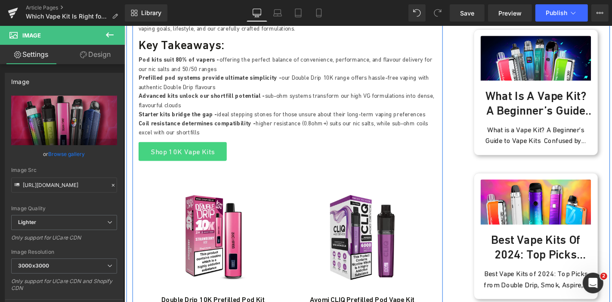
scroll to position [449, 0]
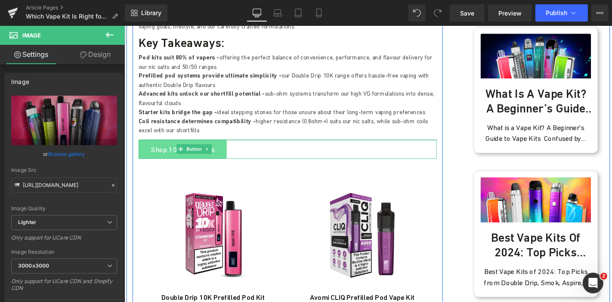
click at [174, 154] on link "Shop 10K Vape Kits" at bounding box center [186, 157] width 94 height 20
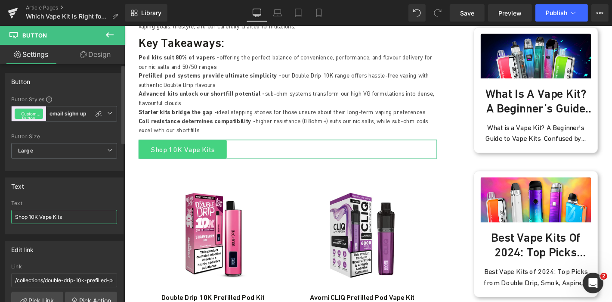
click at [39, 212] on input "Shop 10K Vape Kits" at bounding box center [64, 217] width 106 height 14
type input "Shop Vape Kits"
click at [27, 294] on link "Pick Link" at bounding box center [37, 299] width 52 height 17
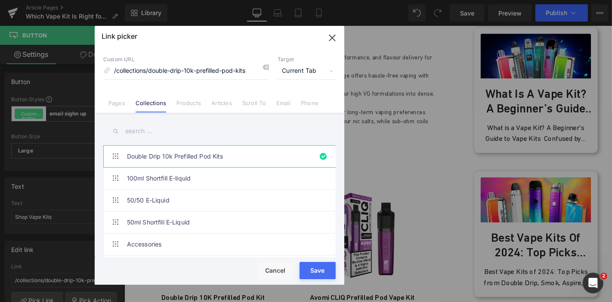
click at [166, 132] on input "text" at bounding box center [219, 130] width 232 height 19
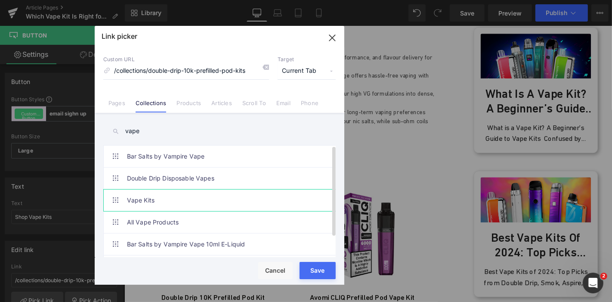
type input "vape"
click at [188, 194] on link "Vape Kits" at bounding box center [221, 200] width 189 height 22
type input "/collections/vape-kits"
click at [318, 271] on div "Rendering Content" at bounding box center [306, 267] width 53 height 9
click at [326, 277] on button "Save" at bounding box center [318, 270] width 36 height 17
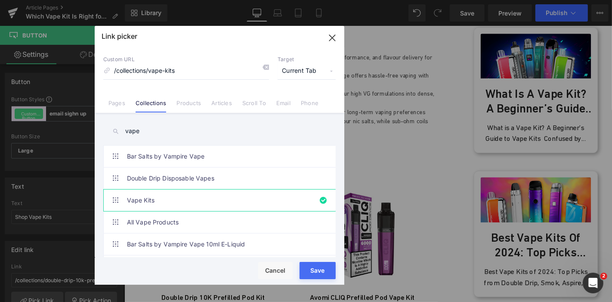
type input "/collections/vape-kits"
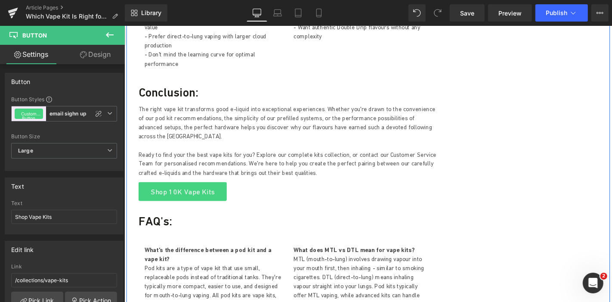
scroll to position [2330, 0]
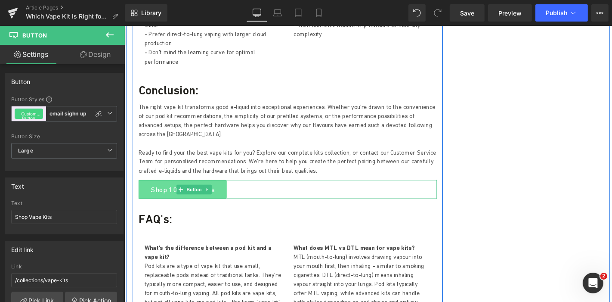
click at [188, 190] on link "Shop 10K Vape Kits" at bounding box center [186, 200] width 94 height 20
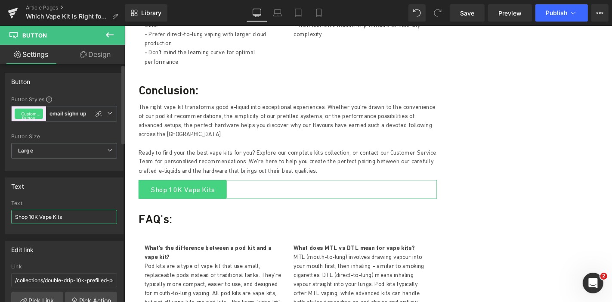
click at [37, 214] on input "Shop 10K Vape Kits" at bounding box center [64, 217] width 106 height 14
type input "Shop Vape Kits"
click at [48, 294] on link "Pick Link" at bounding box center [37, 299] width 52 height 17
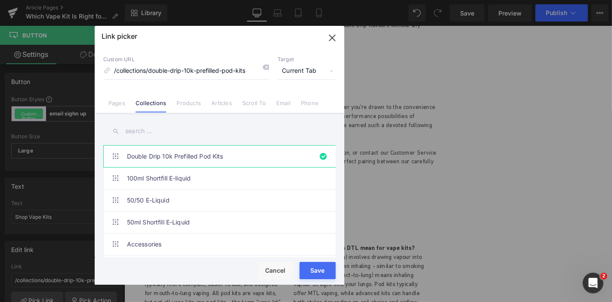
click at [169, 124] on input "text" at bounding box center [219, 130] width 232 height 19
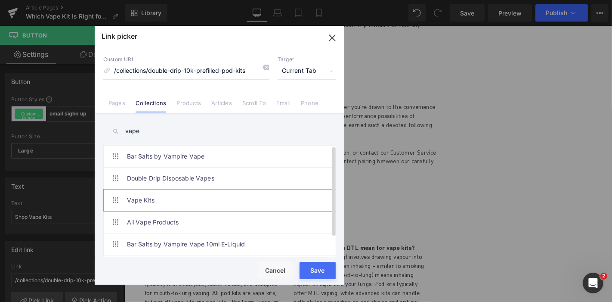
type input "vape"
click at [161, 204] on link "Vape Kits" at bounding box center [221, 200] width 189 height 22
type input "/collections/vape-kits"
click at [315, 268] on div "Rendering Content" at bounding box center [306, 267] width 53 height 9
click at [326, 273] on button "Save" at bounding box center [318, 270] width 36 height 17
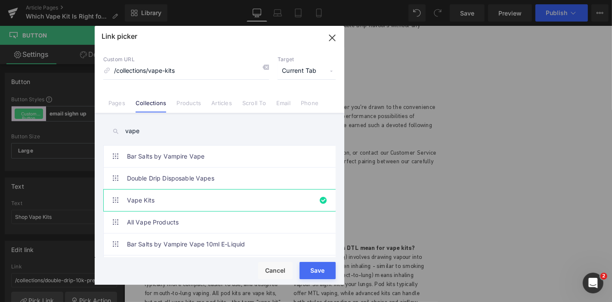
type input "/collections/vape-kits"
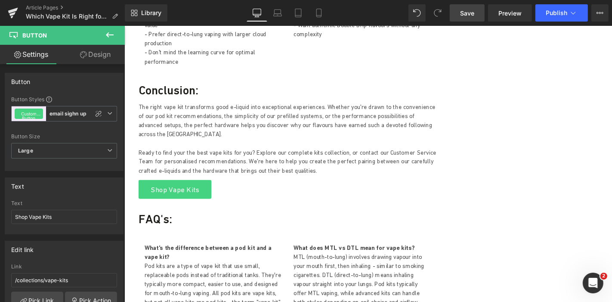
click at [477, 9] on link "Save" at bounding box center [467, 12] width 35 height 17
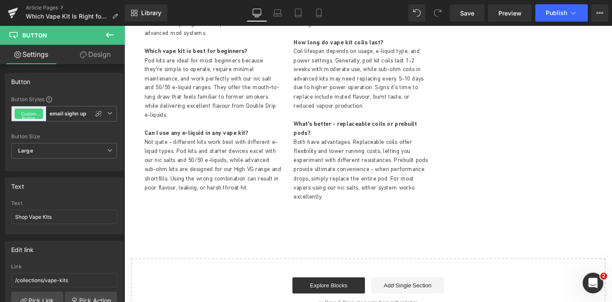
scroll to position [2625, 0]
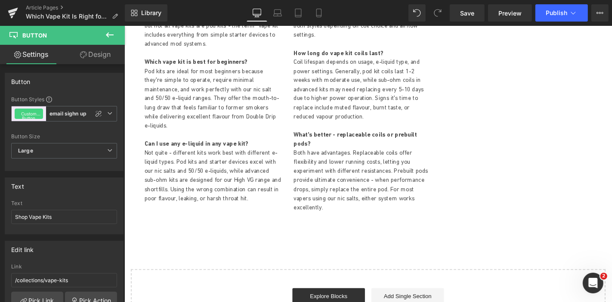
click at [107, 35] on icon at bounding box center [110, 34] width 8 height 5
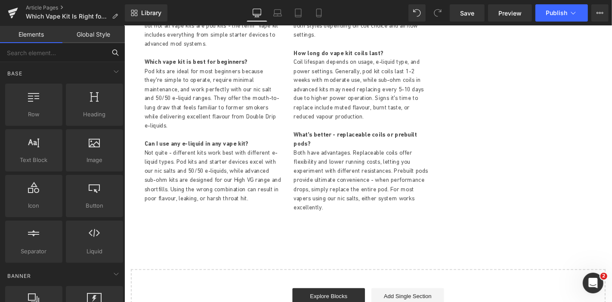
click at [64, 56] on input "text" at bounding box center [53, 52] width 106 height 19
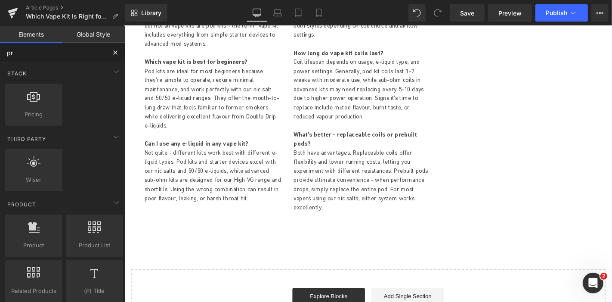
type input "pro"
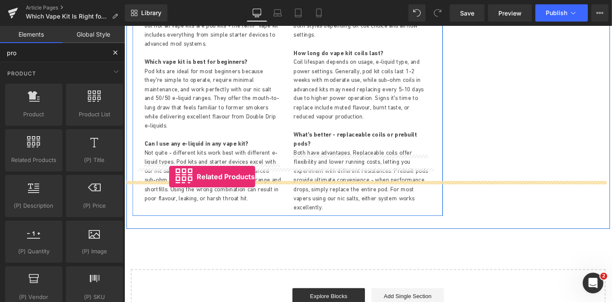
drag, startPoint x: 162, startPoint y: 180, endPoint x: 172, endPoint y: 186, distance: 11.7
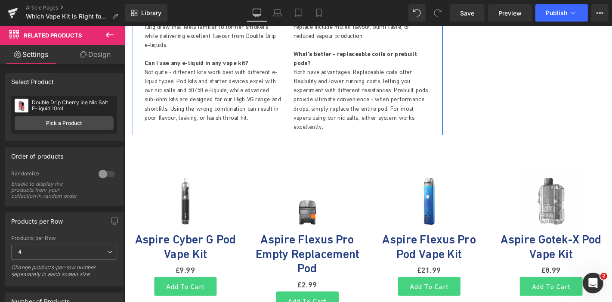
scroll to position [2697, 0]
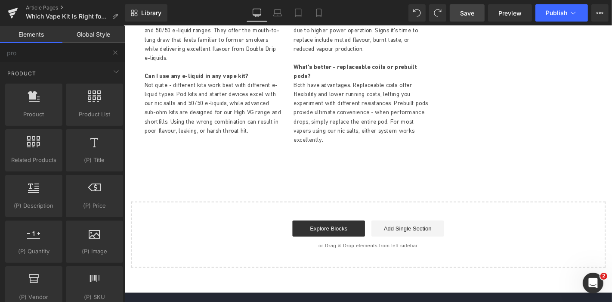
click at [465, 13] on span "Save" at bounding box center [467, 13] width 14 height 9
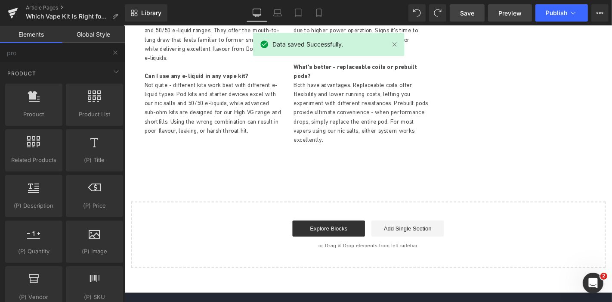
click at [495, 14] on link "Preview" at bounding box center [510, 12] width 44 height 17
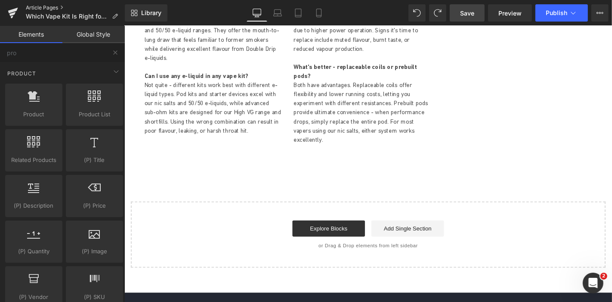
click at [42, 6] on link "Article Pages" at bounding box center [75, 7] width 99 height 7
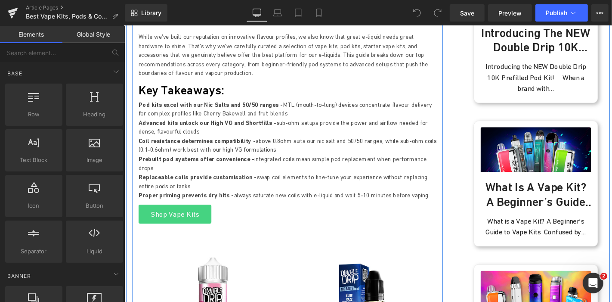
scroll to position [388, 0]
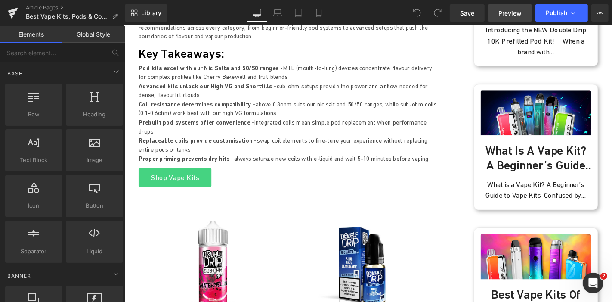
click at [508, 14] on span "Preview" at bounding box center [510, 13] width 23 height 9
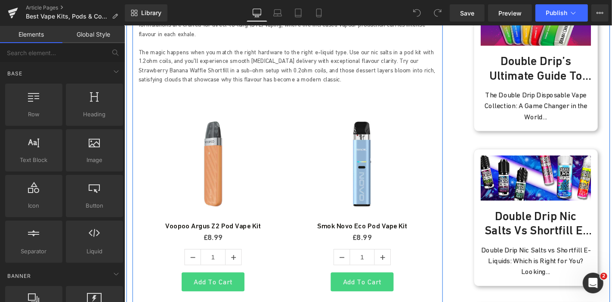
scroll to position [956, 0]
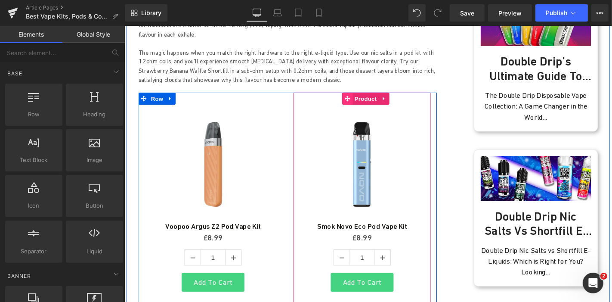
click at [364, 96] on span at bounding box center [361, 102] width 11 height 13
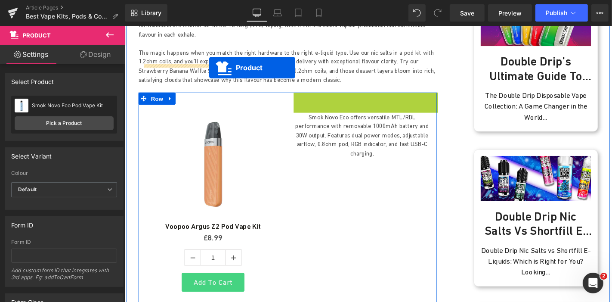
drag, startPoint x: 360, startPoint y: 70, endPoint x: 214, endPoint y: 70, distance: 146.0
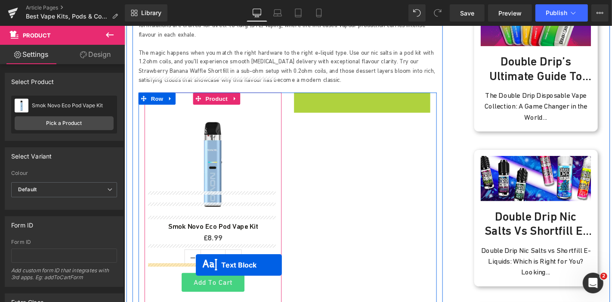
drag, startPoint x: 351, startPoint y: 90, endPoint x: 200, endPoint y: 280, distance: 243.0
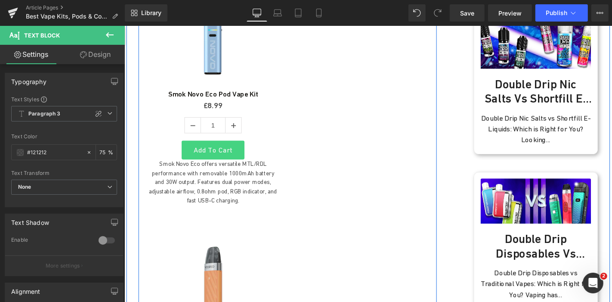
scroll to position [1098, 0]
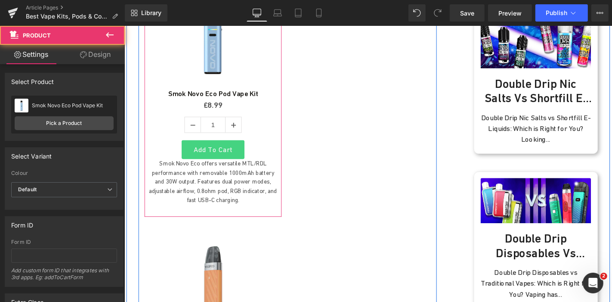
click at [188, 194] on div "Sale Off (P) Image Smok Novo Eco Pod Vape Kit (P) Title £0 £8.99 (P) Price 1 (P…" at bounding box center [219, 92] width 146 height 274
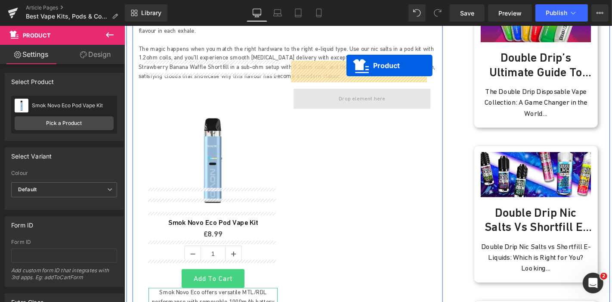
scroll to position [943, 0]
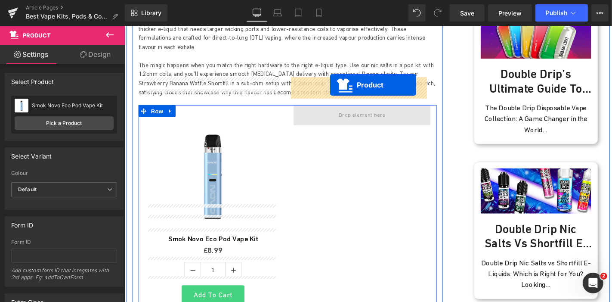
drag, startPoint x: 202, startPoint y: 205, endPoint x: 344, endPoint y: 88, distance: 183.2
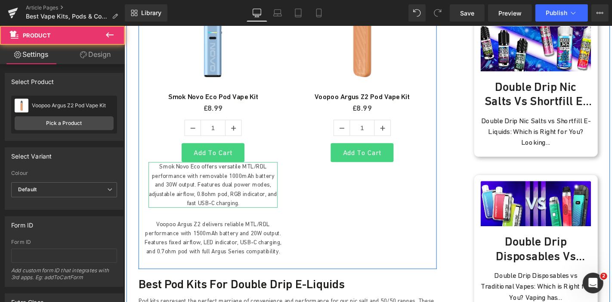
scroll to position [1095, 0]
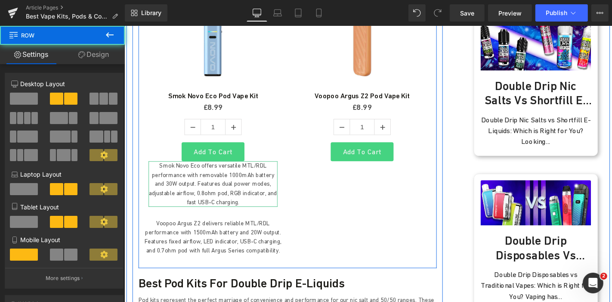
click at [320, 225] on div "Sale Off (P) Image Smok Novo Eco Pod Vape Kit (P) Title £0 £8.99 (P) Price 1 (P…" at bounding box center [298, 120] width 319 height 327
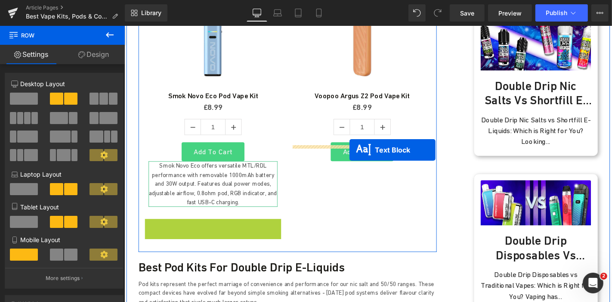
drag, startPoint x: 196, startPoint y: 224, endPoint x: 363, endPoint y: 155, distance: 180.7
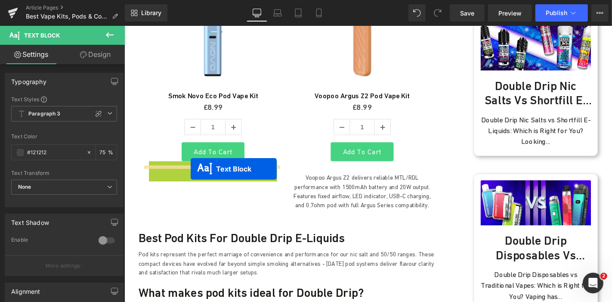
drag, startPoint x: 195, startPoint y: 164, endPoint x: 195, endPoint y: 178, distance: 13.4
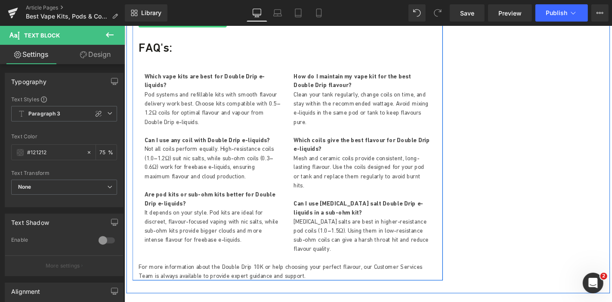
scroll to position [3251, 0]
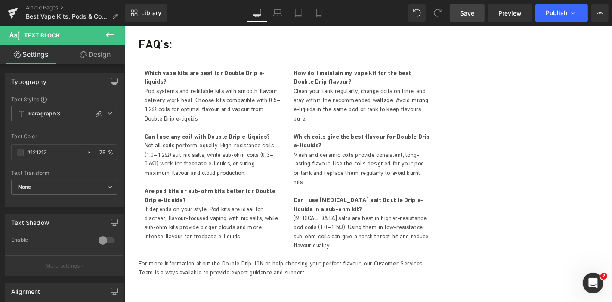
click at [468, 16] on span "Save" at bounding box center [467, 13] width 14 height 9
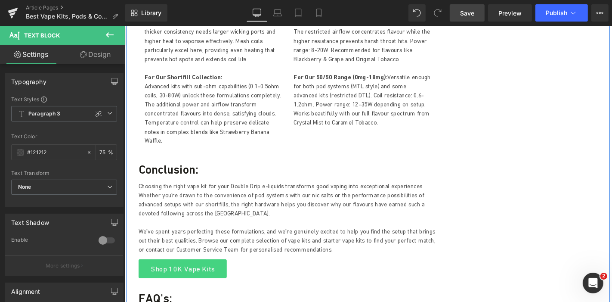
scroll to position [2980, 0]
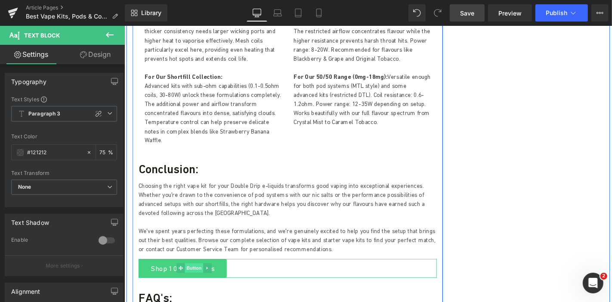
click at [189, 279] on span "Button" at bounding box center [199, 284] width 20 height 10
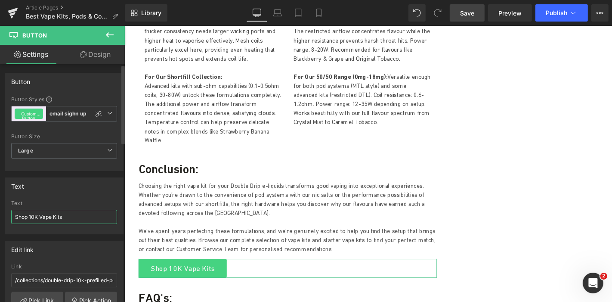
click at [37, 214] on input "Shop 10K Vape Kits" at bounding box center [64, 217] width 106 height 14
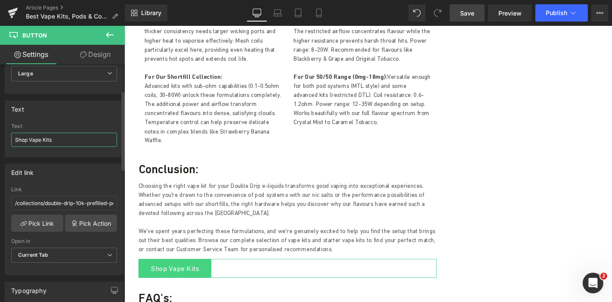
scroll to position [79, 0]
type input "Shop Vape Kits"
click at [45, 223] on link "Pick Link" at bounding box center [37, 221] width 52 height 17
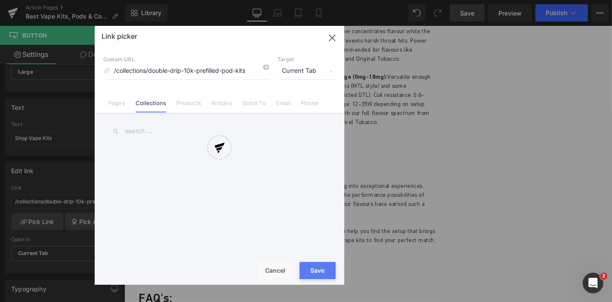
click at [152, 131] on div at bounding box center [220, 155] width 250 height 259
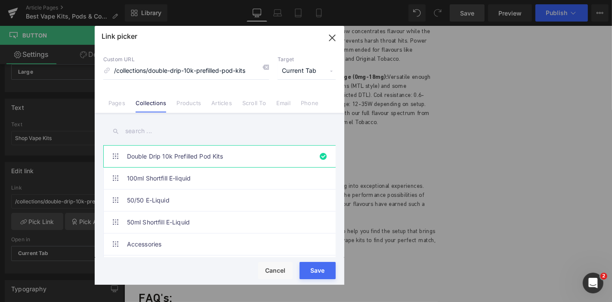
click at [152, 131] on input "text" at bounding box center [219, 130] width 232 height 19
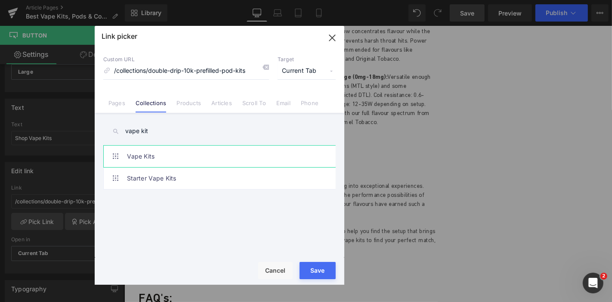
type input "vape kit"
click at [170, 158] on link "Vape Kits" at bounding box center [221, 157] width 189 height 22
click at [325, 272] on div "Rendering Content" at bounding box center [306, 267] width 53 height 9
click at [323, 274] on button "Save" at bounding box center [318, 270] width 36 height 17
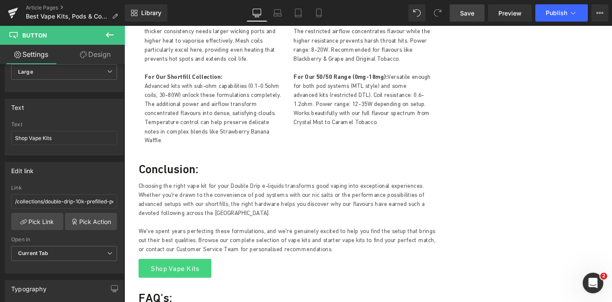
click at [466, 20] on link "Save" at bounding box center [467, 12] width 35 height 17
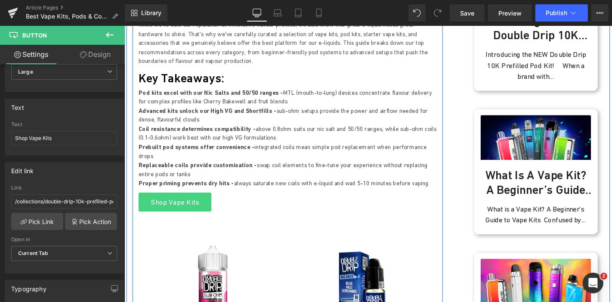
scroll to position [343, 0]
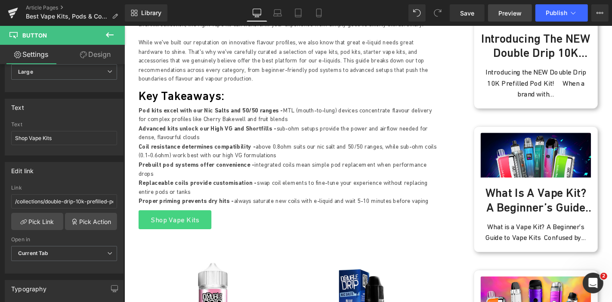
click at [497, 10] on link "Preview" at bounding box center [510, 12] width 44 height 17
click at [51, 6] on link "Article Pages" at bounding box center [75, 7] width 99 height 7
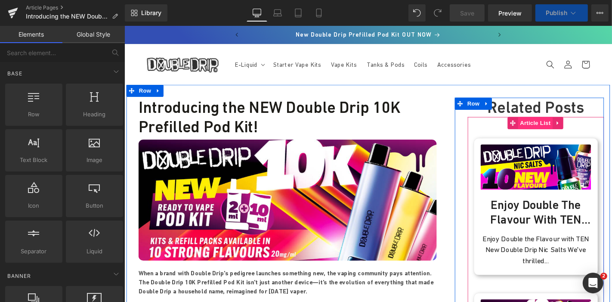
click at [557, 127] on span "Article List" at bounding box center [563, 129] width 37 height 13
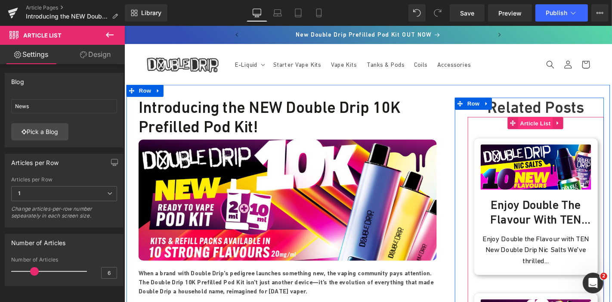
click at [557, 127] on span "Article List" at bounding box center [563, 129] width 37 height 13
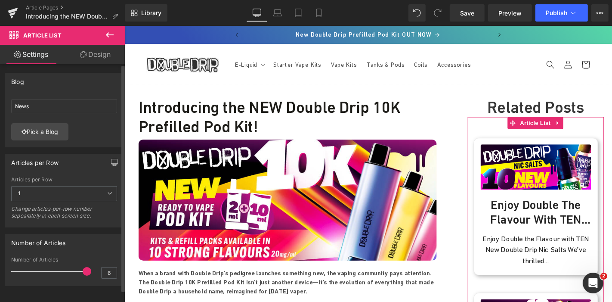
drag, startPoint x: 33, startPoint y: 267, endPoint x: 113, endPoint y: 262, distance: 79.8
click at [113, 262] on div "Number of Articles 6" at bounding box center [64, 271] width 106 height 29
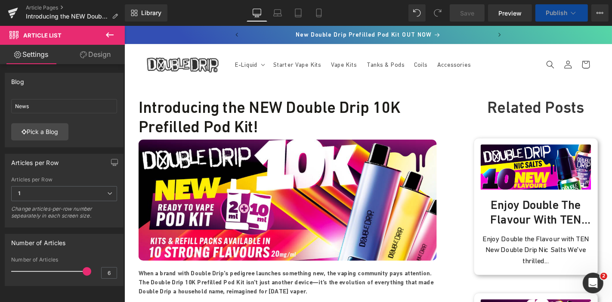
click at [473, 19] on link "Save" at bounding box center [467, 12] width 35 height 17
click at [555, 9] on span "Publish" at bounding box center [557, 12] width 22 height 7
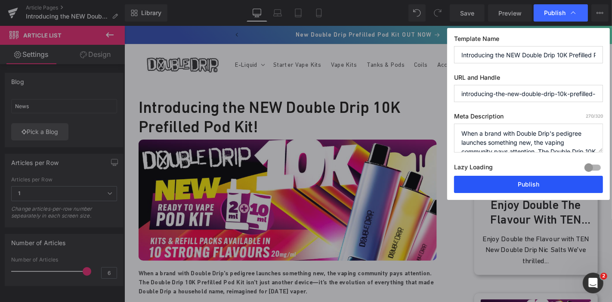
click at [513, 184] on button "Publish" at bounding box center [528, 184] width 149 height 17
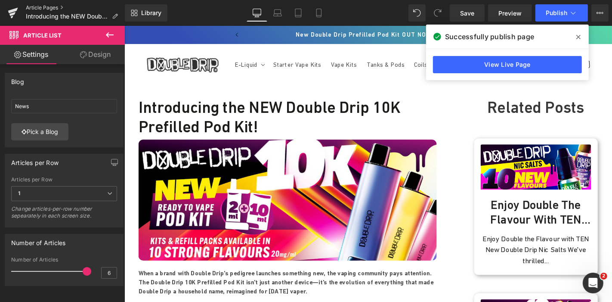
click at [47, 5] on link "Article Pages" at bounding box center [75, 7] width 99 height 7
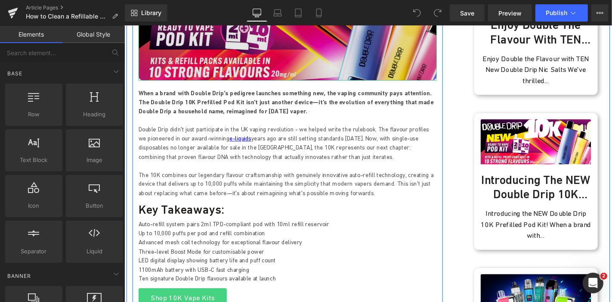
scroll to position [195, 0]
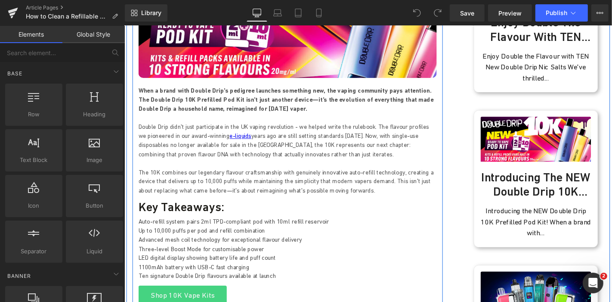
click at [245, 176] on p at bounding box center [298, 172] width 319 height 10
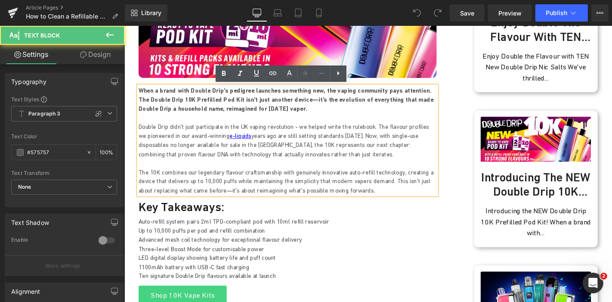
click at [343, 182] on p "The 10K combines our legendary flavour craftsmanship with genuinely innovative …" at bounding box center [298, 191] width 319 height 29
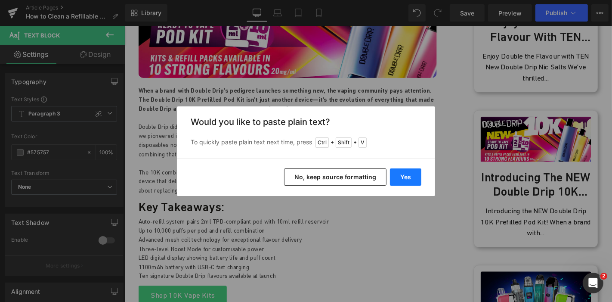
click at [408, 173] on button "Yes" at bounding box center [405, 176] width 31 height 17
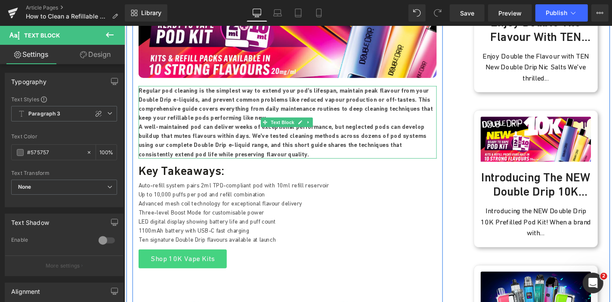
click at [205, 123] on p "Regular pod cleaning is the simplest way to extend your pod's lifespan, maintai…" at bounding box center [298, 109] width 319 height 39
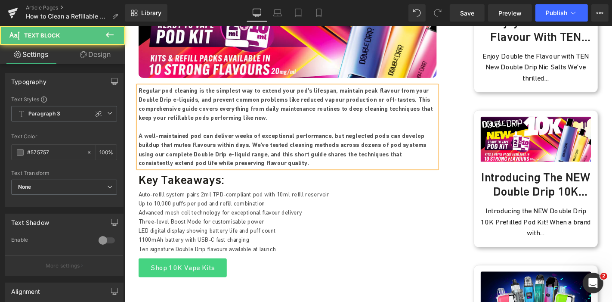
drag, startPoint x: 217, startPoint y: 174, endPoint x: 135, endPoint y: 142, distance: 87.5
click at [139, 142] on div "Regular pod cleaning is the simplest way to extend your pod's lifespan, maintai…" at bounding box center [298, 133] width 319 height 87
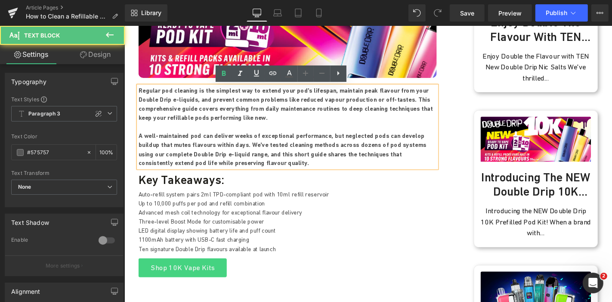
drag, startPoint x: 217, startPoint y: 170, endPoint x: 136, endPoint y: 145, distance: 84.6
click at [139, 145] on p "A well-maintained pod can deliver weeks of exceptional performance, but neglect…" at bounding box center [298, 157] width 319 height 39
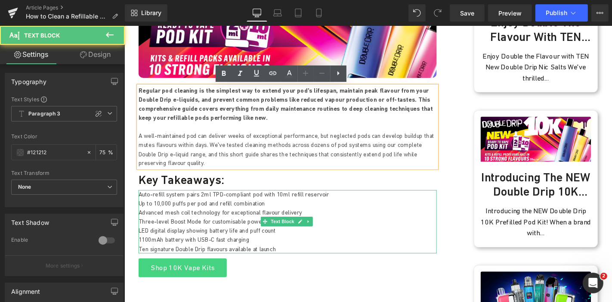
click at [171, 201] on p "Auto-refill system pairs 2ml TPD-compliant pod with 10ml refill reservoir" at bounding box center [298, 206] width 319 height 10
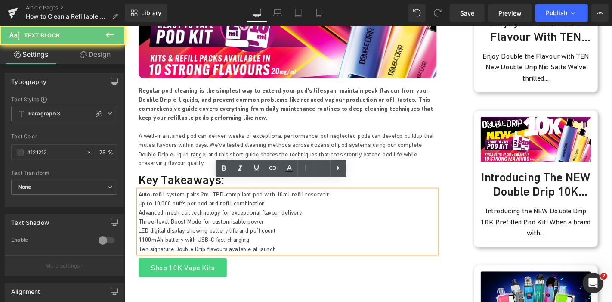
click at [171, 201] on p "Auto-refill system pairs 2ml TPD-compliant pod with 10ml refill reservoir" at bounding box center [298, 206] width 319 height 10
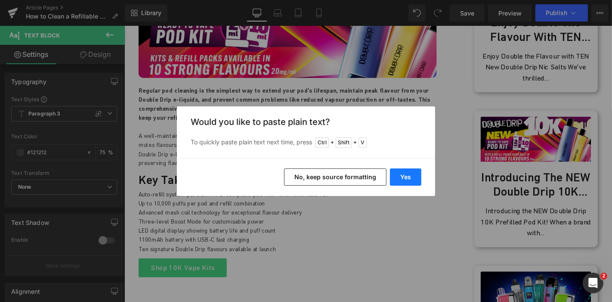
click at [411, 177] on button "Yes" at bounding box center [405, 176] width 31 height 17
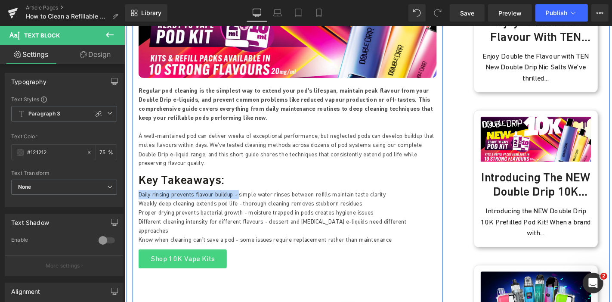
drag, startPoint x: 241, startPoint y: 196, endPoint x: 136, endPoint y: 195, distance: 104.6
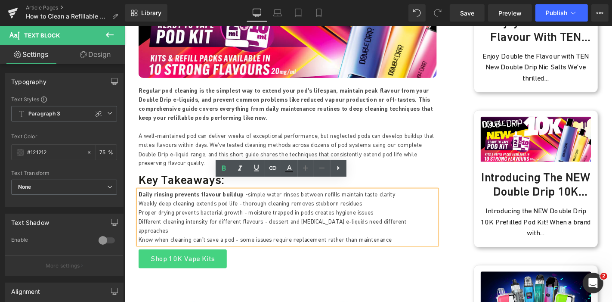
drag, startPoint x: 241, startPoint y: 207, endPoint x: 136, endPoint y: 203, distance: 104.7
click at [139, 203] on div "Daily rinsing prevents flavour buildup - simple water rinses between refills ma…" at bounding box center [298, 230] width 319 height 58
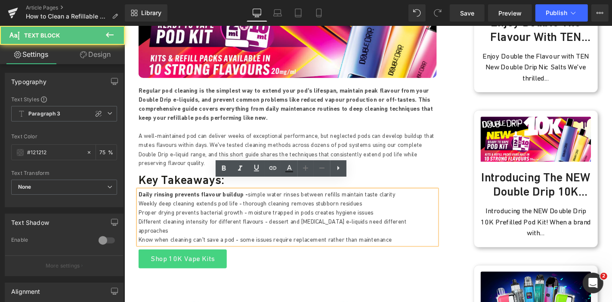
click at [229, 220] on p "Proper drying prevents bacterial growth - moisture trapped in pods creates hygi…" at bounding box center [298, 225] width 319 height 10
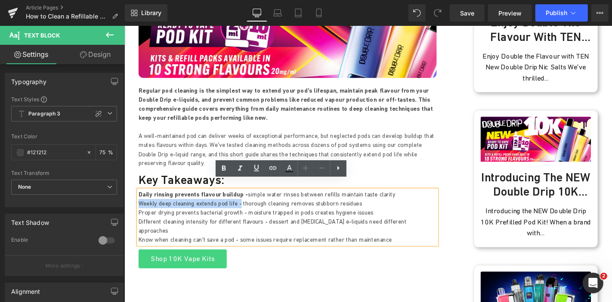
drag, startPoint x: 241, startPoint y: 202, endPoint x: 137, endPoint y: 204, distance: 103.3
click at [139, 210] on p "Weekly deep cleaning extends pod life - thorough cleaning removes stubborn resi…" at bounding box center [298, 215] width 319 height 10
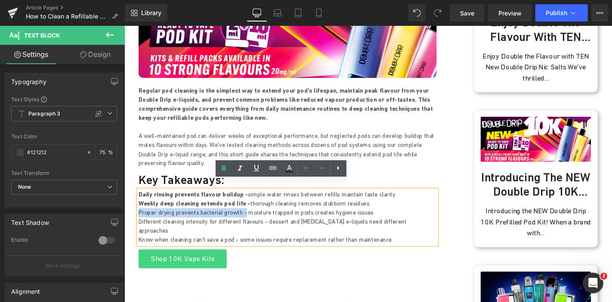
drag, startPoint x: 244, startPoint y: 214, endPoint x: 127, endPoint y: 216, distance: 117.1
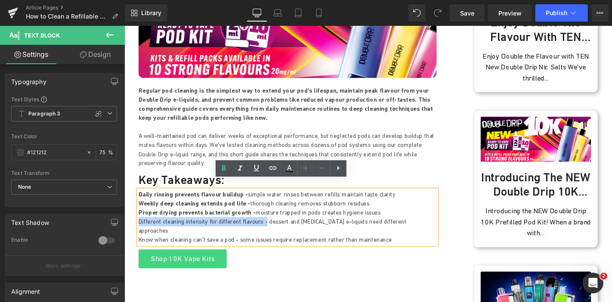
drag, startPoint x: 267, startPoint y: 223, endPoint x: 138, endPoint y: 222, distance: 129.6
click at [139, 229] on p "Different cleaning intensity for different flavours - dessert and menthol e-liq…" at bounding box center [298, 238] width 319 height 19
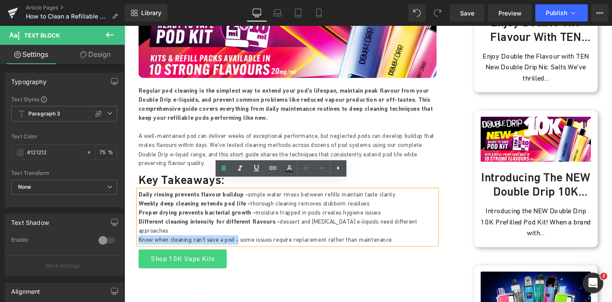
drag, startPoint x: 238, startPoint y: 233, endPoint x: 138, endPoint y: 234, distance: 100.3
click at [139, 249] on p "Know when cleaning can't save a pod - some issues require replacement rather th…" at bounding box center [298, 254] width 319 height 10
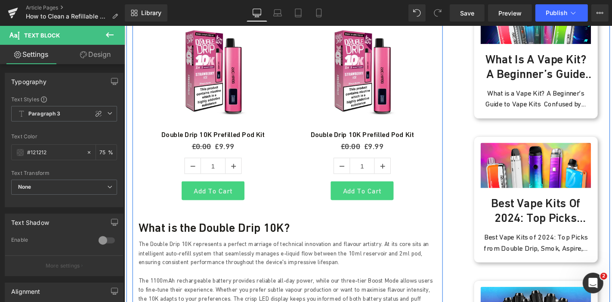
scroll to position [487, 0]
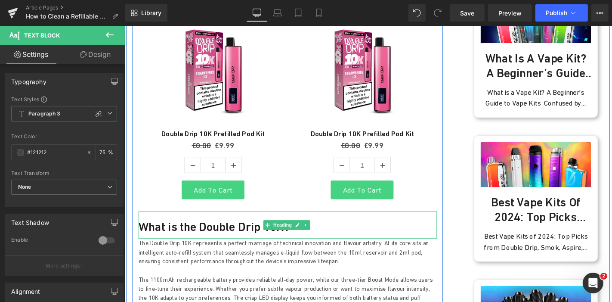
click at [223, 232] on h3 "What is the Double Drip 10K?" at bounding box center [298, 239] width 319 height 15
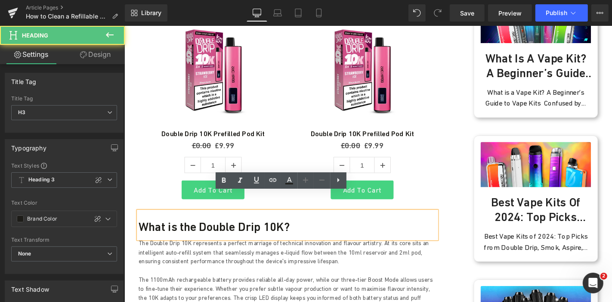
click at [223, 232] on h3 "What is the Double Drip 10K?" at bounding box center [298, 239] width 319 height 15
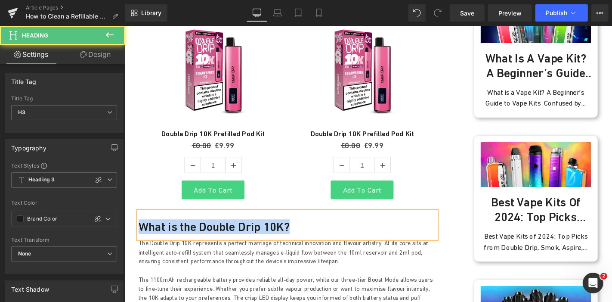
paste div
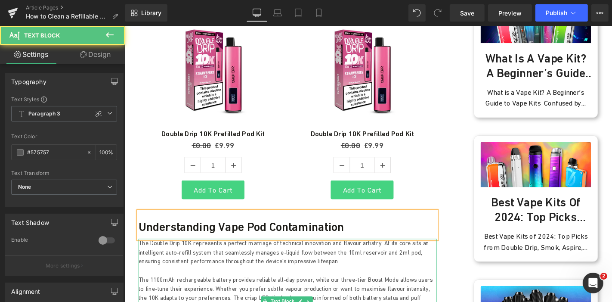
click at [285, 255] on p "The Double Drip 10K represents a perfect marriage of technical innovation and f…" at bounding box center [298, 267] width 319 height 29
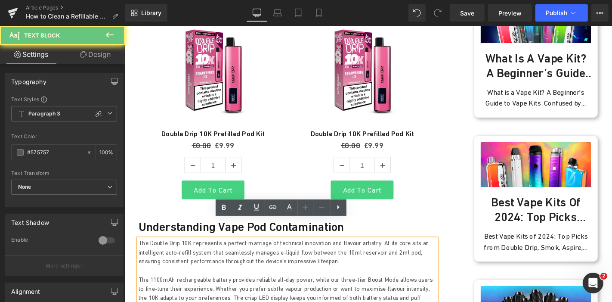
click at [275, 253] on p "The Double Drip 10K represents a perfect marriage of technical innovation and f…" at bounding box center [298, 267] width 319 height 29
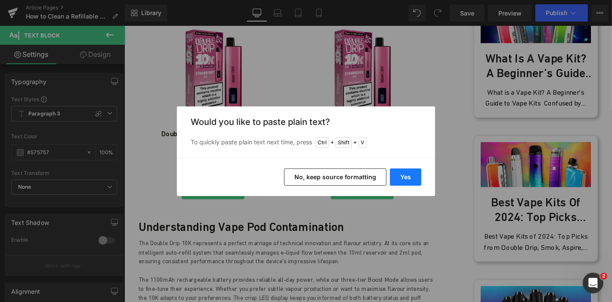
click at [405, 175] on button "Yes" at bounding box center [405, 176] width 31 height 17
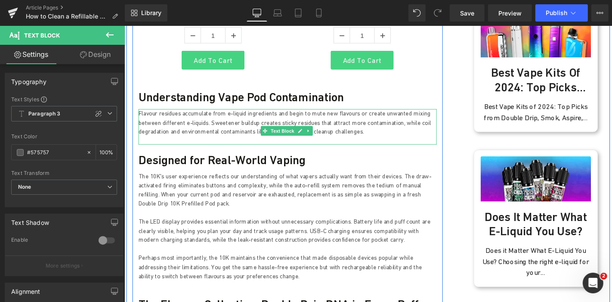
scroll to position [626, 0]
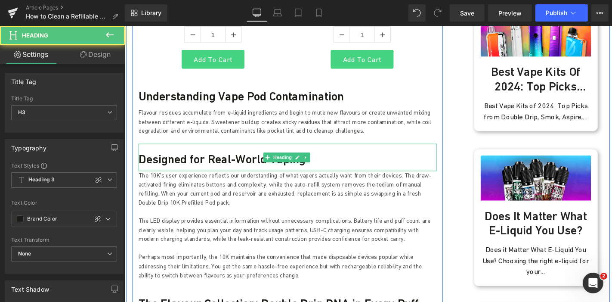
click at [215, 160] on h3 "Designed for Real-World Vaping" at bounding box center [298, 167] width 319 height 15
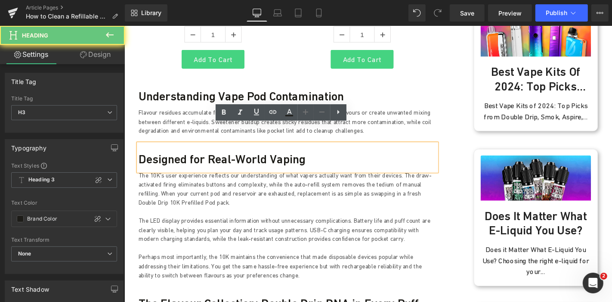
click at [215, 160] on h3 "Designed for Real-World Vaping" at bounding box center [298, 167] width 319 height 15
paste div
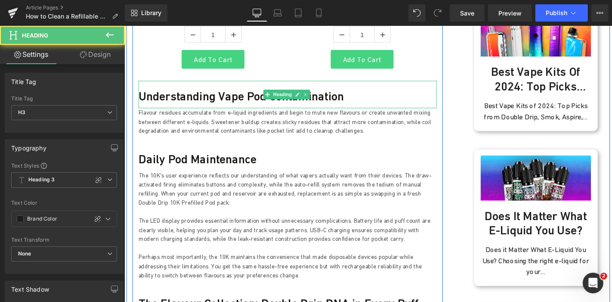
click at [236, 93] on h3 "Understanding Vape Pod Contamination" at bounding box center [298, 100] width 319 height 15
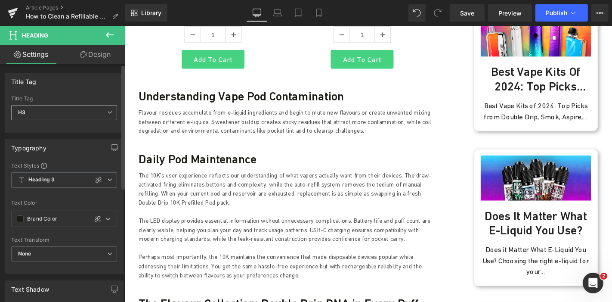
click at [110, 108] on span "H3" at bounding box center [64, 112] width 106 height 15
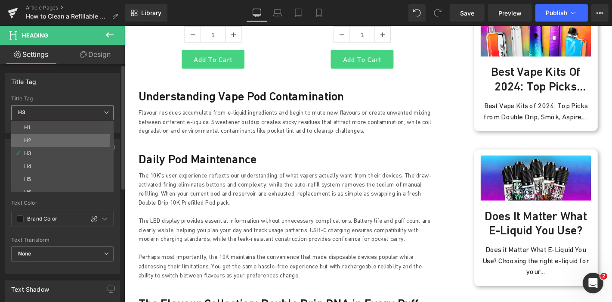
click at [68, 135] on li "H2" at bounding box center [64, 140] width 106 height 13
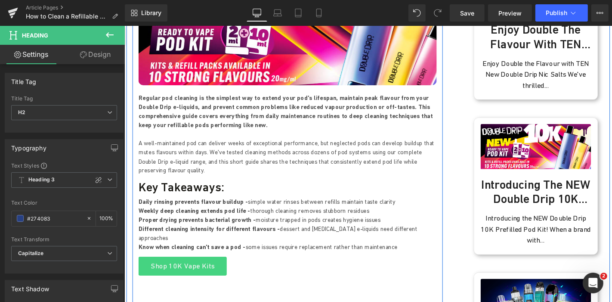
scroll to position [194, 0]
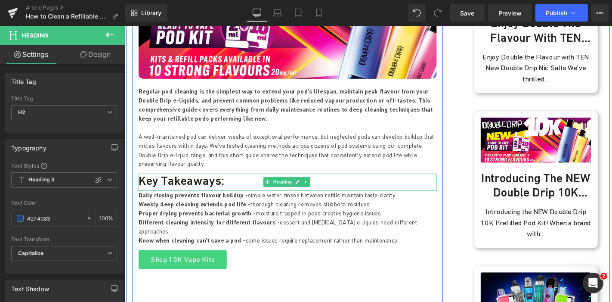
click at [189, 183] on h1 "Key Takeaways:" at bounding box center [298, 190] width 319 height 15
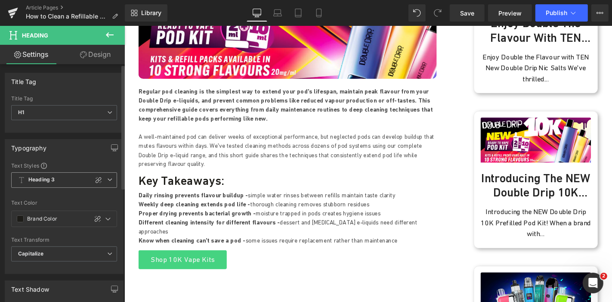
click at [109, 179] on span "Heading 3" at bounding box center [64, 179] width 106 height 15
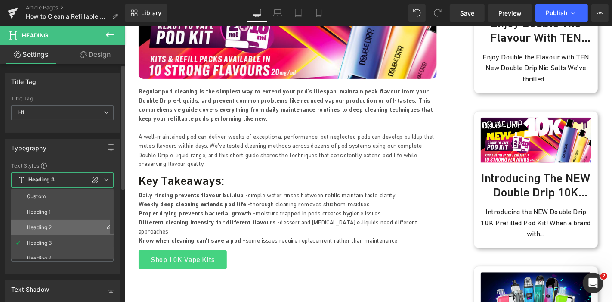
click at [58, 223] on li "Heading 2" at bounding box center [64, 227] width 106 height 15
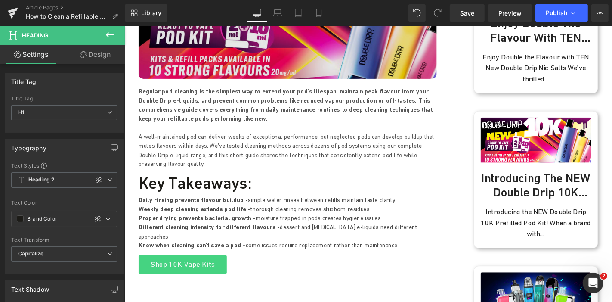
drag, startPoint x: 232, startPoint y: 205, endPoint x: 313, endPoint y: 48, distance: 176.0
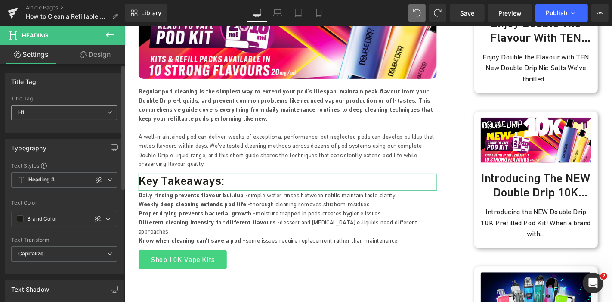
click at [107, 110] on icon at bounding box center [109, 112] width 5 height 5
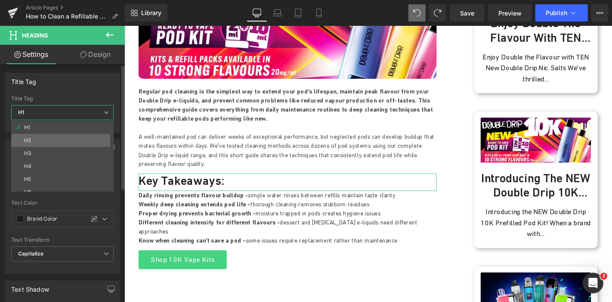
click at [73, 137] on li "H2" at bounding box center [64, 140] width 106 height 13
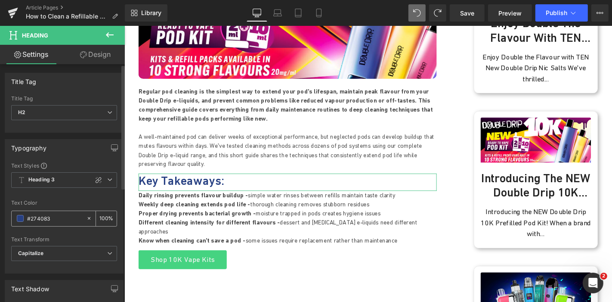
click at [18, 217] on span at bounding box center [20, 218] width 7 height 7
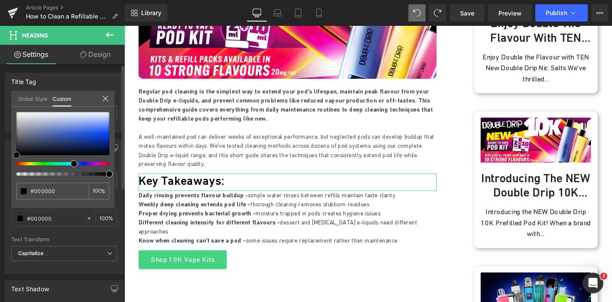
drag, startPoint x: 54, startPoint y: 136, endPoint x: 9, endPoint y: 156, distance: 49.7
click at [9, 156] on div "Typography Text Styles Custom Heading 1 Heading 2 Heading 3 Heading 4 Heading 5…" at bounding box center [64, 203] width 129 height 141
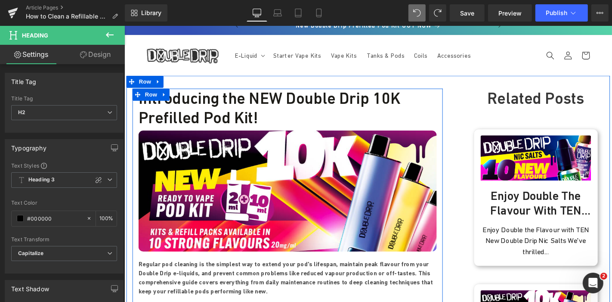
scroll to position [0, 0]
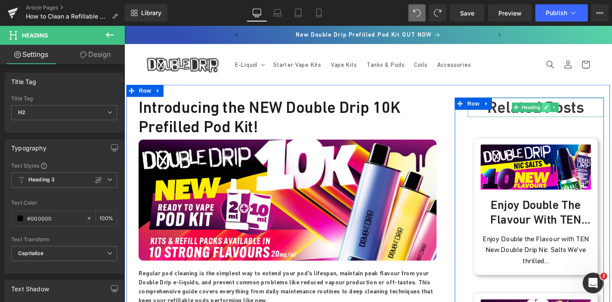
click at [570, 110] on link at bounding box center [574, 112] width 9 height 10
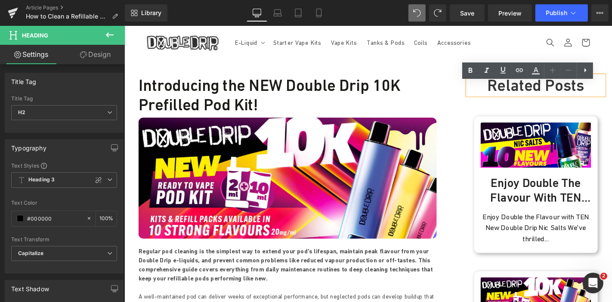
scroll to position [12, 0]
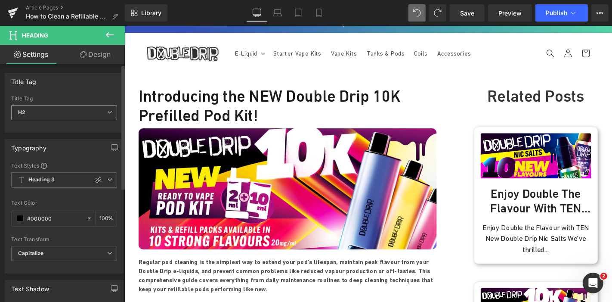
click at [96, 115] on span "H2" at bounding box center [64, 112] width 106 height 15
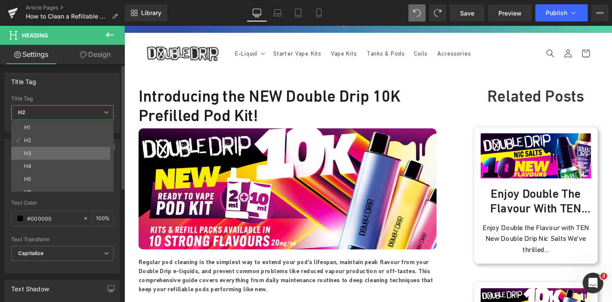
click at [52, 149] on li "H3" at bounding box center [64, 153] width 106 height 13
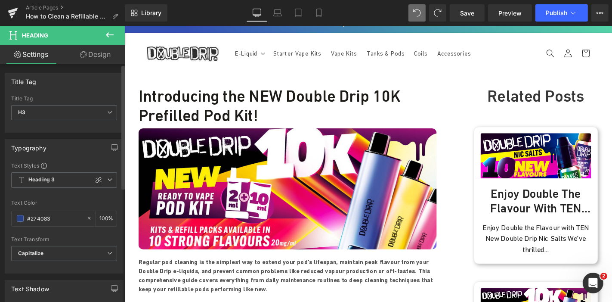
click at [77, 104] on div "Title Tag H3 H1 H2 H3 H4 H5 H6" at bounding box center [64, 113] width 106 height 34
click at [75, 111] on span "H3" at bounding box center [64, 112] width 106 height 15
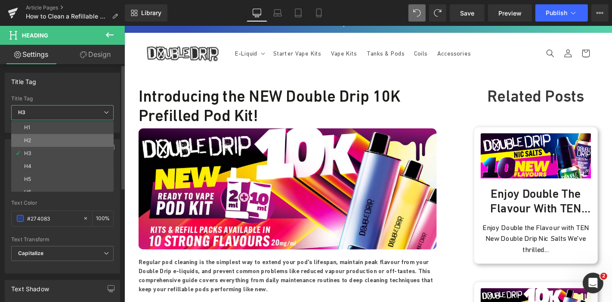
click at [35, 141] on li "H2" at bounding box center [64, 140] width 106 height 13
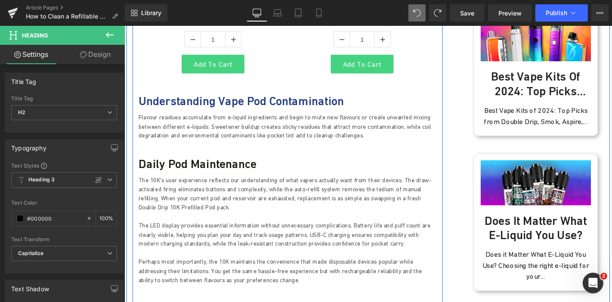
scroll to position [638, 0]
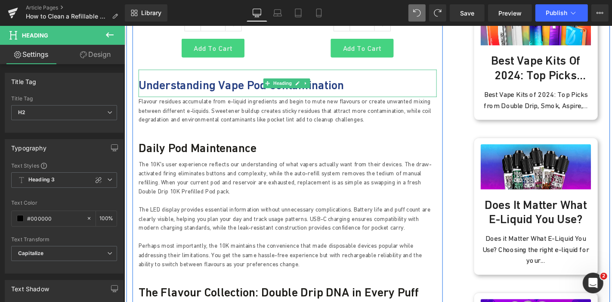
click at [265, 81] on h2 "Understanding Vape Pod Contamination" at bounding box center [298, 88] width 319 height 15
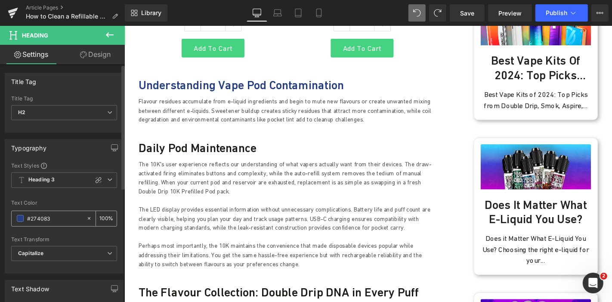
click at [20, 215] on span at bounding box center [20, 218] width 7 height 7
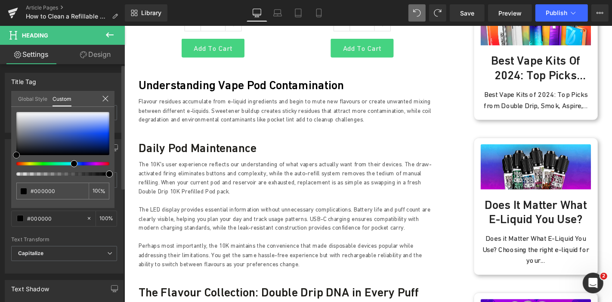
drag, startPoint x: 59, startPoint y: 131, endPoint x: 12, endPoint y: 158, distance: 53.8
click at [12, 158] on div "#274083 100 %" at bounding box center [62, 160] width 103 height 96
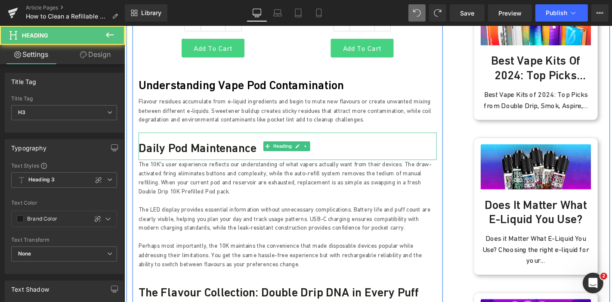
click at [214, 148] on h3 "Daily Pod Maintenance" at bounding box center [298, 155] width 319 height 15
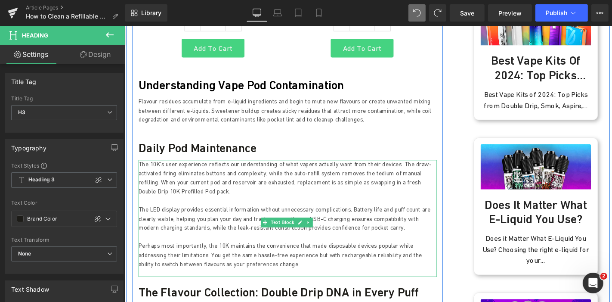
click at [216, 169] on p "The 10K's user experience reflects our understanding of what vapers actually wa…" at bounding box center [298, 188] width 319 height 39
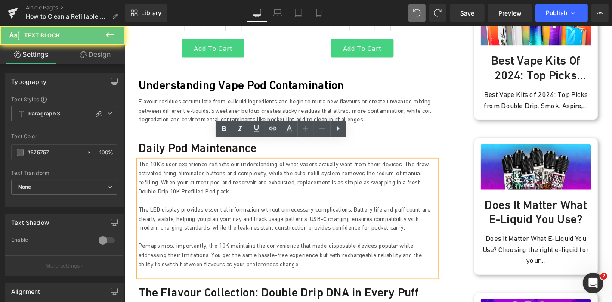
click at [216, 169] on p "The 10K's user experience reflects our understanding of what vapers actually wa…" at bounding box center [298, 188] width 319 height 39
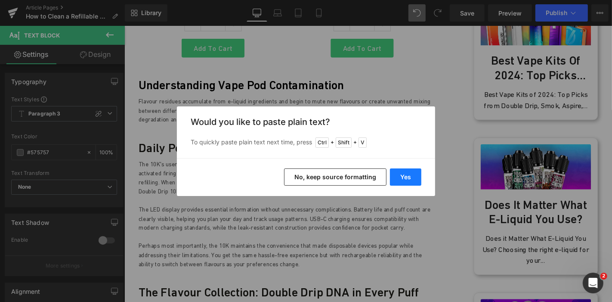
click at [397, 181] on button "Yes" at bounding box center [405, 176] width 31 height 17
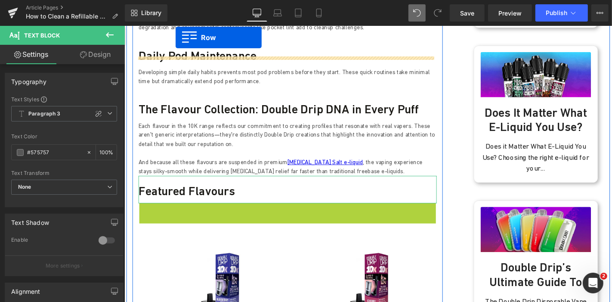
scroll to position [693, 0]
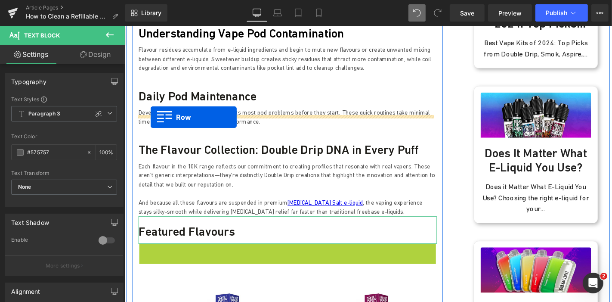
drag, startPoint x: 146, startPoint y: 108, endPoint x: 152, endPoint y: 123, distance: 16.4
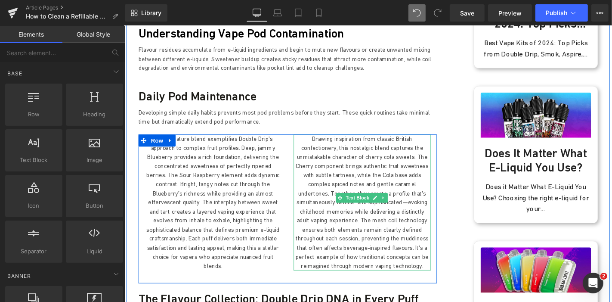
click at [356, 183] on p "Drawing inspiration from classic British confectionery, this nostalgic blend ca…" at bounding box center [378, 214] width 146 height 146
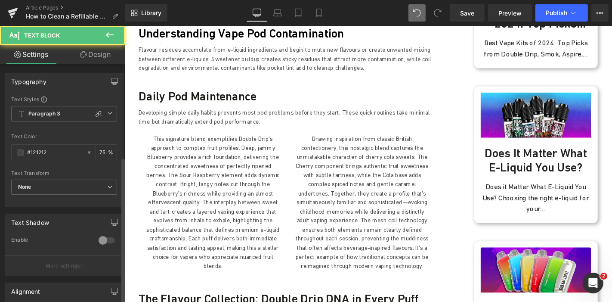
scroll to position [150, 0]
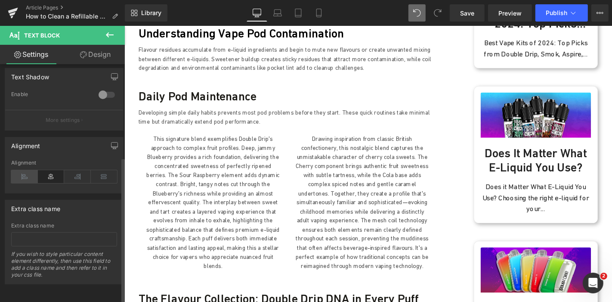
click at [36, 170] on icon at bounding box center [24, 176] width 27 height 13
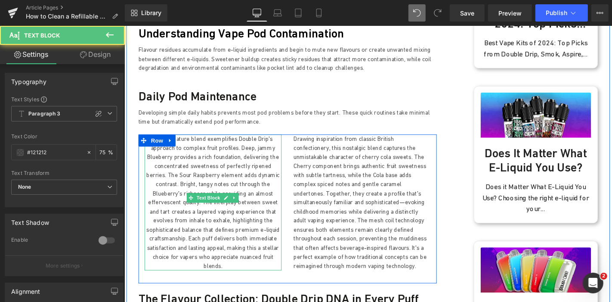
click at [233, 152] on p "This signature blend exemplifies Double Drip's approach to complex fruit profil…" at bounding box center [219, 214] width 146 height 146
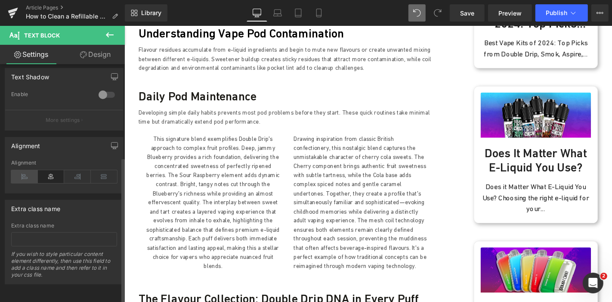
click at [27, 174] on icon at bounding box center [24, 176] width 27 height 13
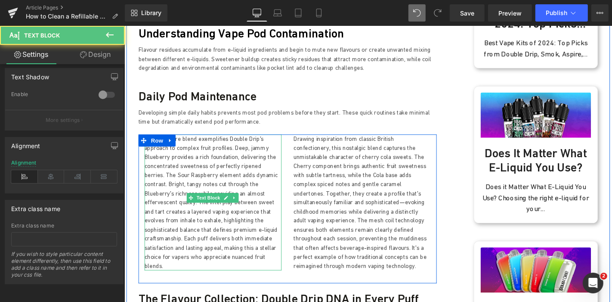
click at [194, 180] on p "This signature blend exemplifies Double Drip's approach to complex fruit profil…" at bounding box center [219, 214] width 146 height 146
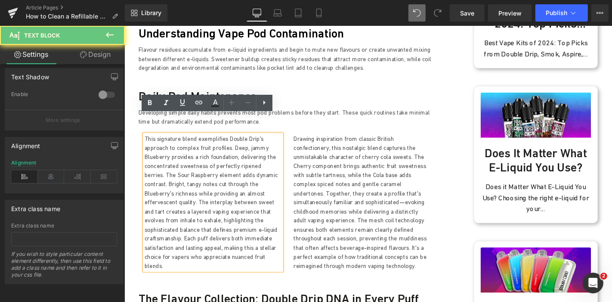
click at [190, 161] on p "This signature blend exemplifies Double Drip's approach to complex fruit profil…" at bounding box center [219, 214] width 146 height 146
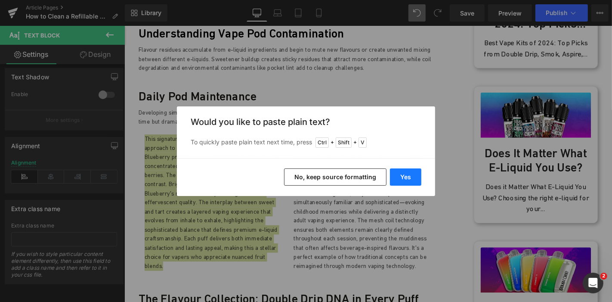
click at [409, 171] on button "Yes" at bounding box center [405, 176] width 31 height 17
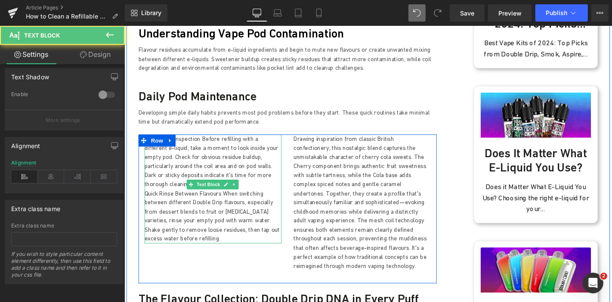
click at [265, 160] on p "Empty Pod Inspection Before refilling with a different e-liquid, take a moment …" at bounding box center [219, 170] width 146 height 58
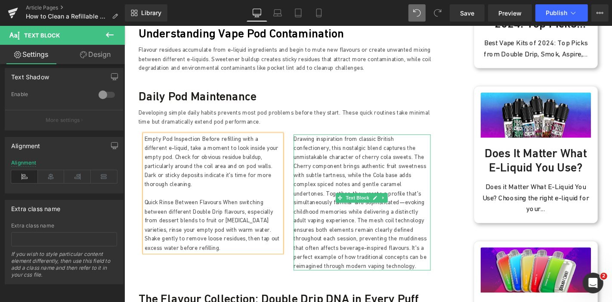
click at [347, 173] on p "Drawing inspiration from classic British confectionery, this nostalgic blend ca…" at bounding box center [378, 214] width 146 height 146
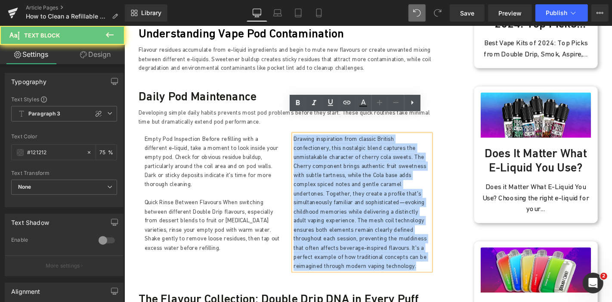
click at [347, 173] on p "Drawing inspiration from classic British confectionery, this nostalgic blend ca…" at bounding box center [378, 214] width 146 height 146
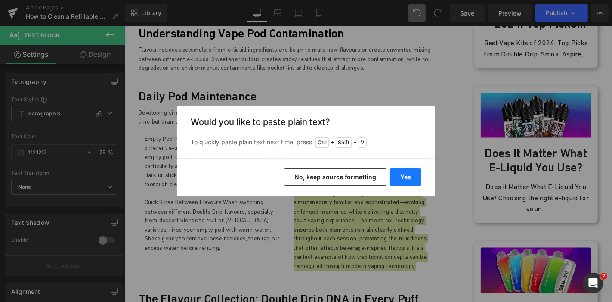
click at [391, 174] on button "Yes" at bounding box center [405, 176] width 31 height 17
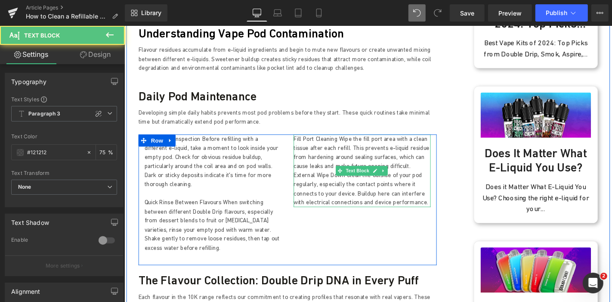
click at [427, 154] on p "Fill Port Cleaning Wipe the fill port area with a clean tissue after each refil…" at bounding box center [378, 160] width 146 height 39
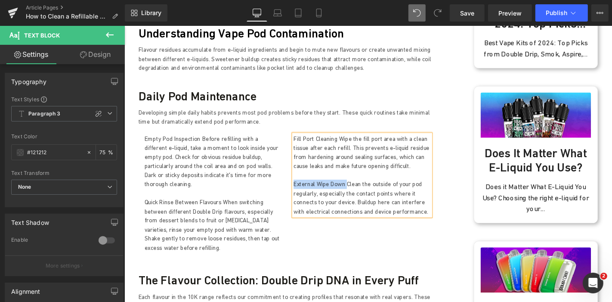
drag, startPoint x: 356, startPoint y: 175, endPoint x: 302, endPoint y: 170, distance: 54.5
click at [305, 189] on p "External Wipe Down Clean the outside of your pod regularly, especially the cont…" at bounding box center [378, 208] width 146 height 39
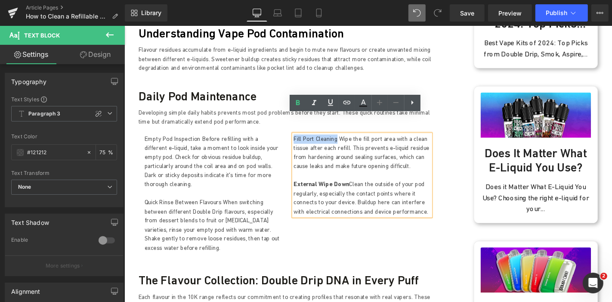
drag, startPoint x: 347, startPoint y: 124, endPoint x: 302, endPoint y: 126, distance: 44.8
click at [305, 141] on p "Fill Port Cleaning Wipe the fill port area with a clean tissue after each refil…" at bounding box center [378, 160] width 146 height 39
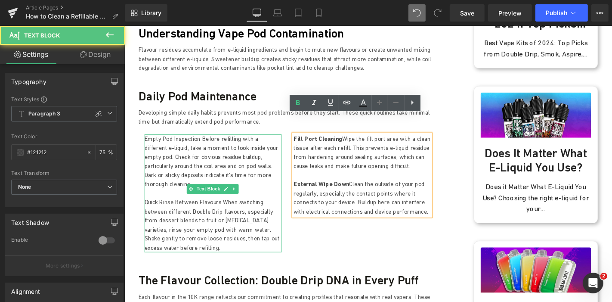
click at [176, 209] on p "Quick Rinse Between Flavours When switching between different Double Drip flavo…" at bounding box center [219, 238] width 146 height 58
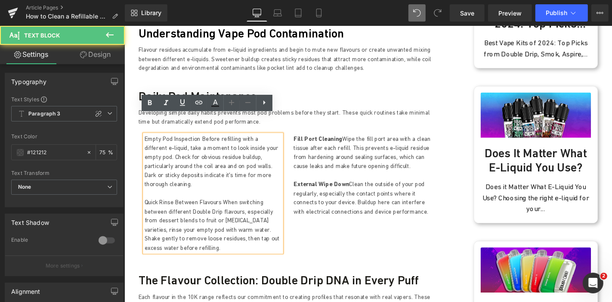
drag, startPoint x: 224, startPoint y: 185, endPoint x: 142, endPoint y: 184, distance: 82.2
click at [146, 184] on div "Empty Pod Inspection Before refilling with a different e-liquid, take a moment …" at bounding box center [219, 204] width 146 height 126
drag, startPoint x: 223, startPoint y: 183, endPoint x: 145, endPoint y: 182, distance: 77.9
click at [146, 209] on p "Quick Rinse Between Flavours When switching between different Double Drip flavo…" at bounding box center [219, 238] width 146 height 58
click at [213, 153] on p "Empty Pod Inspection Before refilling with a different e-liquid, take a moment …" at bounding box center [219, 170] width 146 height 58
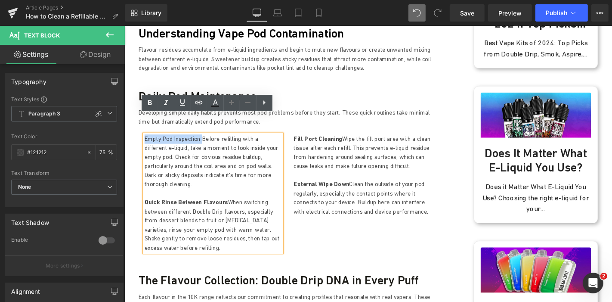
drag, startPoint x: 203, startPoint y: 126, endPoint x: 145, endPoint y: 125, distance: 57.7
click at [146, 141] on p "Empty Pod Inspection Before refilling with a different e-liquid, take a moment …" at bounding box center [219, 170] width 146 height 58
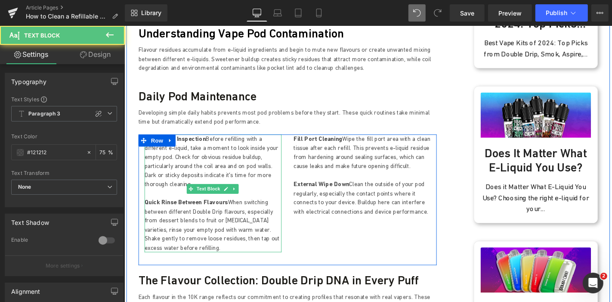
click at [204, 142] on strong "Empty Pod Inspection" at bounding box center [178, 146] width 65 height 8
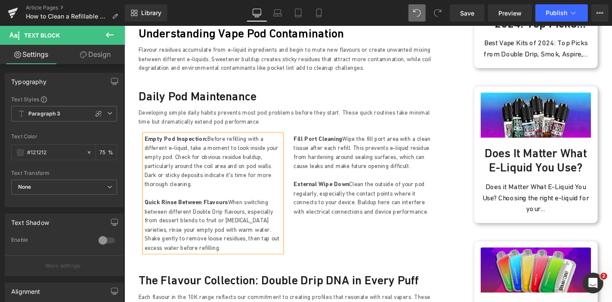
click at [227, 210] on strong "Quick Rinse Between Flavours" at bounding box center [190, 214] width 89 height 8
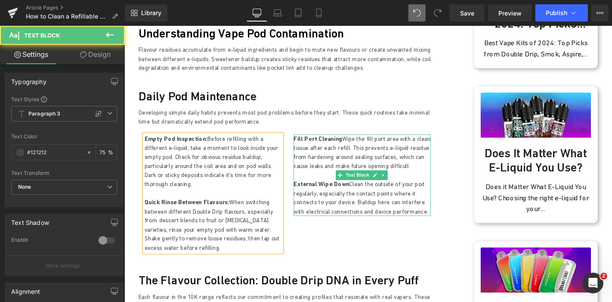
click at [350, 142] on strong "Fill Port Cleaning" at bounding box center [331, 146] width 52 height 8
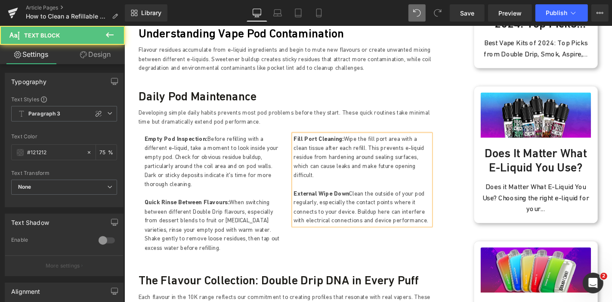
click at [359, 200] on strong "External Wipe Down" at bounding box center [334, 204] width 59 height 8
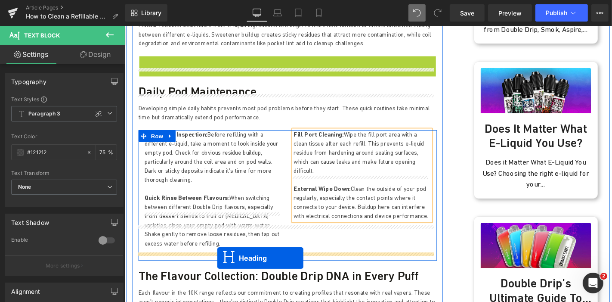
scroll to position [737, 0]
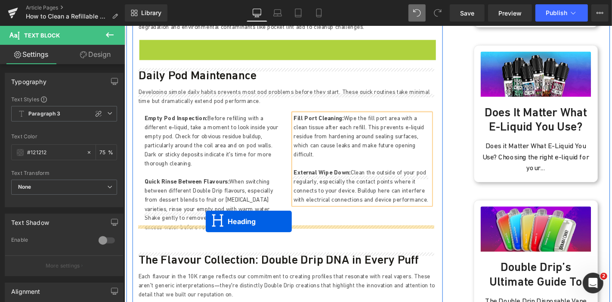
drag, startPoint x: 276, startPoint y: 78, endPoint x: 211, endPoint y: 235, distance: 169.4
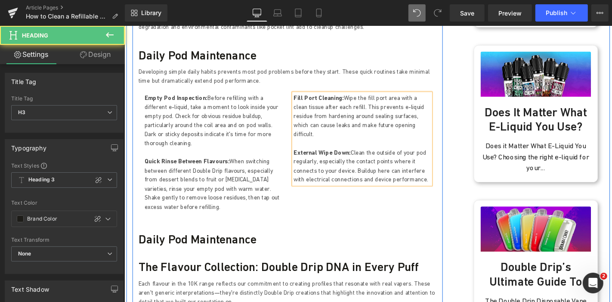
scroll to position [716, 0]
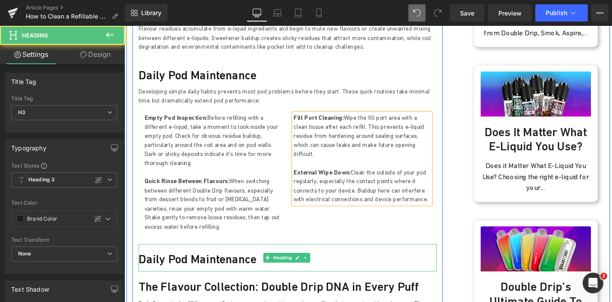
click at [191, 267] on h3 "Daily Pod Maintenance" at bounding box center [298, 274] width 319 height 15
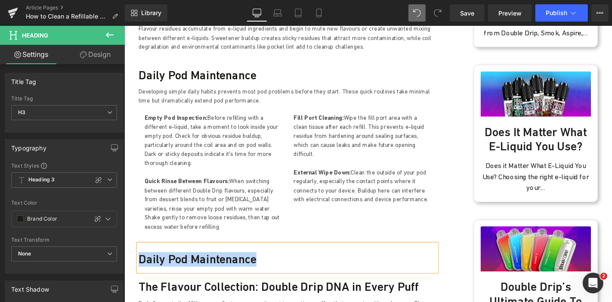
paste div
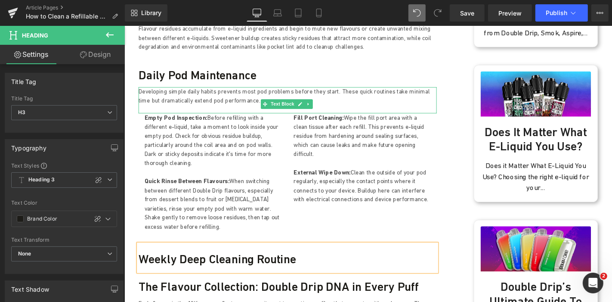
click at [293, 91] on p "Developing simple daily habits prevents most pod problems before they start. Th…" at bounding box center [298, 100] width 319 height 19
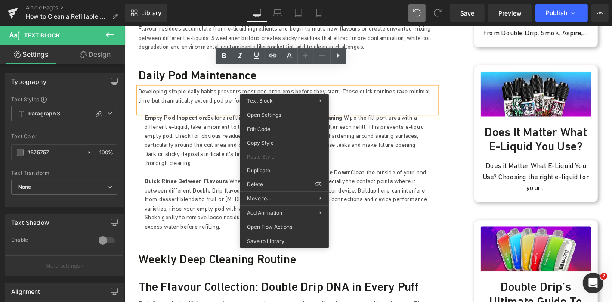
click at [401, 70] on h3 "Daily Pod Maintenance" at bounding box center [298, 77] width 319 height 15
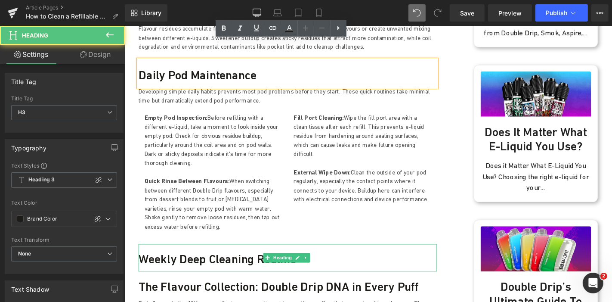
click at [242, 267] on h3 "Weekly Deep Cleaning Routine" at bounding box center [298, 274] width 319 height 15
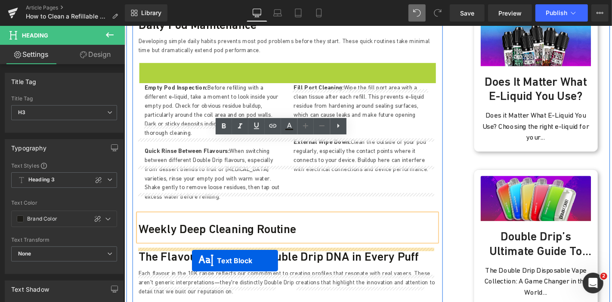
scroll to position [830, 0]
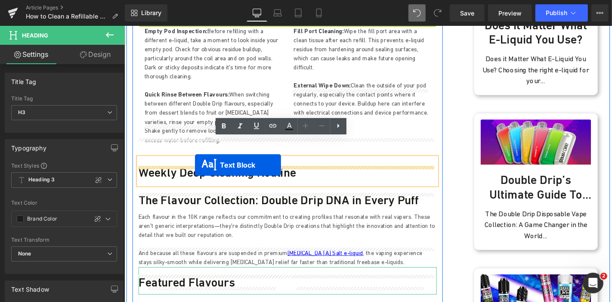
drag, startPoint x: 273, startPoint y: 117, endPoint x: 199, endPoint y: 174, distance: 93.3
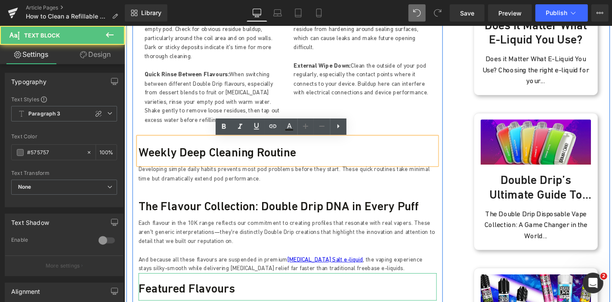
scroll to position [808, 0]
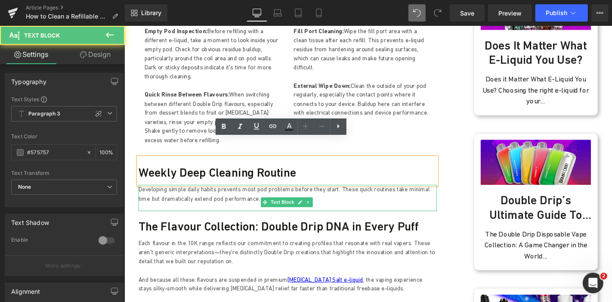
click at [195, 195] on p "Developing simple daily habits prevents most pod problems before they start. Th…" at bounding box center [298, 204] width 319 height 19
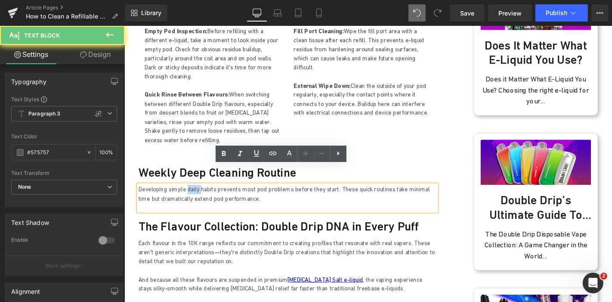
click at [195, 195] on p "Developing simple daily habits prevents most pod problems before they start. Th…" at bounding box center [298, 204] width 319 height 19
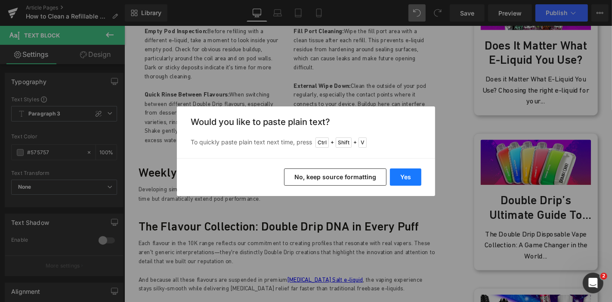
click at [403, 178] on button "Yes" at bounding box center [405, 176] width 31 height 17
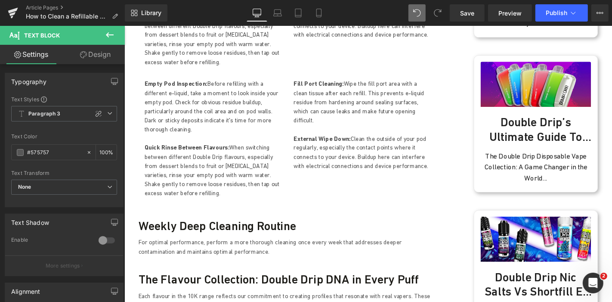
scroll to position [894, 0]
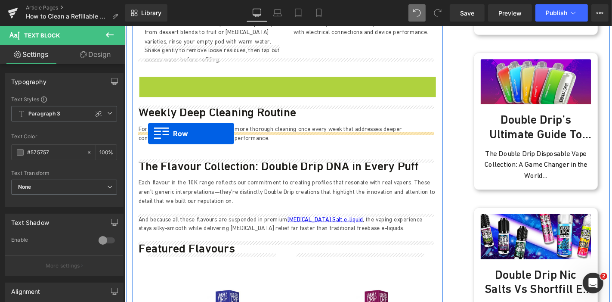
drag, startPoint x: 139, startPoint y: 66, endPoint x: 149, endPoint y: 140, distance: 75.1
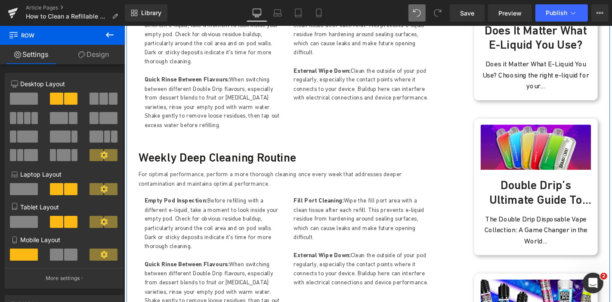
scroll to position [825, 0]
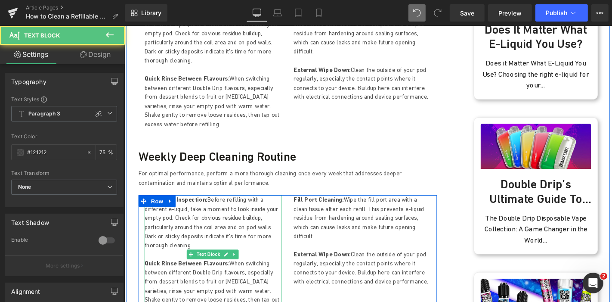
click at [191, 207] on p "Empty Pod Inspection: Before refilling with a different e-liquid, take a moment…" at bounding box center [219, 235] width 146 height 58
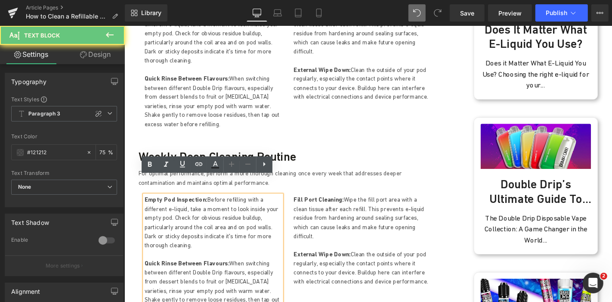
click at [191, 207] on p "Empty Pod Inspection: Before refilling with a different e-liquid, take a moment…" at bounding box center [219, 235] width 146 height 58
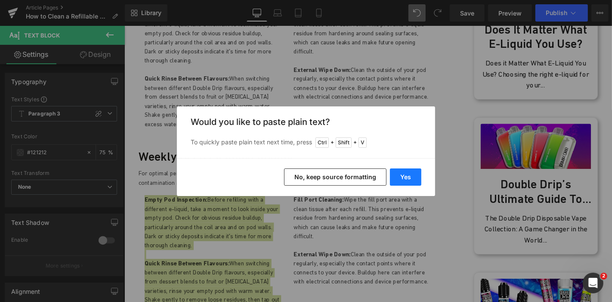
click at [406, 174] on button "Yes" at bounding box center [405, 176] width 31 height 17
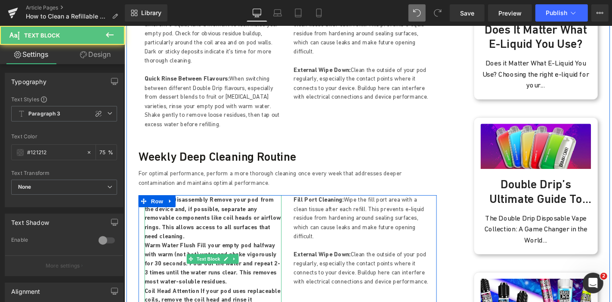
click at [201, 267] on p "Warm Water Flush Fill your empty pod halfway with warm (not hot) water and shak…" at bounding box center [219, 279] width 146 height 49
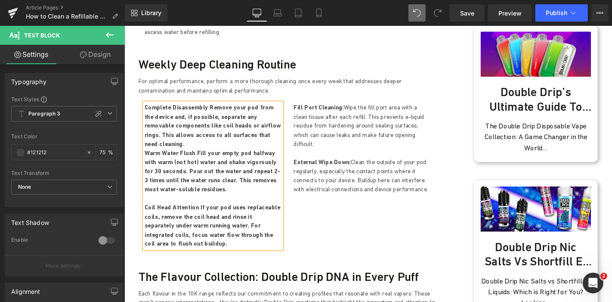
scroll to position [923, 0]
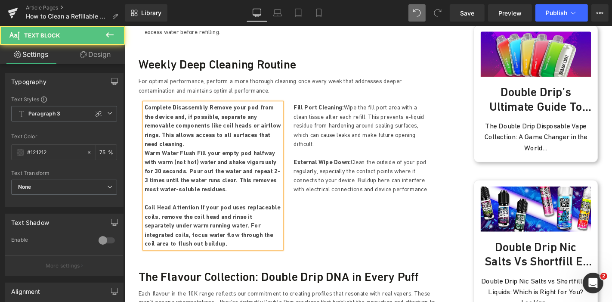
click at [273, 121] on p "Complete Disassembly Remove your pod from the device and, if possible, separate…" at bounding box center [219, 132] width 146 height 49
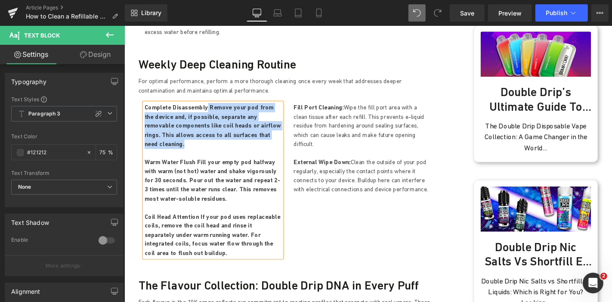
drag, startPoint x: 278, startPoint y: 125, endPoint x: 206, endPoint y: 93, distance: 79.2
click at [206, 108] on p "Complete Disassembly Remove your pod from the device and, if possible, separate…" at bounding box center [219, 132] width 146 height 49
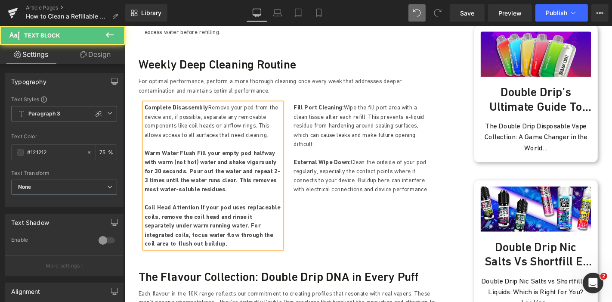
click at [206, 108] on p "Complete Disassembly Remove your pod from the device and, if possible, separate…" at bounding box center [219, 127] width 146 height 39
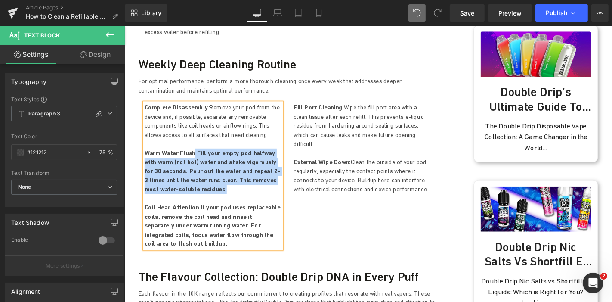
drag, startPoint x: 198, startPoint y: 180, endPoint x: 196, endPoint y: 141, distance: 39.2
click at [196, 156] on p "Warm Water Flush Fill your empty pod halfway with warm (not hot) water and shak…" at bounding box center [219, 180] width 146 height 49
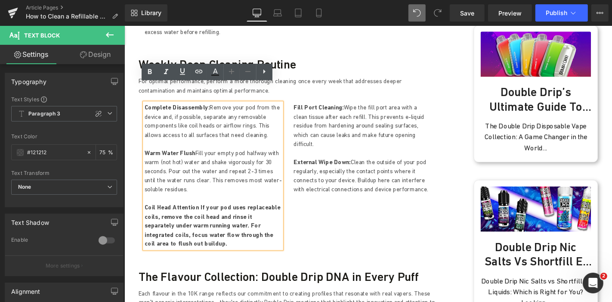
click at [196, 157] on strong "Warm Water Flush" at bounding box center [173, 161] width 54 height 8
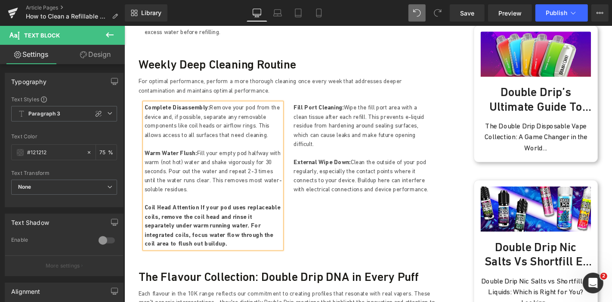
drag, startPoint x: 172, startPoint y: 241, endPoint x: 198, endPoint y: 199, distance: 49.1
click at [198, 214] on p "Coil Head Attention If your pod uses replaceable coils, remove the coil head an…" at bounding box center [219, 238] width 146 height 49
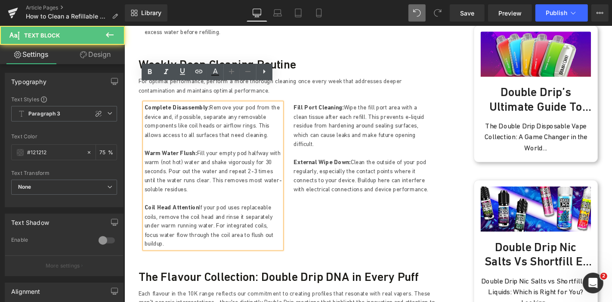
click at [198, 215] on strong "Coil Head Attention" at bounding box center [175, 219] width 58 height 8
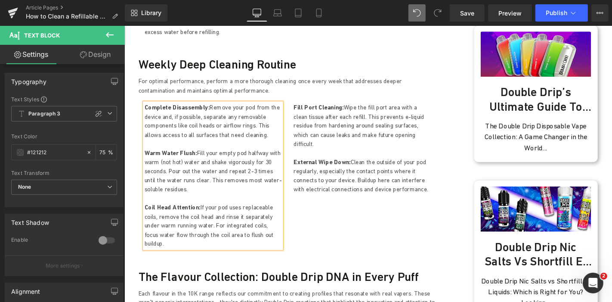
click at [363, 166] on p "External Wipe Down: Clean the outside of your pod regularly, especially the con…" at bounding box center [378, 185] width 146 height 39
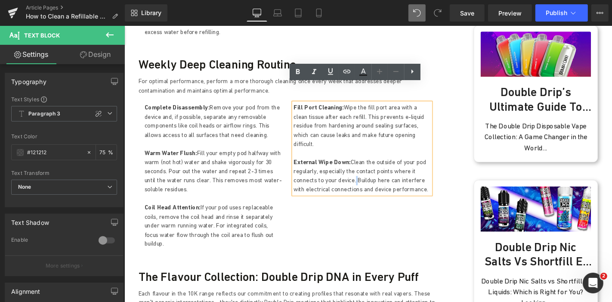
click at [363, 166] on p "External Wipe Down: Clean the outside of your pod regularly, especially the con…" at bounding box center [378, 185] width 146 height 39
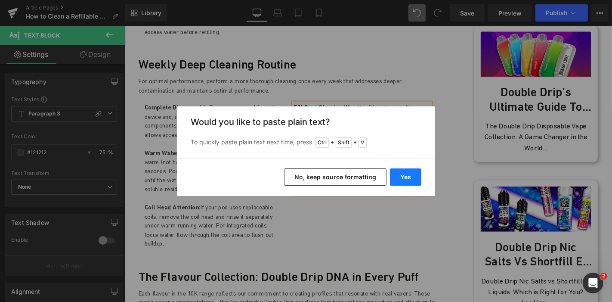
click at [406, 181] on button "Yes" at bounding box center [405, 176] width 31 height 17
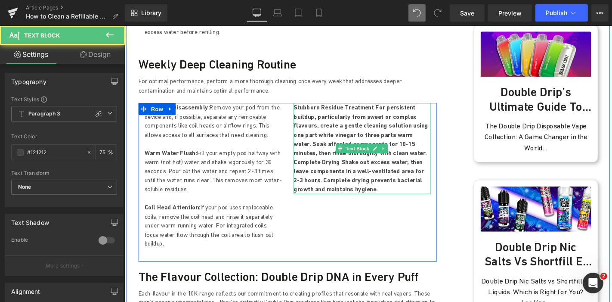
click at [424, 129] on p "Stubborn Residue Treatment For persistent buildup, particularly from sweet or c…" at bounding box center [378, 137] width 146 height 58
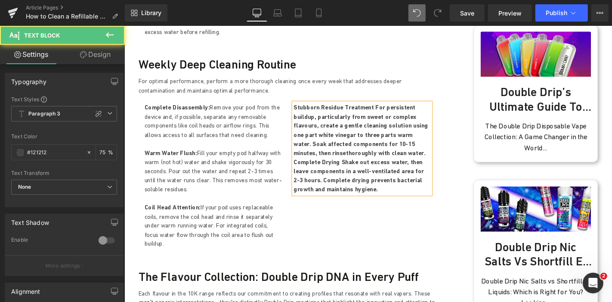
click at [403, 142] on p "Stubborn Residue Treatment For persistent buildup, particularly from sweet or c…" at bounding box center [378, 137] width 146 height 58
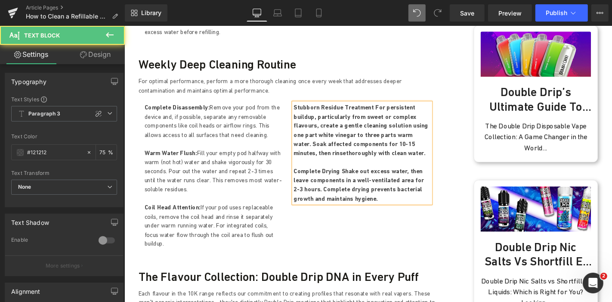
drag, startPoint x: 363, startPoint y: 187, endPoint x: 351, endPoint y: 159, distance: 30.1
click at [351, 176] on p "Complete Drying Shake out excess water, then leave components in a well-ventila…" at bounding box center [378, 195] width 146 height 39
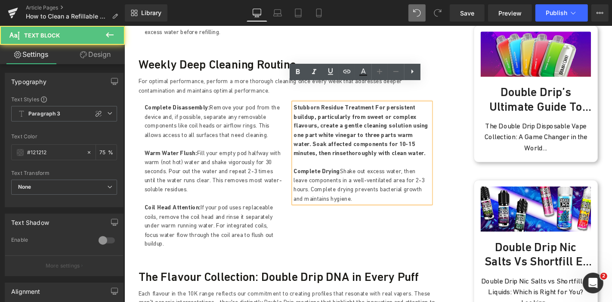
click at [351, 176] on p "Complete Drying Shake out excess water, then leave components in a well-ventila…" at bounding box center [378, 195] width 146 height 39
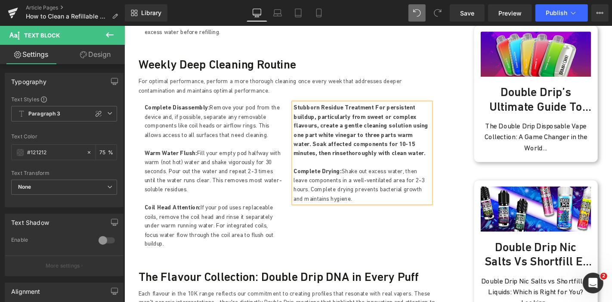
drag, startPoint x: 411, startPoint y: 144, endPoint x: 351, endPoint y: 93, distance: 78.5
click at [351, 108] on p "Stubborn Residue Treatment For persistent buildup, particularly from sweet or c…" at bounding box center [378, 137] width 146 height 58
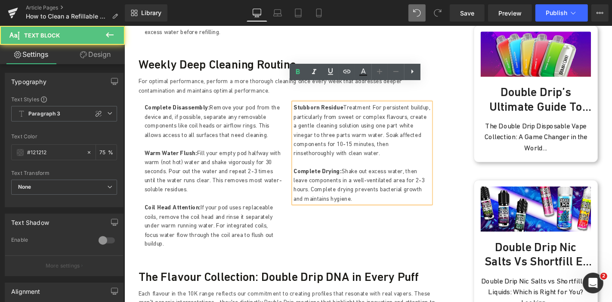
click at [351, 108] on p "Stubborn Residue Treatment For persistent buildup, particularly from sweet or c…" at bounding box center [378, 137] width 146 height 58
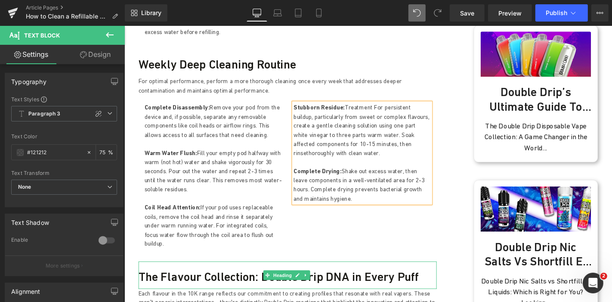
click at [217, 285] on h3 "The Flavour Collection: Double Drip DNA in Every Puff" at bounding box center [298, 292] width 319 height 15
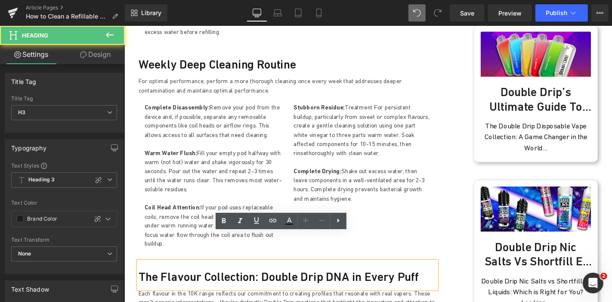
click at [215, 285] on h3 "The Flavour Collection: Double Drip DNA in Every Puff" at bounding box center [298, 292] width 319 height 15
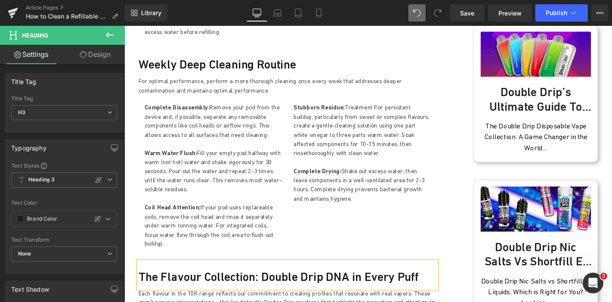
paste div
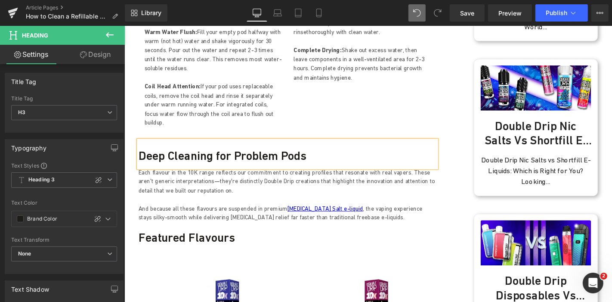
scroll to position [1055, 0]
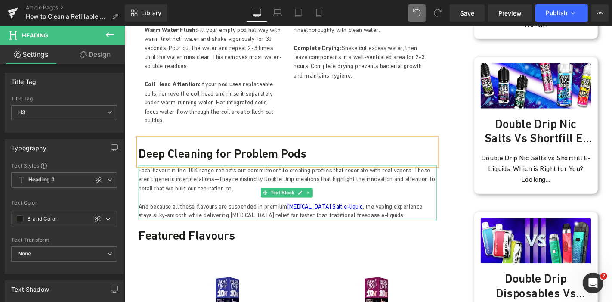
click at [200, 175] on p "Each flavour in the 10K range reflects our commitment to creating profiles that…" at bounding box center [298, 189] width 319 height 29
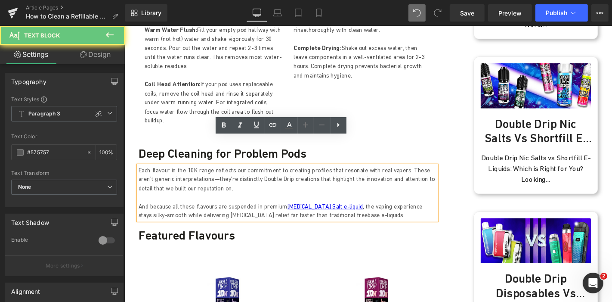
click at [186, 175] on p "Each flavour in the 10K range reflects our commitment to creating profiles that…" at bounding box center [298, 189] width 319 height 29
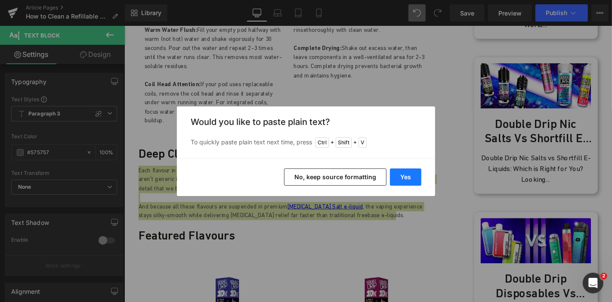
click at [402, 173] on button "Yes" at bounding box center [405, 176] width 31 height 17
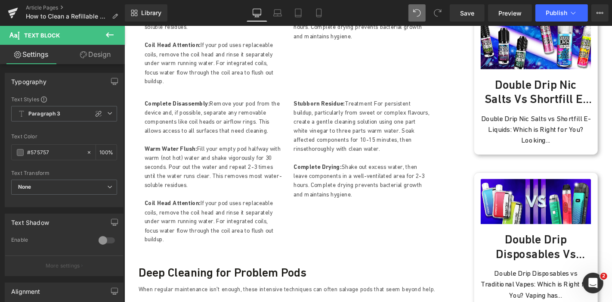
scroll to position [1110, 0]
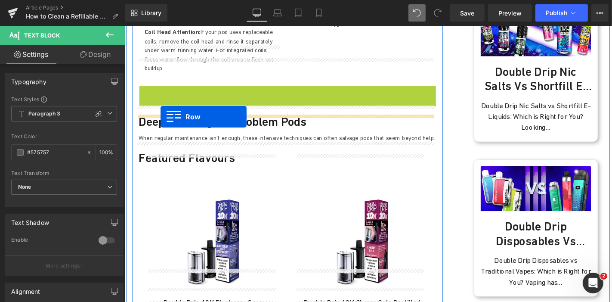
drag, startPoint x: 143, startPoint y: 67, endPoint x: 162, endPoint y: 122, distance: 58.5
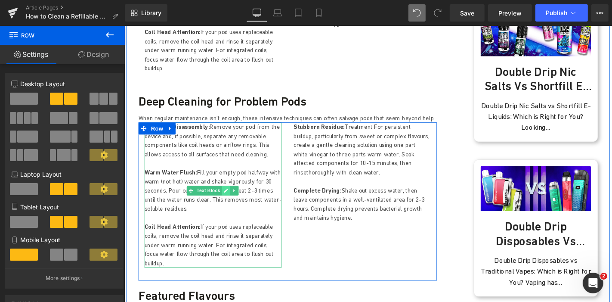
click at [231, 196] on link at bounding box center [232, 201] width 9 height 10
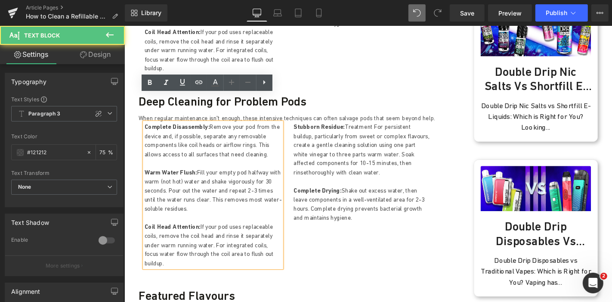
click at [223, 177] on p "Warm Water Flush: Fill your empty pod halfway with warm (not hot) water and sha…" at bounding box center [219, 201] width 146 height 49
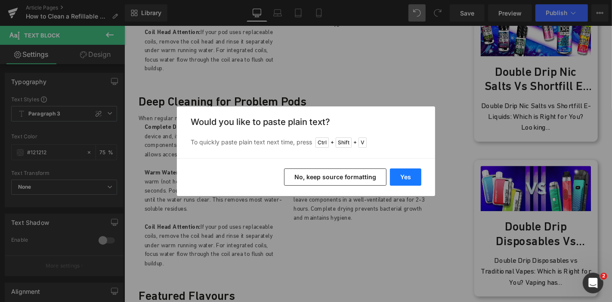
click at [403, 180] on button "Yes" at bounding box center [405, 176] width 31 height 17
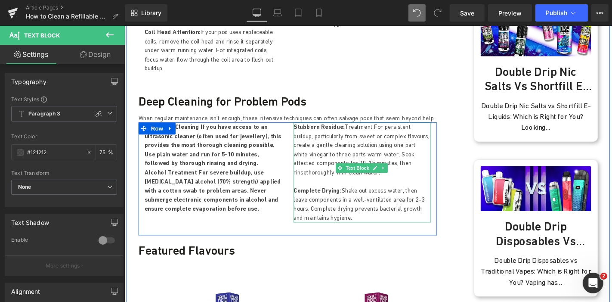
click at [356, 197] on p "Complete Drying: Shake out excess water, then leave components in a well-ventil…" at bounding box center [378, 216] width 146 height 39
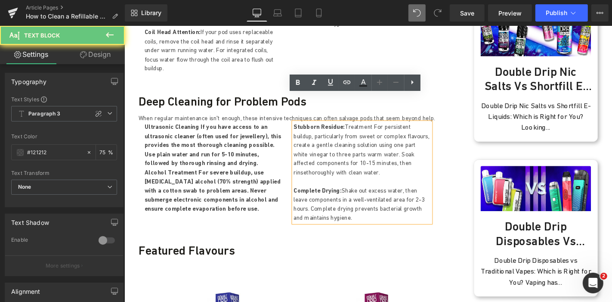
click at [356, 197] on p "Complete Drying: Shake out excess water, then leave components in a well-ventil…" at bounding box center [378, 216] width 146 height 39
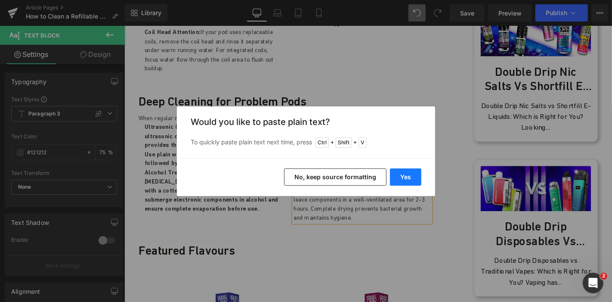
click at [413, 173] on button "Yes" at bounding box center [405, 176] width 31 height 17
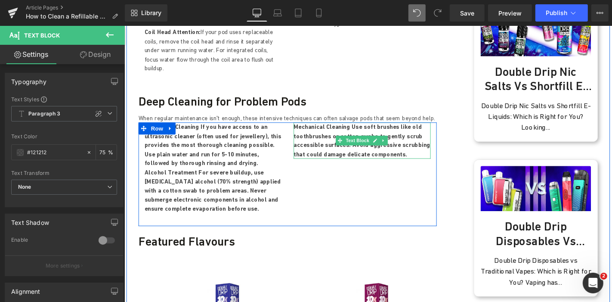
drag, startPoint x: 402, startPoint y: 129, endPoint x: 362, endPoint y: 106, distance: 46.3
click at [362, 129] on p "Mechanical Cleaning Use soft brushes like old toothbrushes or cotton swabs to g…" at bounding box center [378, 148] width 146 height 39
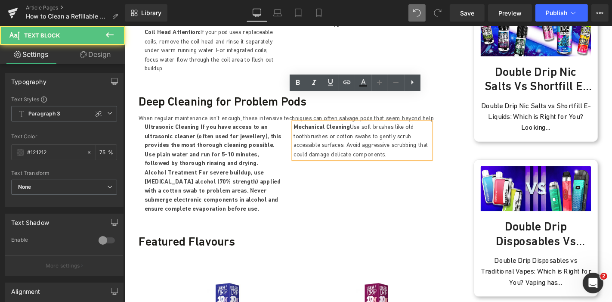
click at [362, 129] on p "Mechanical Cleaning Use soft brushes like old toothbrushes or cotton swabs to g…" at bounding box center [378, 148] width 146 height 39
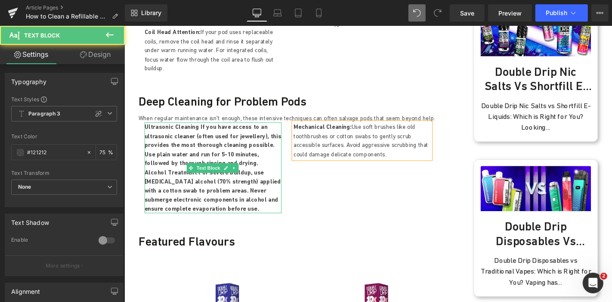
click at [239, 139] on p "Ultrasonic Cleaning If you have access to an ultrasonic cleaner (often used for…" at bounding box center [219, 153] width 146 height 49
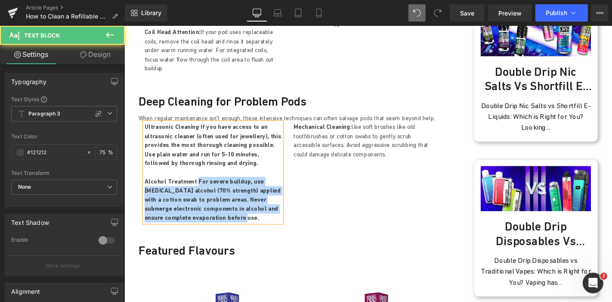
drag, startPoint x: 217, startPoint y: 200, endPoint x: 197, endPoint y: 163, distance: 42.2
click at [197, 187] on p "Alcohol Treatment For severe buildup, use isopropyl alcohol (70% strength) appl…" at bounding box center [219, 211] width 146 height 49
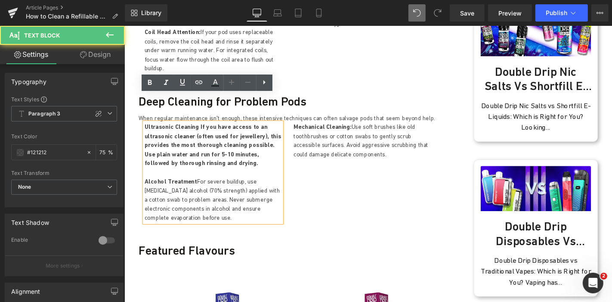
click at [197, 187] on p "Alcohol Treatment For severe buildup, use isopropyl alcohol (70% strength) appl…" at bounding box center [219, 211] width 146 height 49
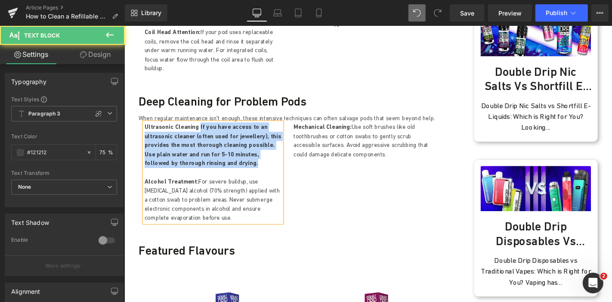
drag, startPoint x: 237, startPoint y: 146, endPoint x: 200, endPoint y: 104, distance: 55.8
click at [200, 129] on p "Ultrasonic Cleaning If you have access to an ultrasonic cleaner (often used for…" at bounding box center [219, 153] width 146 height 49
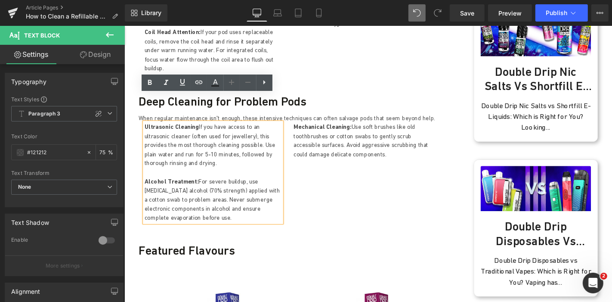
click at [200, 129] on p "Ultrasonic Cleaning If you have access to an ultrasonic cleaner (often used for…" at bounding box center [219, 153] width 146 height 49
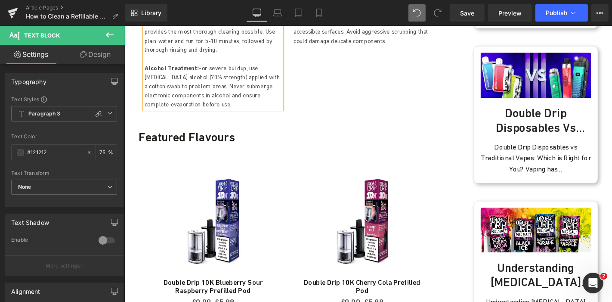
scroll to position [1230, 0]
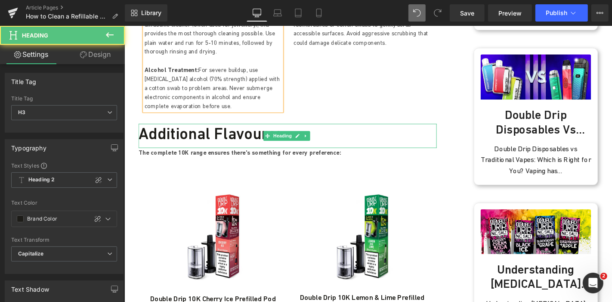
click at [206, 130] on h3 "Additional Flavours:" at bounding box center [298, 140] width 319 height 21
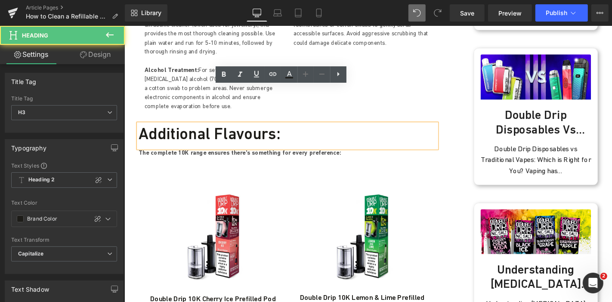
click at [206, 130] on h3 "Additional Flavours:" at bounding box center [298, 140] width 319 height 21
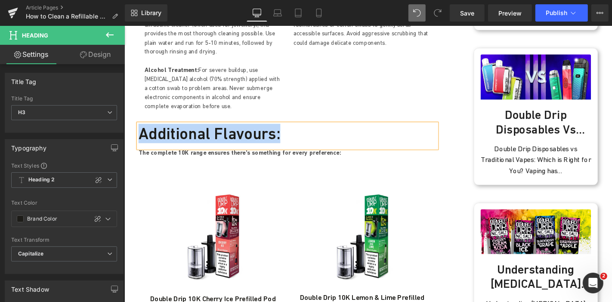
paste div
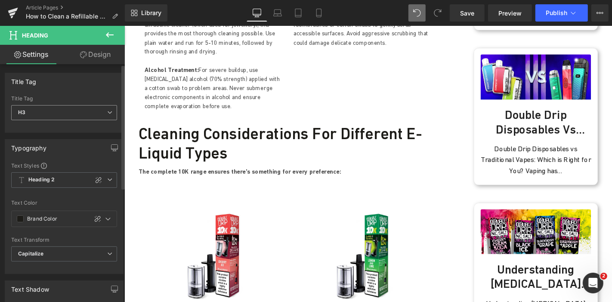
click at [94, 112] on span "H3" at bounding box center [64, 112] width 106 height 15
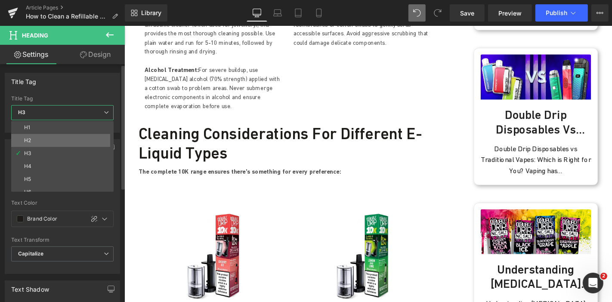
click at [44, 139] on li "H2" at bounding box center [64, 140] width 106 height 13
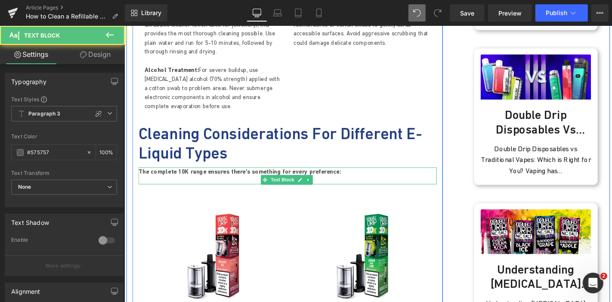
click at [220, 177] on b "The complete 10K range ensures there's something for every preference:" at bounding box center [247, 181] width 217 height 8
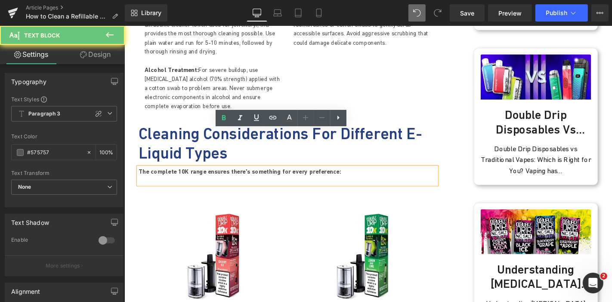
click at [220, 177] on b "The complete 10K range ensures there's something for every preference:" at bounding box center [247, 181] width 217 height 8
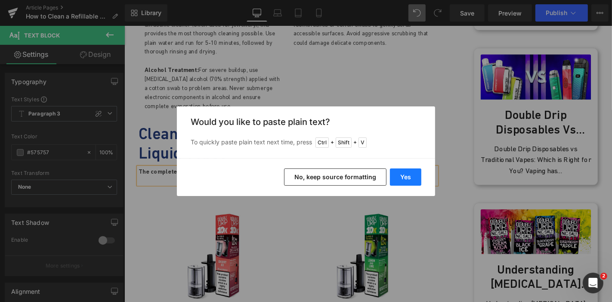
click at [416, 178] on button "Yes" at bounding box center [405, 176] width 31 height 17
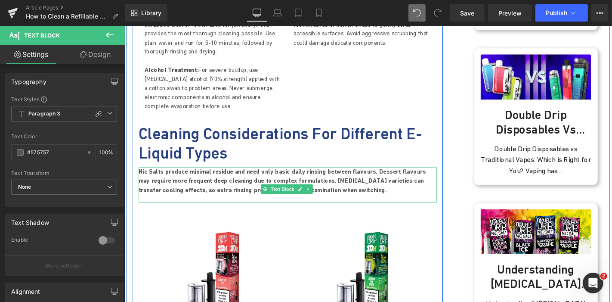
click at [273, 195] on span at bounding box center [274, 200] width 9 height 10
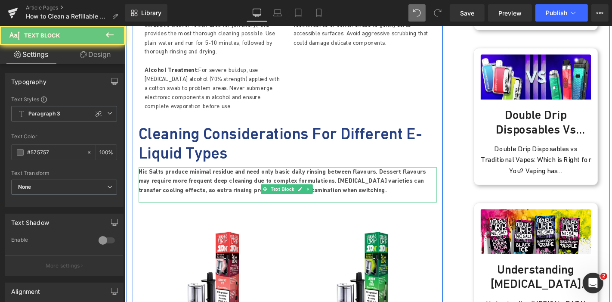
click at [263, 177] on b "Nic Salts produce minimal residue and need only basic daily rinsing between fla…" at bounding box center [292, 190] width 307 height 27
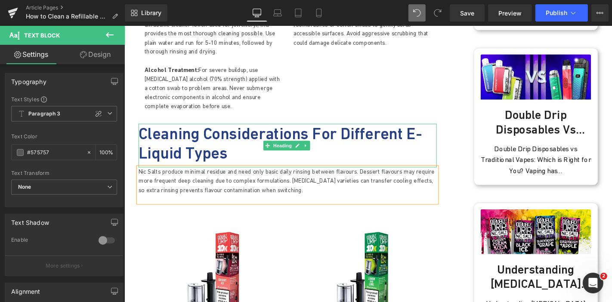
click at [317, 130] on h2 "Cleaning Considerations for Different E-Liquid Types" at bounding box center [298, 150] width 319 height 41
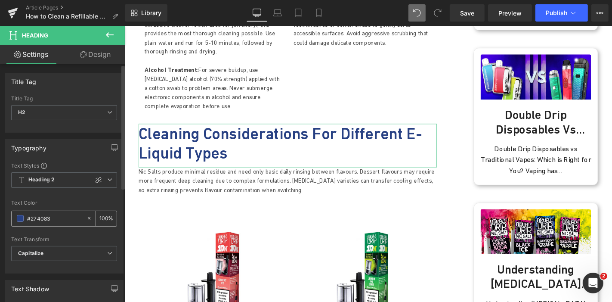
click at [22, 218] on span at bounding box center [20, 218] width 7 height 7
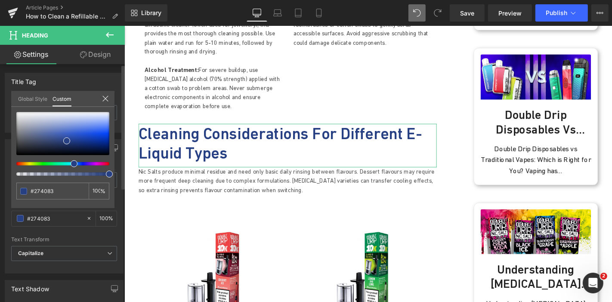
click at [30, 96] on link "Global Style" at bounding box center [32, 98] width 29 height 15
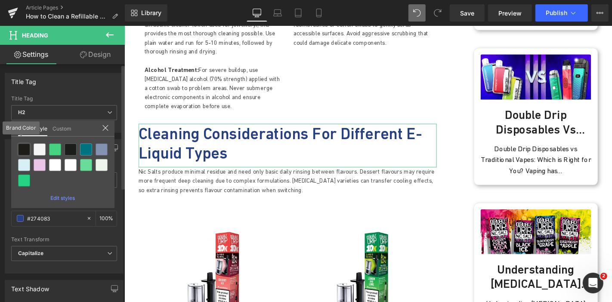
click at [25, 150] on div at bounding box center [24, 149] width 12 height 12
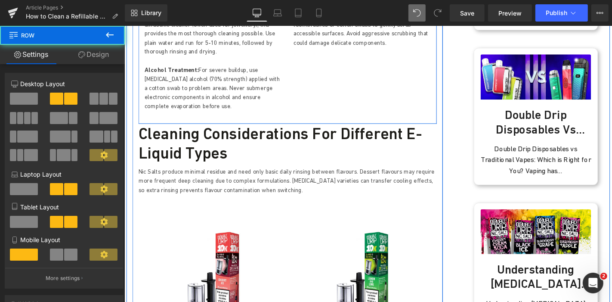
click at [316, 87] on div "Ultrasonic Cleaning: If you have access to an ultrasonic cleaner (often used fo…" at bounding box center [298, 69] width 319 height 121
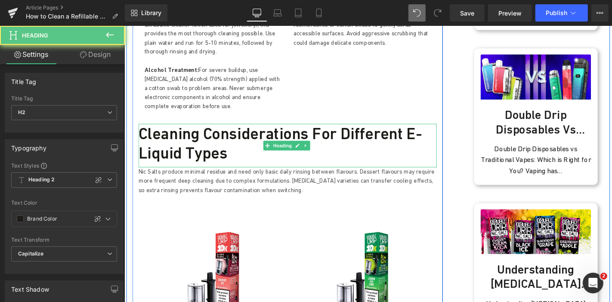
click at [317, 130] on h2 "Cleaning Considerations for Different E-Liquid Types" at bounding box center [298, 150] width 319 height 41
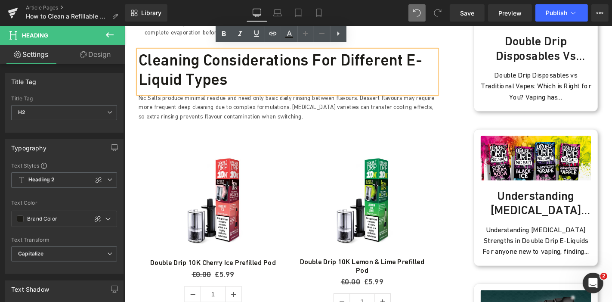
scroll to position [1307, 0]
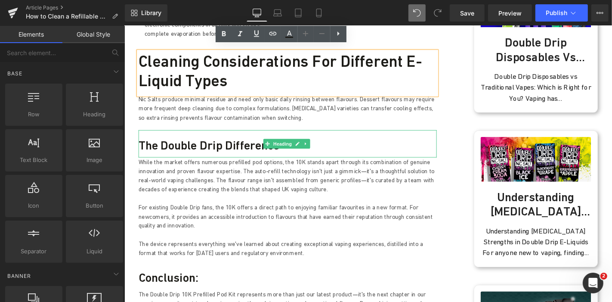
click at [189, 145] on h3 "The Double Drip Difference" at bounding box center [298, 152] width 319 height 15
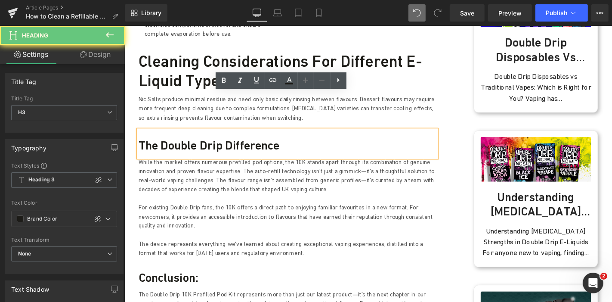
click at [189, 145] on h3 "The Double Drip Difference" at bounding box center [298, 152] width 319 height 15
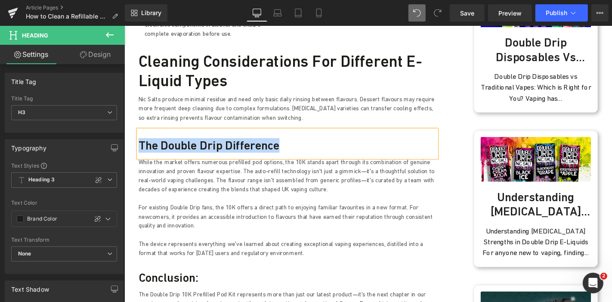
paste div
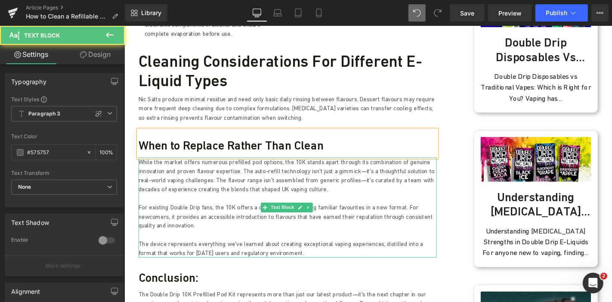
click at [223, 166] on p "While the market offers numerous prefilled pod options, the 10K stands apart th…" at bounding box center [298, 185] width 319 height 39
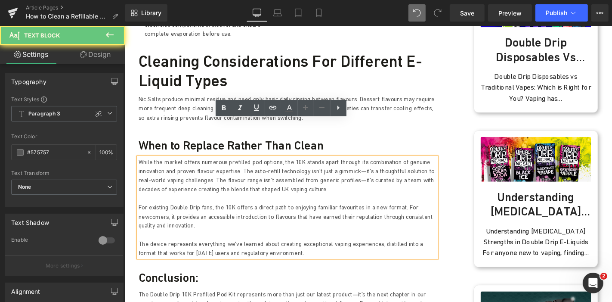
click at [223, 166] on p "While the market offers numerous prefilled pod options, the 10K stands apart th…" at bounding box center [298, 185] width 319 height 39
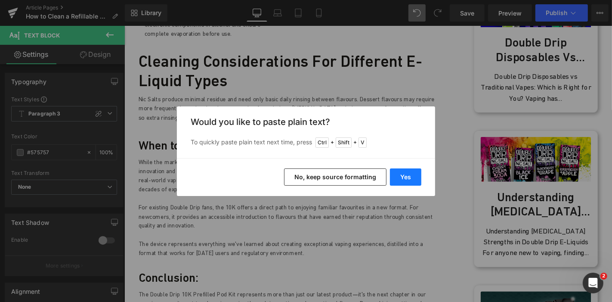
click at [416, 178] on button "Yes" at bounding box center [405, 176] width 31 height 17
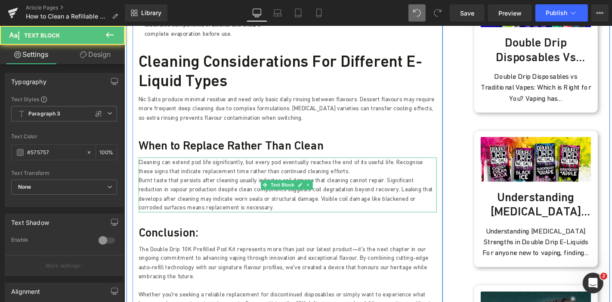
click at [354, 166] on p "Cleaning can extend pod life significantly, but every pod eventually reaches th…" at bounding box center [298, 175] width 319 height 19
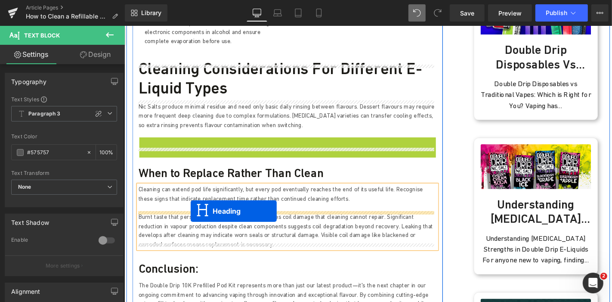
drag, startPoint x: 276, startPoint y: 113, endPoint x: 195, endPoint y: 223, distance: 137.6
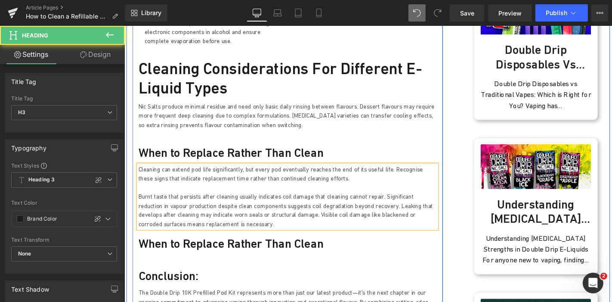
scroll to position [1278, 0]
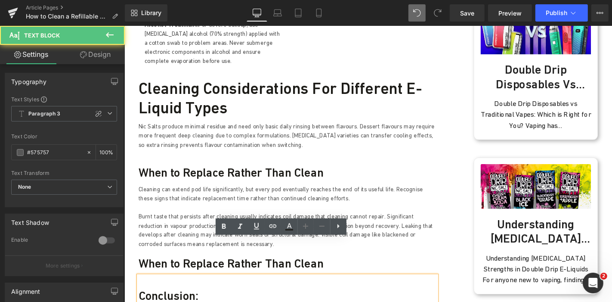
click at [376, 224] on p "Burnt taste that persists after cleaning usually indicates coil damage that cle…" at bounding box center [298, 243] width 319 height 39
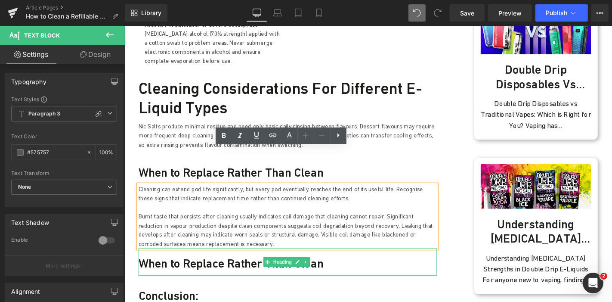
click at [432, 272] on h3 "When to Replace Rather Than Clean" at bounding box center [298, 279] width 319 height 15
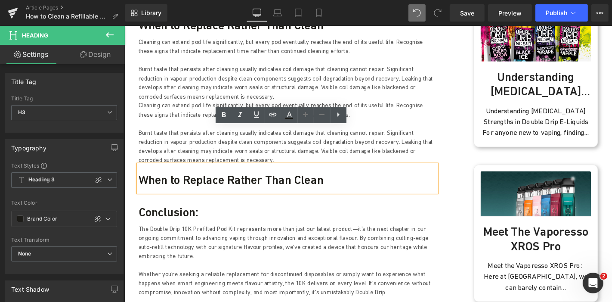
scroll to position [1441, 0]
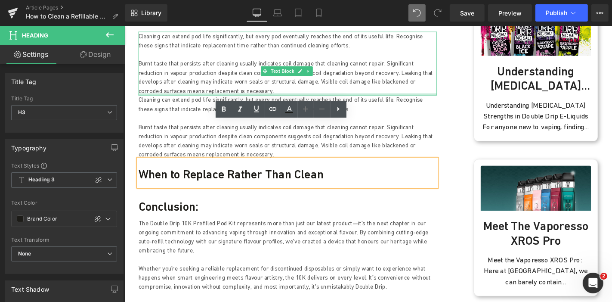
click at [277, 57] on div "Cleaning can extend pod life significantly, but every pod eventually reaches th…" at bounding box center [298, 65] width 319 height 68
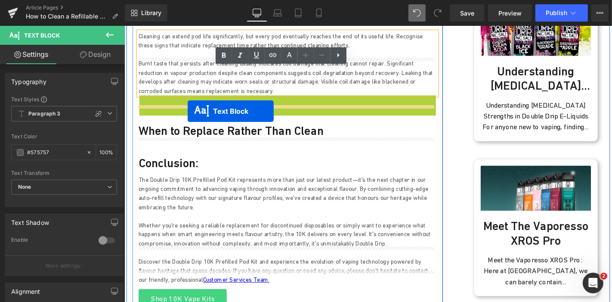
drag, startPoint x: 273, startPoint y: 93, endPoint x: 192, endPoint y: 117, distance: 84.2
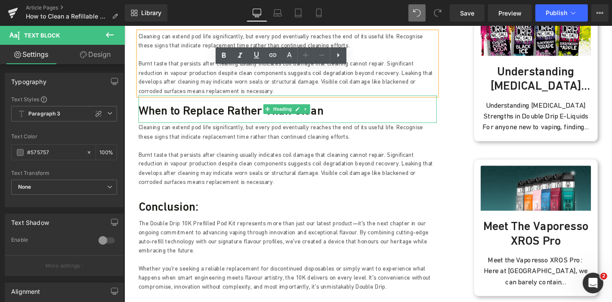
click at [188, 108] on h3 "When to Replace Rather Than Clean" at bounding box center [298, 115] width 319 height 15
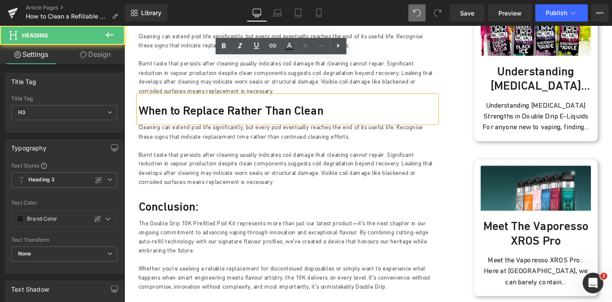
click at [188, 108] on h3 "When to Replace Rather Than Clean" at bounding box center [298, 115] width 319 height 15
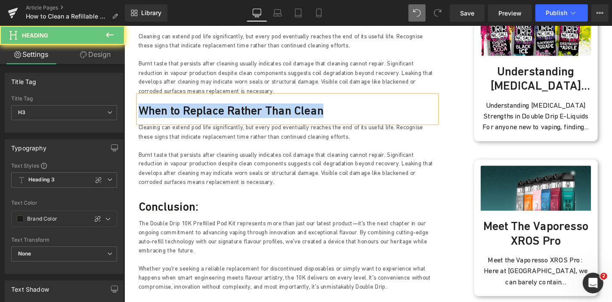
paste div
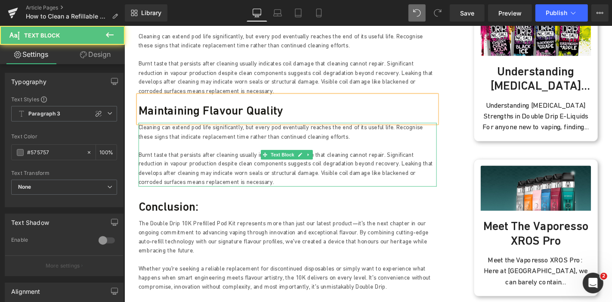
click at [219, 158] on p "Burnt taste that persists after cleaning usually indicates coil damage that cle…" at bounding box center [298, 177] width 319 height 39
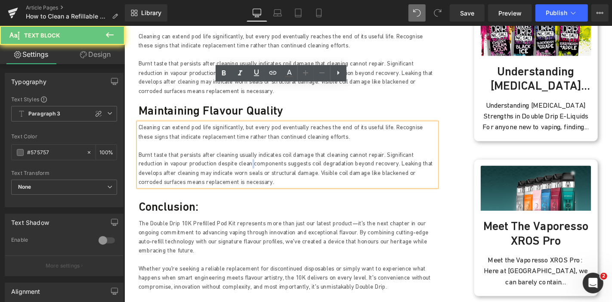
click at [219, 158] on p "Burnt taste that persists after cleaning usually indicates coil damage that cle…" at bounding box center [298, 177] width 319 height 39
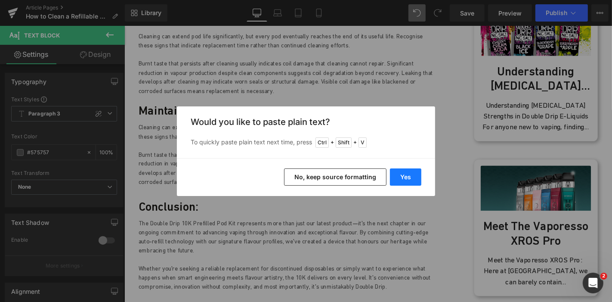
click at [398, 177] on button "Yes" at bounding box center [405, 176] width 31 height 17
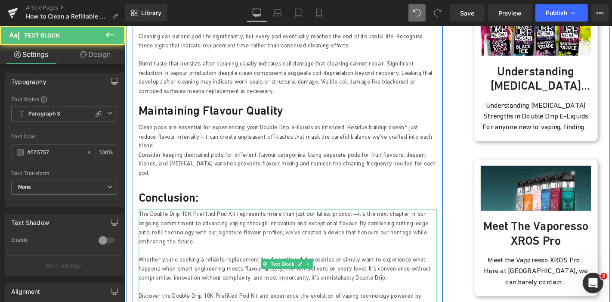
click at [261, 221] on p "The Double Drip 10K Prefilled Pod Kit represents more than just our latest prod…" at bounding box center [298, 240] width 319 height 39
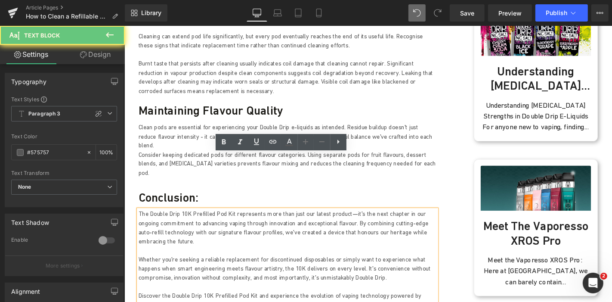
click at [261, 221] on p "The Double Drip 10K Prefilled Pod Kit represents more than just our latest prod…" at bounding box center [298, 240] width 319 height 39
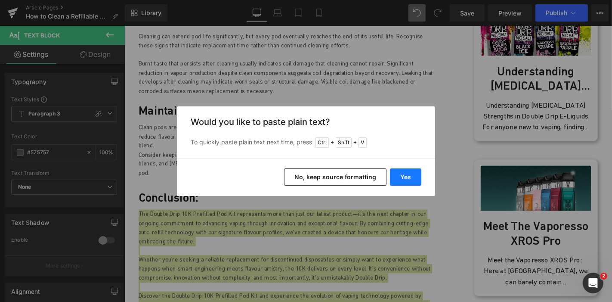
click at [406, 181] on button "Yes" at bounding box center [405, 176] width 31 height 17
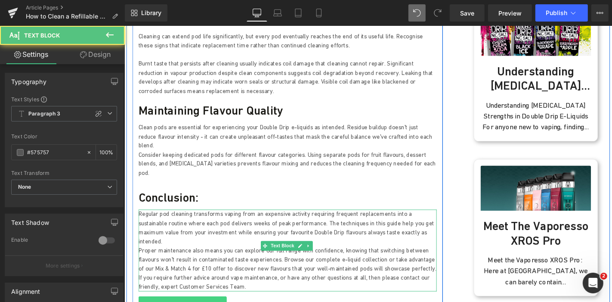
click at [421, 221] on p "Regular pod cleaning transforms vaping from an expensive activity requiring fre…" at bounding box center [298, 240] width 319 height 39
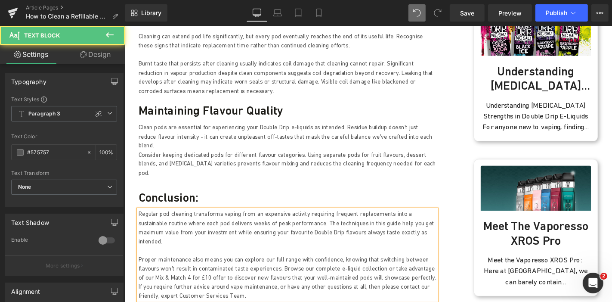
click at [406, 270] on p "Proper maintenance also means you can explore our full range with confidence, k…" at bounding box center [298, 284] width 319 height 29
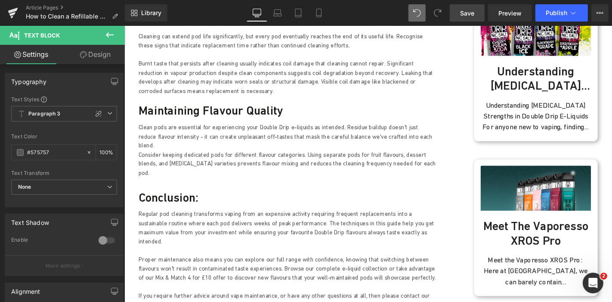
click at [476, 11] on link "Save" at bounding box center [467, 12] width 35 height 17
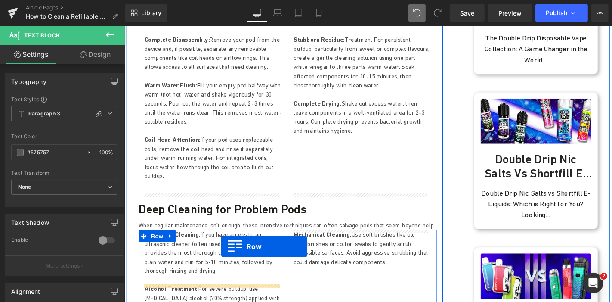
scroll to position [1026, 0]
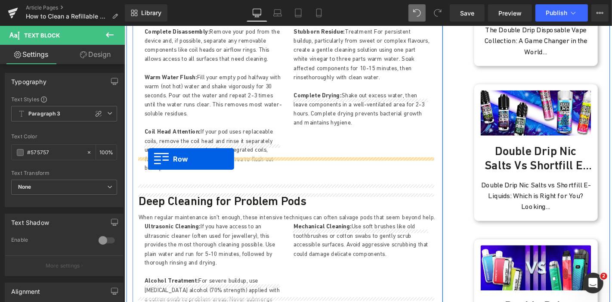
drag, startPoint x: 143, startPoint y: 66, endPoint x: 149, endPoint y: 168, distance: 102.2
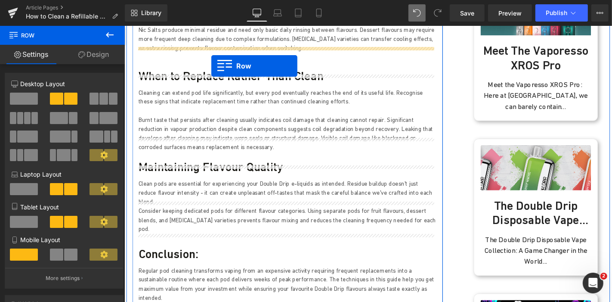
scroll to position [1602, 0]
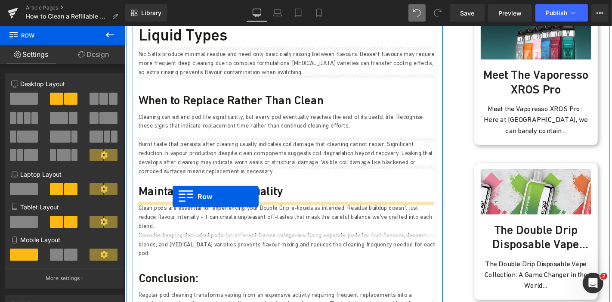
drag, startPoint x: 143, startPoint y: 66, endPoint x: 175, endPoint y: 208, distance: 145.4
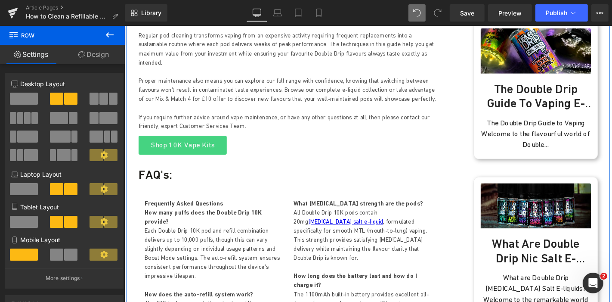
scroll to position [2084, 0]
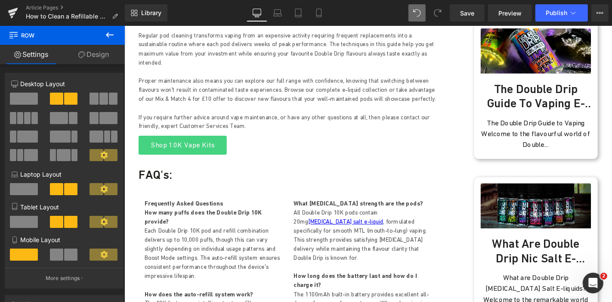
click at [256, 239] on p "Each Double Drip 10K pod and refill combination delivers up to 10,000 puffs, th…" at bounding box center [219, 268] width 146 height 58
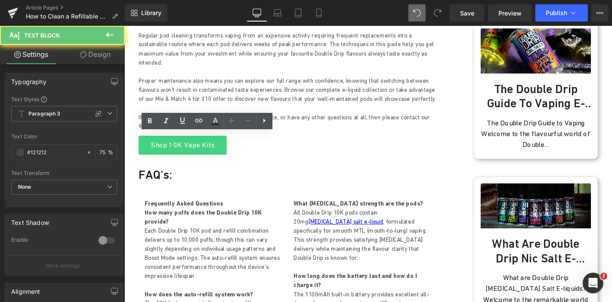
click at [256, 239] on p "Each Double Drip 10K pod and refill combination delivers up to 10,000 puffs, th…" at bounding box center [219, 268] width 146 height 58
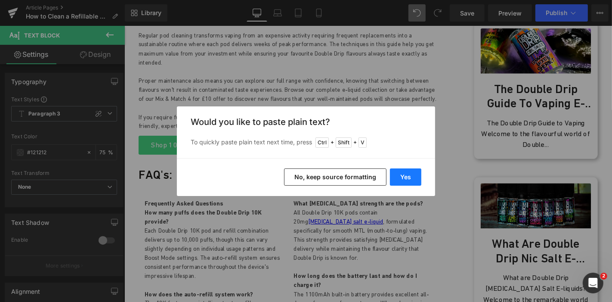
click at [406, 180] on button "Yes" at bounding box center [405, 176] width 31 height 17
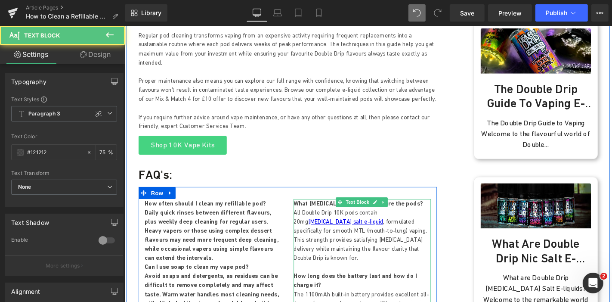
click at [355, 288] on p "How long does the battery last and how do I charge it?" at bounding box center [378, 297] width 146 height 19
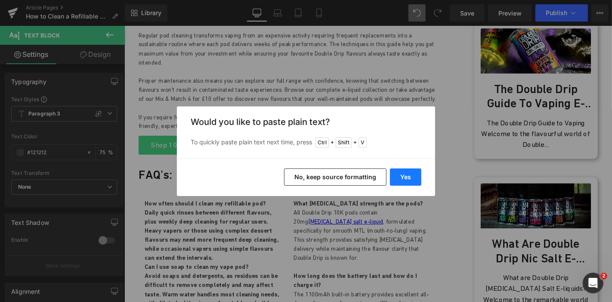
click at [400, 175] on button "Yes" at bounding box center [405, 176] width 31 height 17
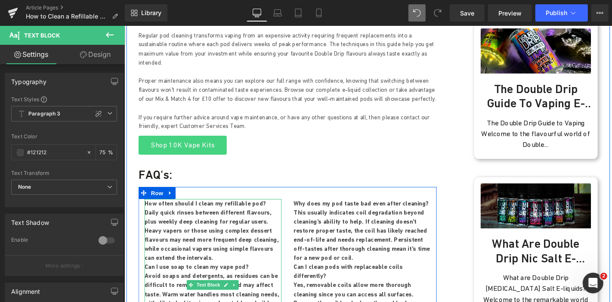
click at [203, 220] on p "Daily quick rinses between different flavours, plus weekly deep cleaning for re…" at bounding box center [219, 249] width 146 height 58
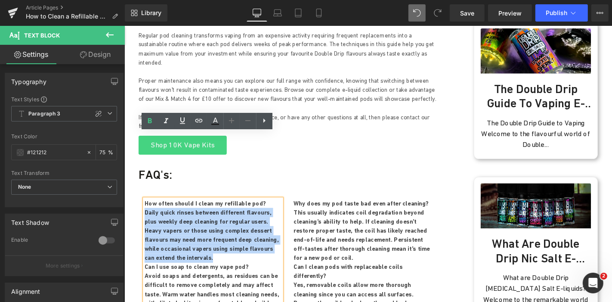
drag, startPoint x: 182, startPoint y: 201, endPoint x: 144, endPoint y: 155, distance: 59.0
click at [146, 220] on p "Daily quick rinses between different flavours, plus weekly deep cleaning for re…" at bounding box center [219, 249] width 146 height 58
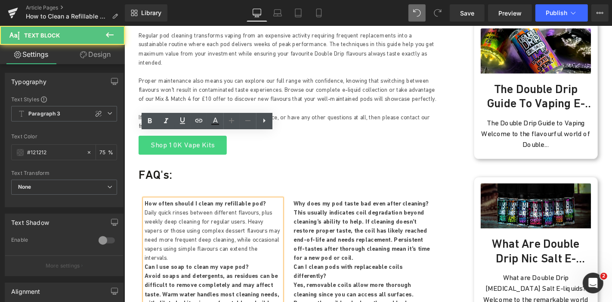
click at [254, 220] on p "Daily quick rinses between different flavours, plus weekly deep cleaning for re…" at bounding box center [219, 249] width 146 height 58
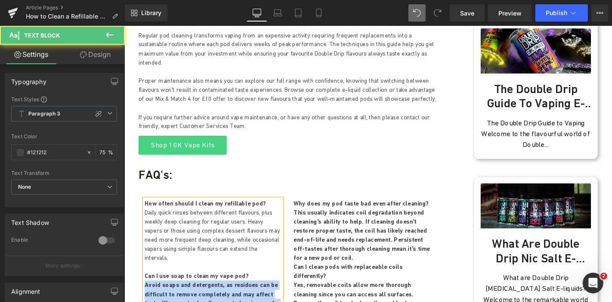
drag, startPoint x: 280, startPoint y: 262, endPoint x: 144, endPoint y: 225, distance: 140.6
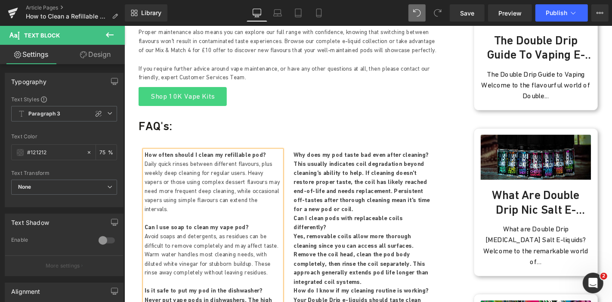
scroll to position [2138, 0]
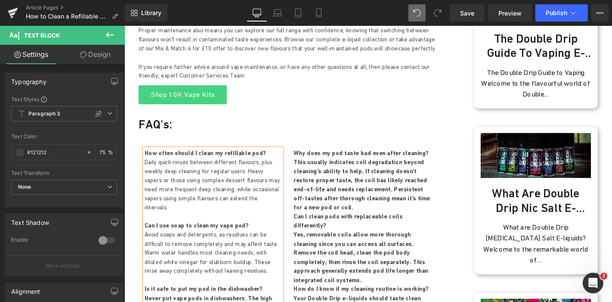
drag, startPoint x: 286, startPoint y: 275, endPoint x: 144, endPoint y: 237, distance: 146.6
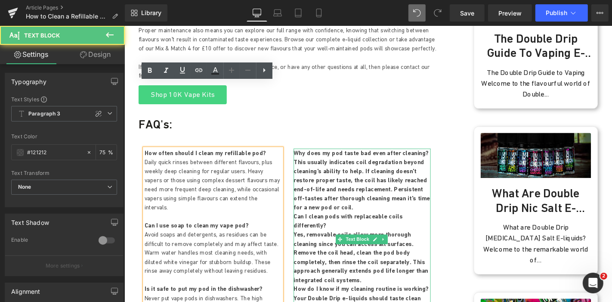
click at [341, 166] on p "This usually indicates coil degradation beyond cleaning's ability to help. If c…" at bounding box center [378, 195] width 146 height 58
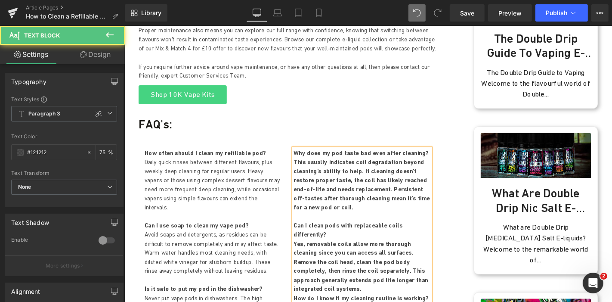
click at [412, 253] on p "Yes, removable coils allow more thorough cleaning since you can access all surf…" at bounding box center [378, 282] width 146 height 58
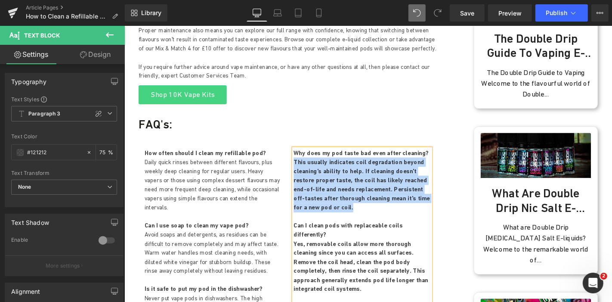
drag, startPoint x: 319, startPoint y: 147, endPoint x: 302, endPoint y: 102, distance: 47.6
click at [305, 166] on p "This usually indicates coil degradation beyond cleaning's ability to help. If c…" at bounding box center [378, 195] width 146 height 58
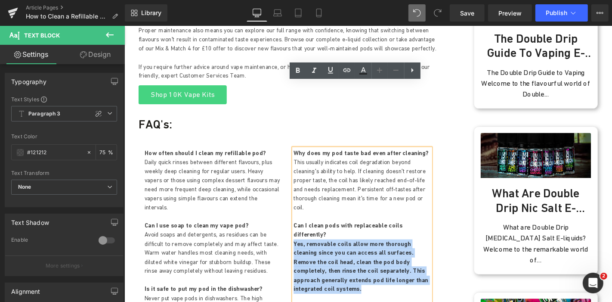
drag, startPoint x: 427, startPoint y: 207, endPoint x: 301, endPoint y: 168, distance: 132.0
click at [305, 253] on p "Yes, removable coils allow more thorough cleaning since you can access all surf…" at bounding box center [378, 282] width 146 height 58
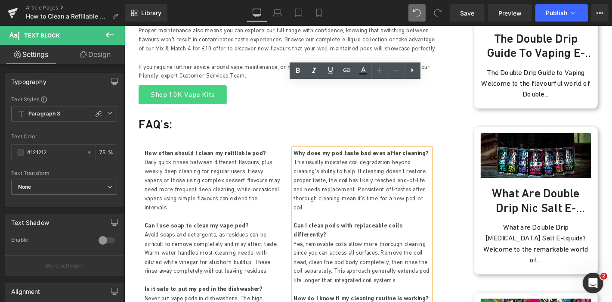
drag, startPoint x: 421, startPoint y: 285, endPoint x: 301, endPoint y: 236, distance: 129.8
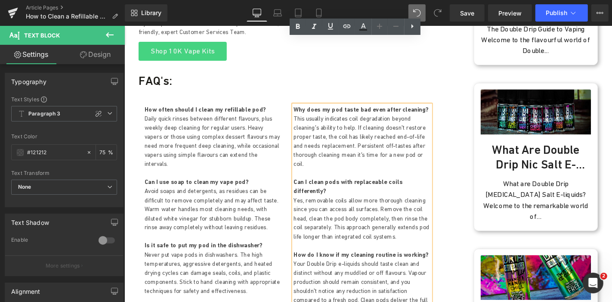
scroll to position [2185, 0]
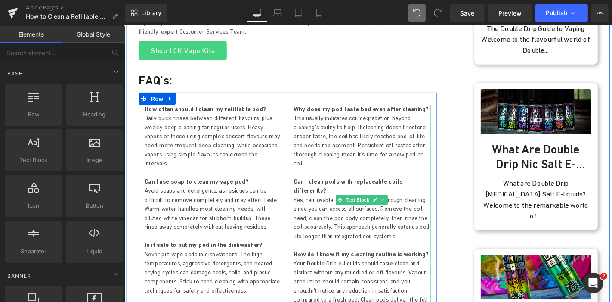
scroll to position [2150, 0]
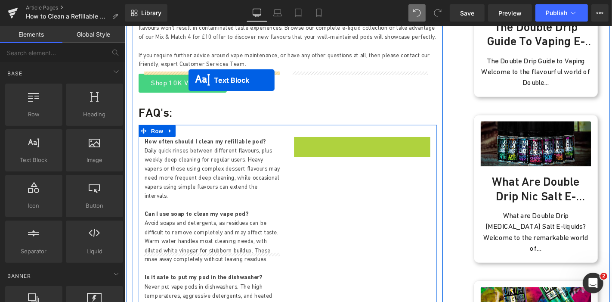
drag, startPoint x: 353, startPoint y: 177, endPoint x: 192, endPoint y: 83, distance: 186.5
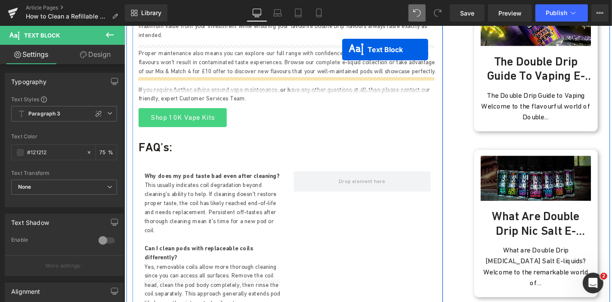
scroll to position [2053, 0]
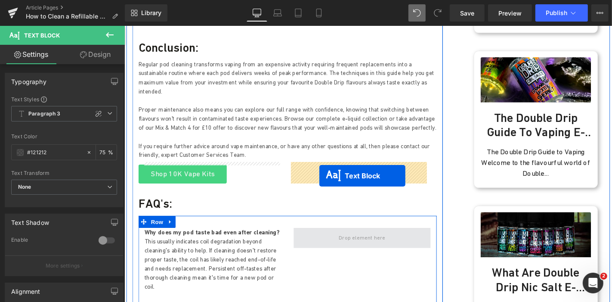
drag, startPoint x: 195, startPoint y: 279, endPoint x: 332, endPoint y: 186, distance: 165.5
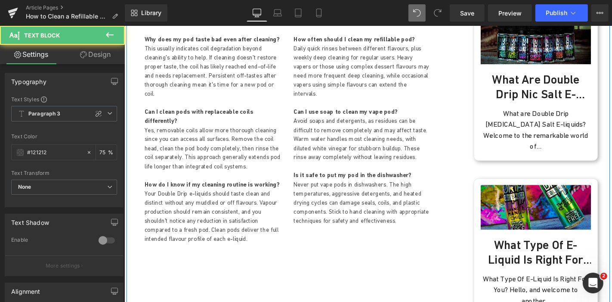
scroll to position [2259, 0]
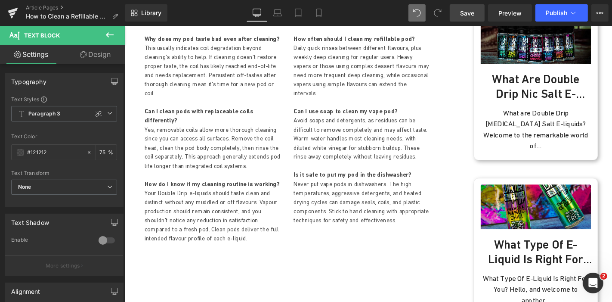
click at [479, 15] on link "Save" at bounding box center [467, 12] width 35 height 17
drag, startPoint x: 463, startPoint y: 2, endPoint x: 467, endPoint y: 10, distance: 9.2
click at [467, 10] on div "Library Desktop Desktop Laptop Tablet Mobile Save Preview Publish Scheduled Vie…" at bounding box center [368, 13] width 487 height 26
click at [467, 10] on span "Save" at bounding box center [467, 13] width 14 height 9
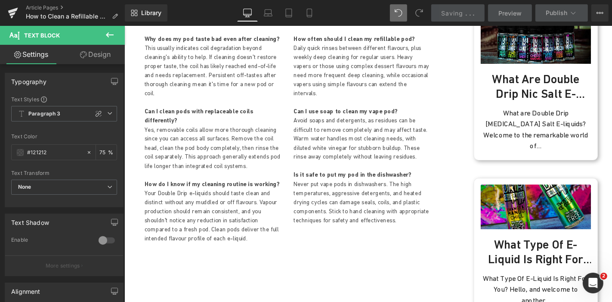
click at [331, 189] on p "Never put vape pods in dishwashers. The high temperatures, aggressive detergent…" at bounding box center [378, 213] width 146 height 49
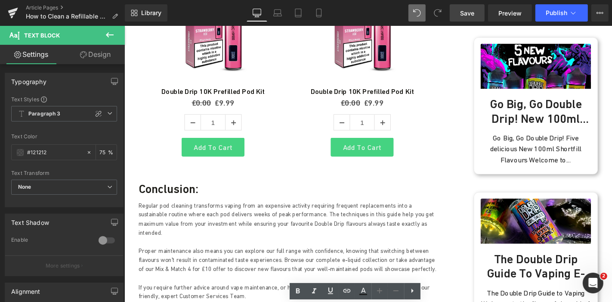
scroll to position [1904, 0]
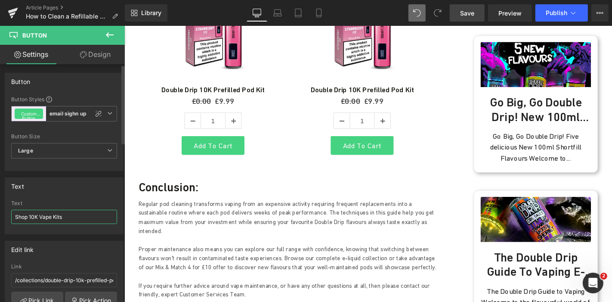
click at [34, 217] on input "Shop 10K Vape Kits" at bounding box center [64, 217] width 106 height 14
type input "Shop Refillable Vape Pods"
click at [45, 296] on link "Pick Link" at bounding box center [37, 299] width 52 height 17
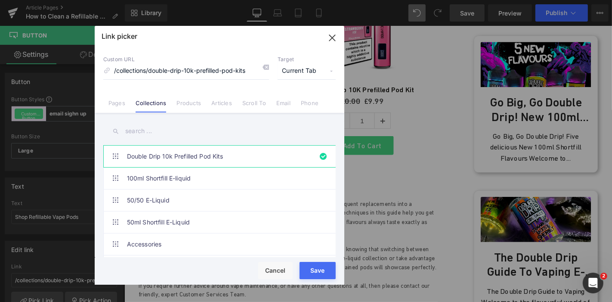
click at [158, 132] on input "text" at bounding box center [219, 130] width 232 height 19
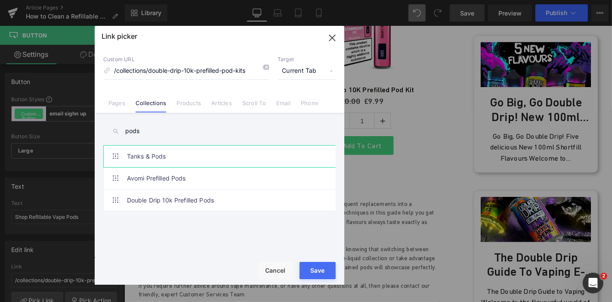
type input "pods"
click at [165, 154] on link "Tanks & Pods" at bounding box center [221, 157] width 189 height 22
click at [317, 265] on div "Rendering Content" at bounding box center [306, 267] width 53 height 9
click at [325, 274] on button "Save" at bounding box center [318, 270] width 36 height 17
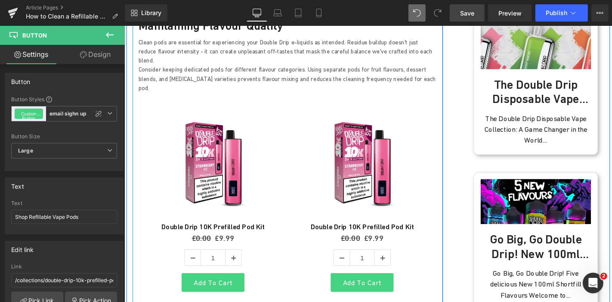
scroll to position [1757, 0]
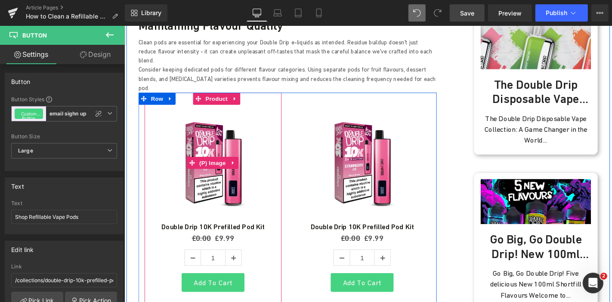
click at [218, 110] on img at bounding box center [219, 172] width 124 height 124
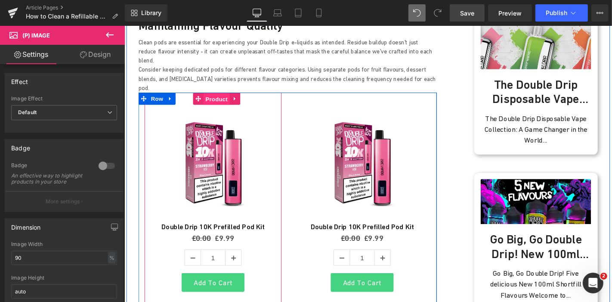
click at [213, 97] on span "Product" at bounding box center [222, 103] width 28 height 13
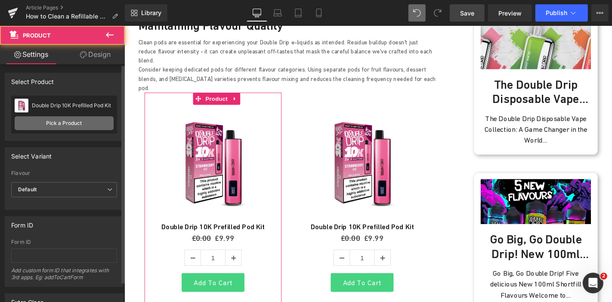
click at [56, 126] on link "Pick a Product" at bounding box center [64, 123] width 99 height 14
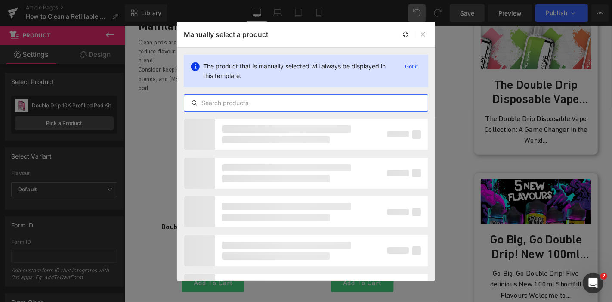
click at [240, 101] on input "text" at bounding box center [306, 103] width 244 height 10
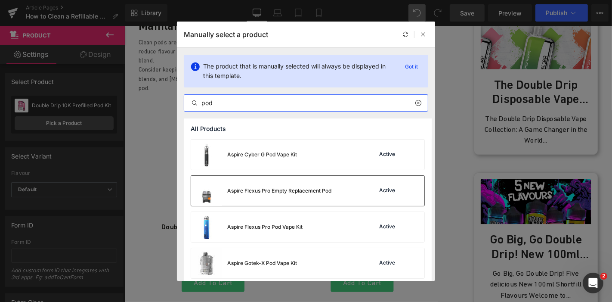
type input "pod"
click at [344, 190] on div "Aspire Flexus Pro Empty Replacement Pod Active" at bounding box center [307, 191] width 233 height 30
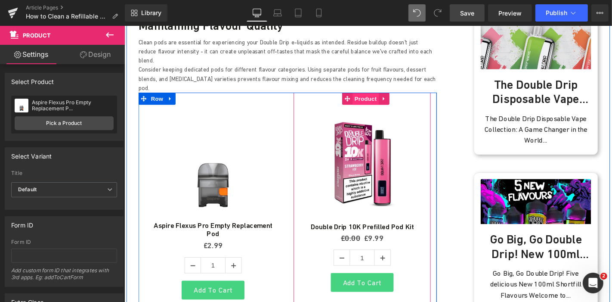
click at [374, 97] on span "Product" at bounding box center [382, 103] width 28 height 13
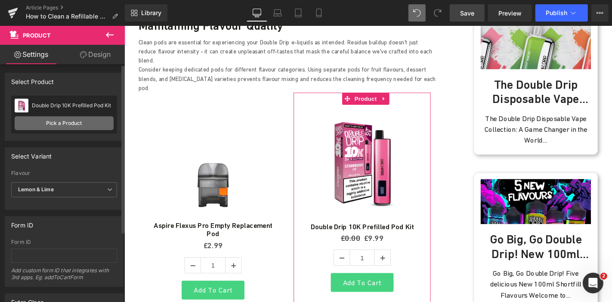
click at [85, 120] on link "Pick a Product" at bounding box center [64, 123] width 99 height 14
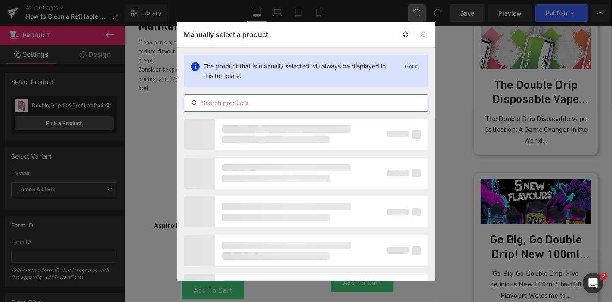
click at [236, 105] on input "text" at bounding box center [306, 103] width 244 height 10
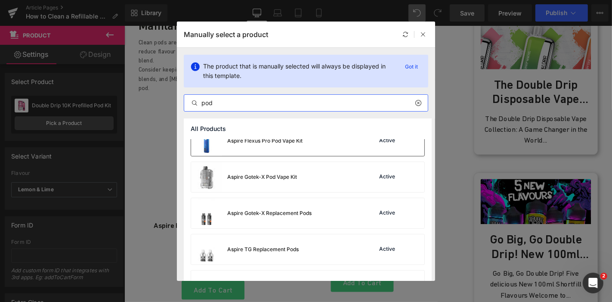
scroll to position [90, 0]
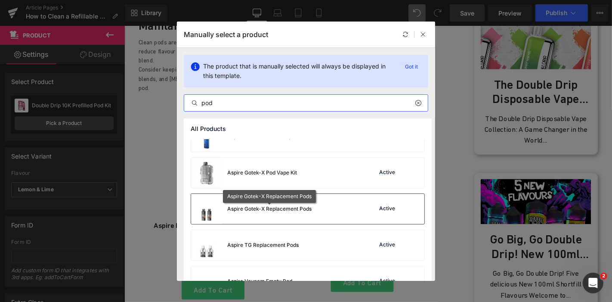
type input "pod"
click at [265, 206] on div "Aspire Gotek-X Replacement Pods" at bounding box center [269, 209] width 84 height 8
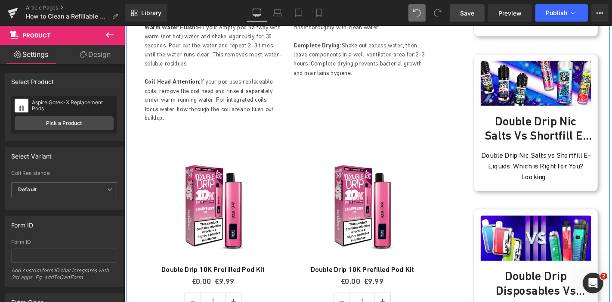
scroll to position [1050, 0]
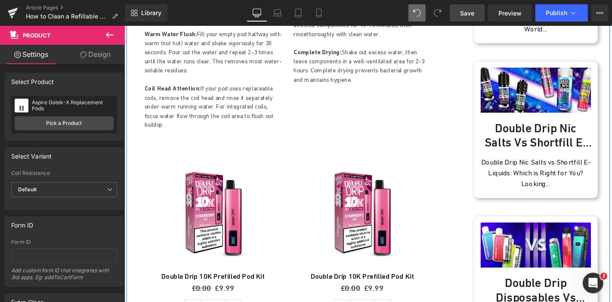
click at [201, 183] on img at bounding box center [219, 225] width 124 height 124
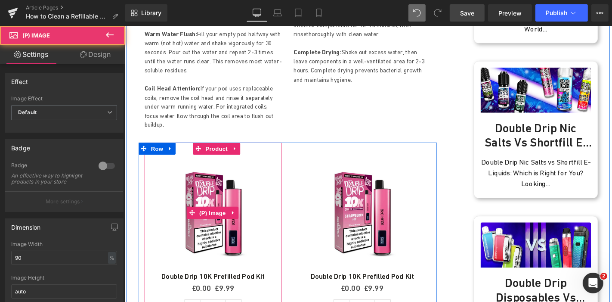
click at [216, 163] on img at bounding box center [219, 225] width 124 height 124
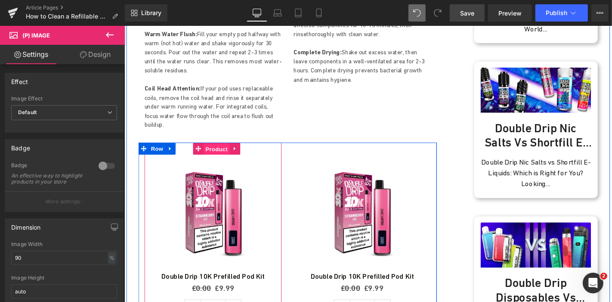
click at [216, 150] on span "Product" at bounding box center [222, 156] width 28 height 13
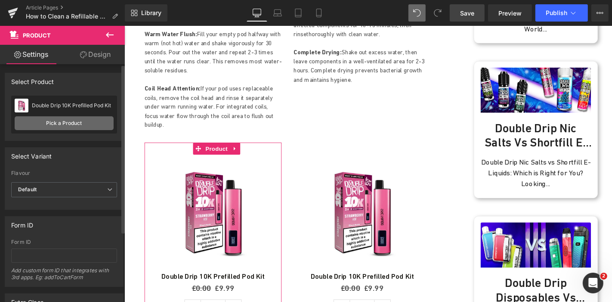
click at [65, 125] on link "Pick a Product" at bounding box center [64, 123] width 99 height 14
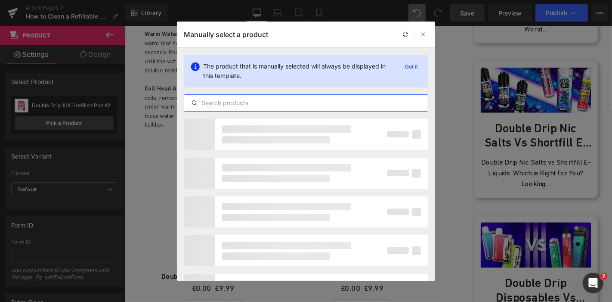
click at [273, 101] on input "text" at bounding box center [306, 103] width 244 height 10
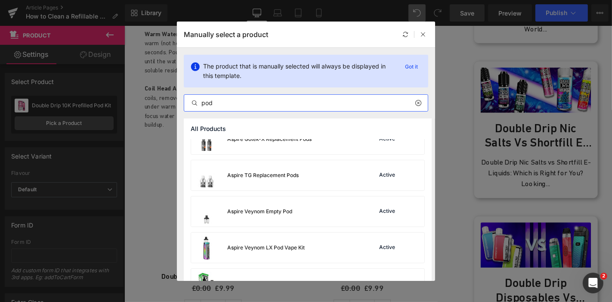
scroll to position [160, 0]
type input "pod"
click at [270, 177] on div "Aspire TG Replacement Pods" at bounding box center [262, 176] width 71 height 8
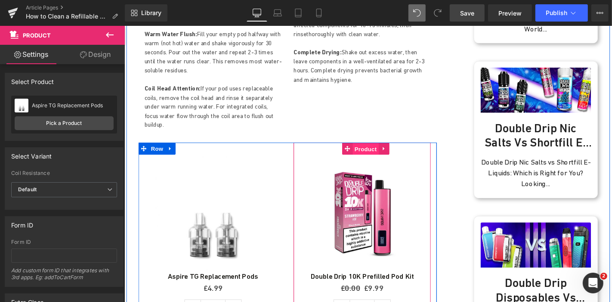
click at [376, 150] on span "Product" at bounding box center [382, 156] width 28 height 13
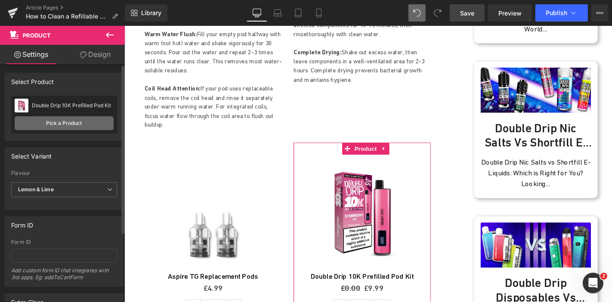
click at [86, 127] on link "Pick a Product" at bounding box center [64, 123] width 99 height 14
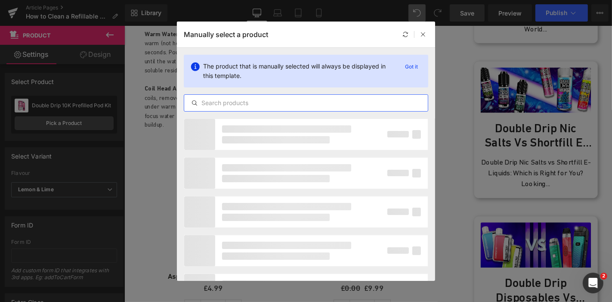
click at [263, 102] on input "text" at bounding box center [306, 103] width 244 height 10
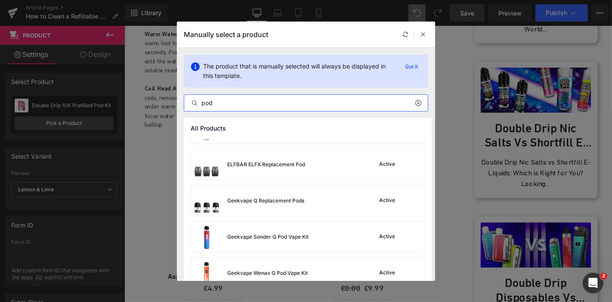
scroll to position [1473, 0]
type input "pod"
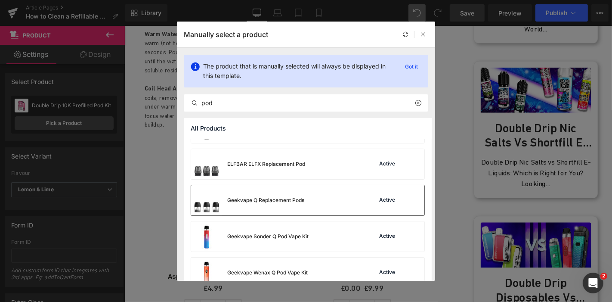
click at [309, 204] on div "Geekvape Q Replacement Pods Active" at bounding box center [307, 200] width 233 height 30
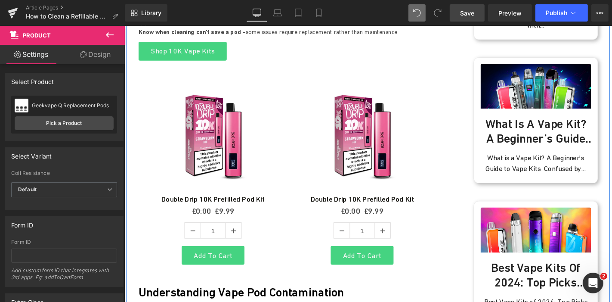
scroll to position [411, 0]
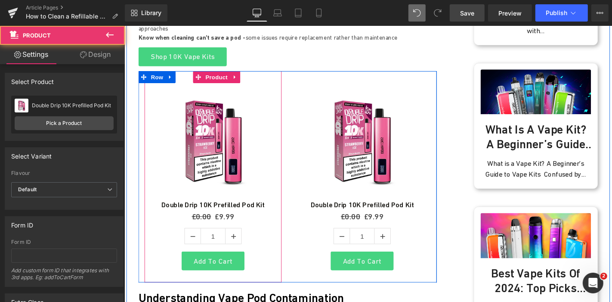
click at [205, 74] on div "Sale Off (P) Image Double Drip 10K Prefilled Pod Kit (P) Title £0.00 £9.99 (P) …" at bounding box center [219, 187] width 146 height 226
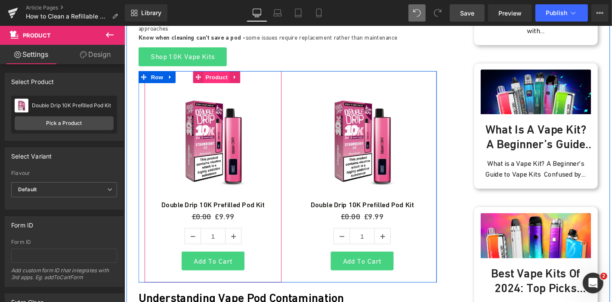
click at [216, 74] on span "Product" at bounding box center [222, 80] width 28 height 13
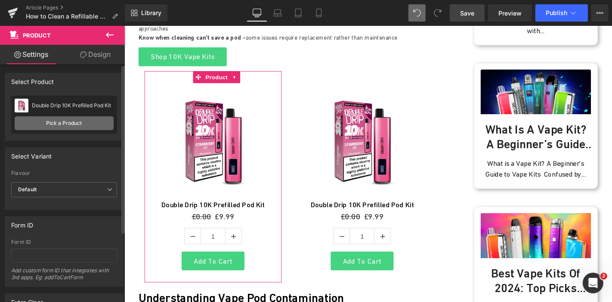
click at [89, 124] on link "Pick a Product" at bounding box center [64, 123] width 99 height 14
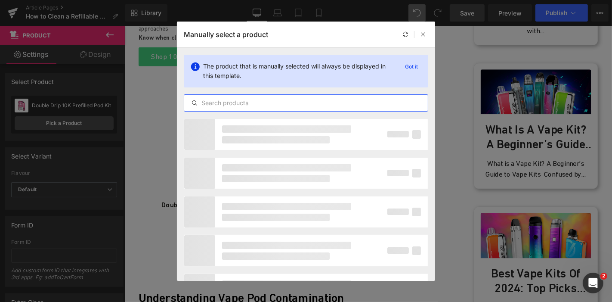
click at [268, 104] on input "text" at bounding box center [306, 103] width 244 height 10
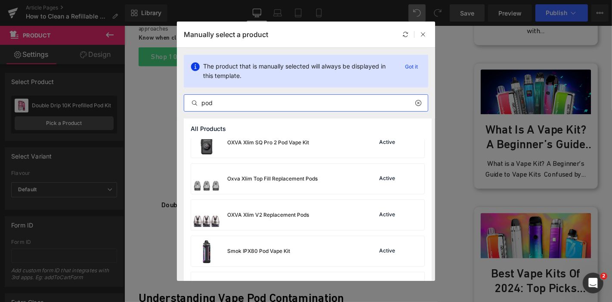
scroll to position [2066, 0]
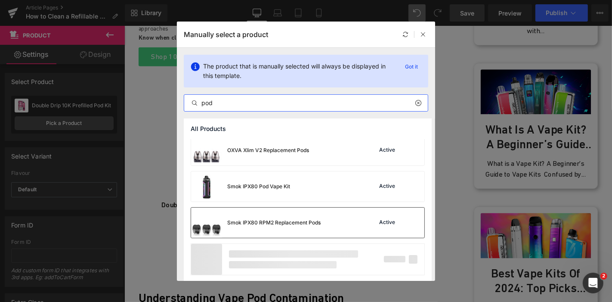
type input "pod"
click at [284, 230] on div "Smok IPX80 RPM2 Replacement Pods" at bounding box center [256, 223] width 130 height 30
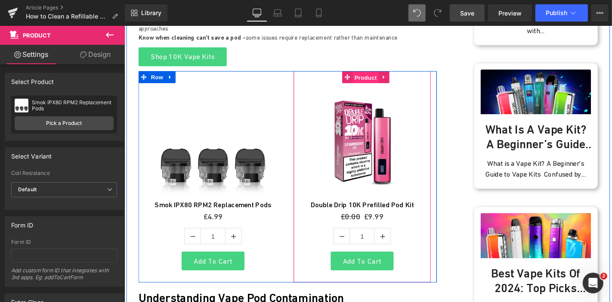
click at [380, 74] on span "Product" at bounding box center [382, 80] width 28 height 13
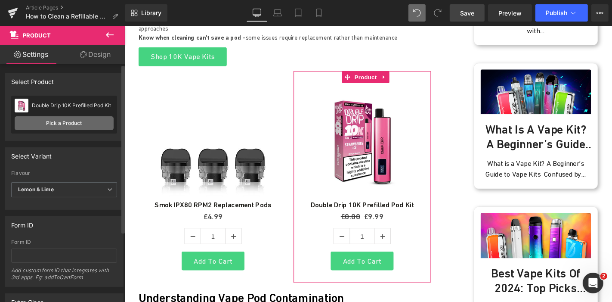
click at [67, 127] on link "Pick a Product" at bounding box center [64, 123] width 99 height 14
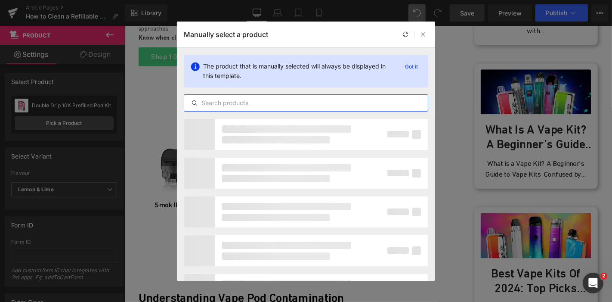
click at [288, 103] on input "text" at bounding box center [306, 103] width 244 height 10
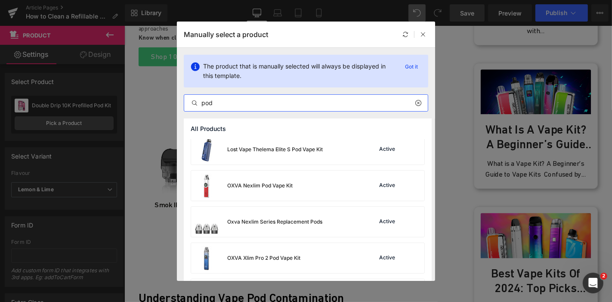
scroll to position [1776, 0]
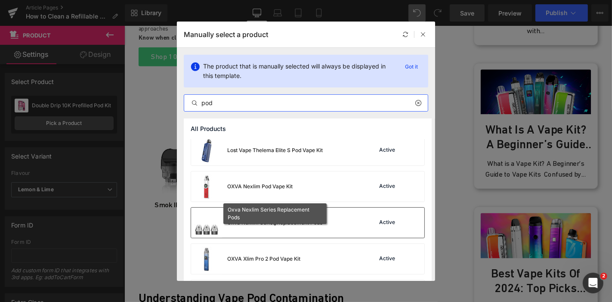
type input "pod"
click at [306, 223] on div "Oxva Nexlim Series Replacement Pods" at bounding box center [274, 223] width 95 height 8
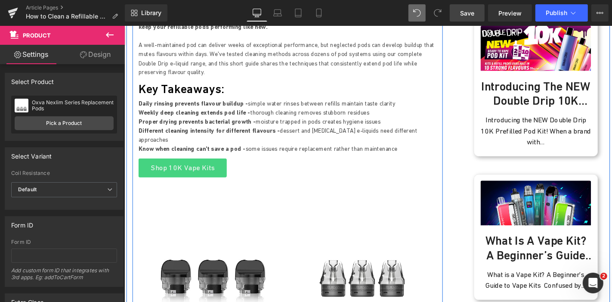
scroll to position [293, 0]
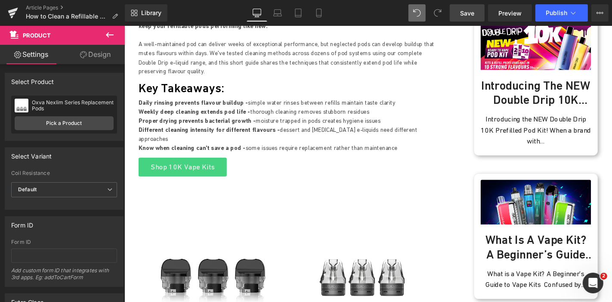
drag, startPoint x: 467, startPoint y: 9, endPoint x: 59, endPoint y: 126, distance: 424.2
click at [467, 9] on span "Save" at bounding box center [467, 13] width 14 height 9
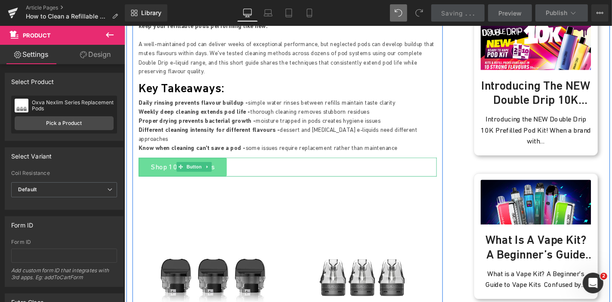
click at [183, 171] on span at bounding box center [184, 176] width 9 height 10
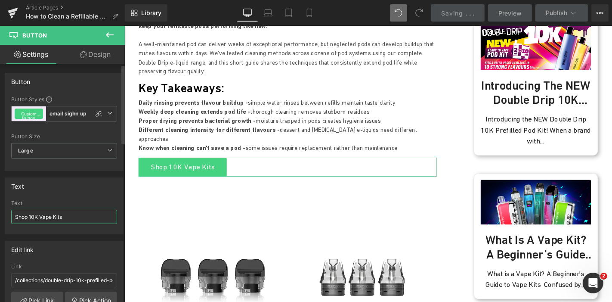
click at [56, 211] on input "Shop 10K Vape Kits" at bounding box center [64, 217] width 106 height 14
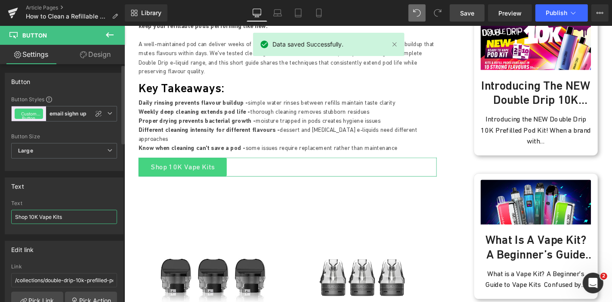
paste input "Refillable Vape Pod"
type input "Shop Refillable Vape Pods"
click at [39, 294] on link "Pick Link" at bounding box center [37, 299] width 52 height 17
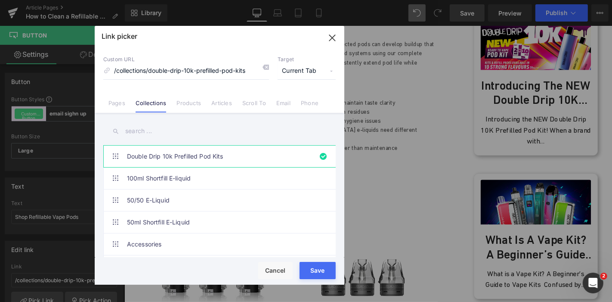
click at [144, 138] on input "text" at bounding box center [219, 130] width 232 height 19
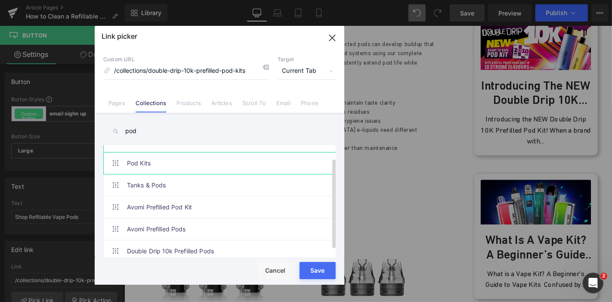
scroll to position [24, 0]
type input "pod"
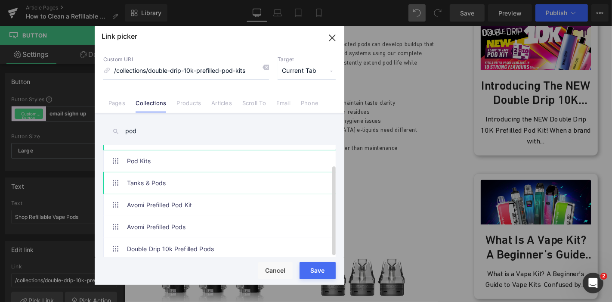
click at [188, 178] on link "Tanks & Pods" at bounding box center [221, 183] width 189 height 22
click at [325, 275] on button "Save" at bounding box center [318, 270] width 36 height 17
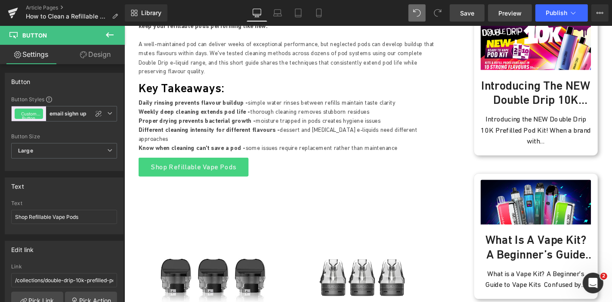
click at [508, 12] on span "Preview" at bounding box center [510, 13] width 23 height 9
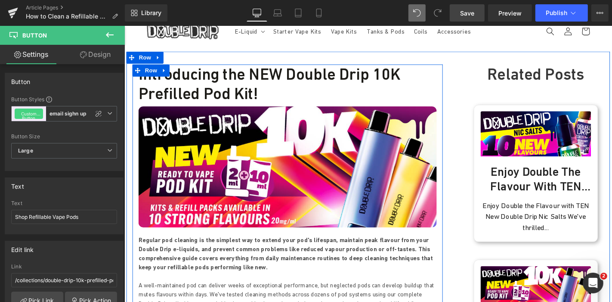
scroll to position [0, 0]
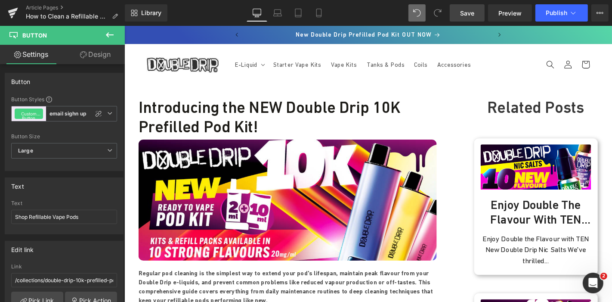
click at [465, 12] on span "Save" at bounding box center [467, 13] width 14 height 9
click at [469, 7] on link "Save" at bounding box center [467, 12] width 35 height 17
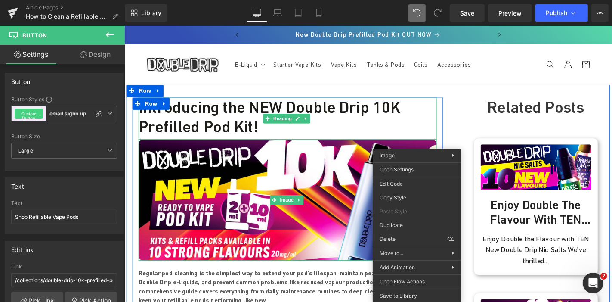
click at [209, 116] on h1 "Introducing the NEW Double Drip 10K Prefilled Pod Kit!" at bounding box center [298, 122] width 319 height 41
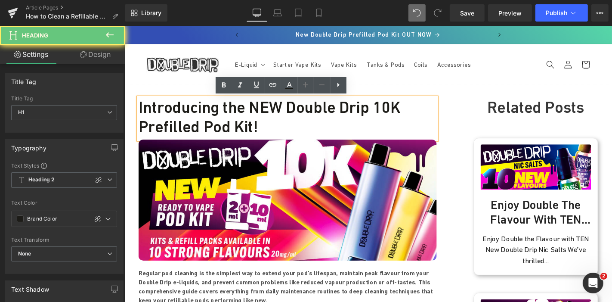
click at [209, 116] on h1 "Introducing the NEW Double Drip 10K Prefilled Pod Kit!" at bounding box center [298, 122] width 319 height 41
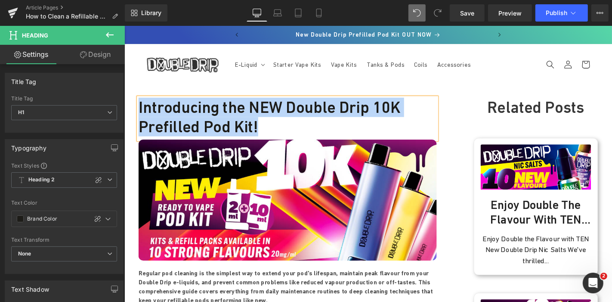
paste div
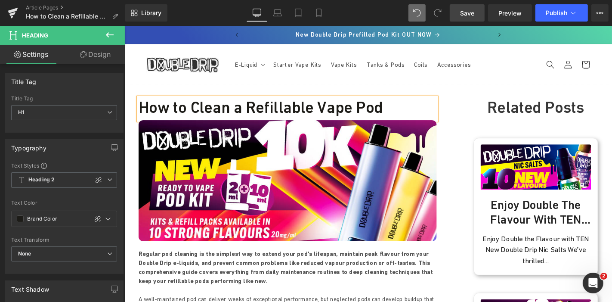
click at [472, 11] on span "Save" at bounding box center [467, 13] width 14 height 9
click at [51, 6] on link "Article Pages" at bounding box center [75, 7] width 99 height 7
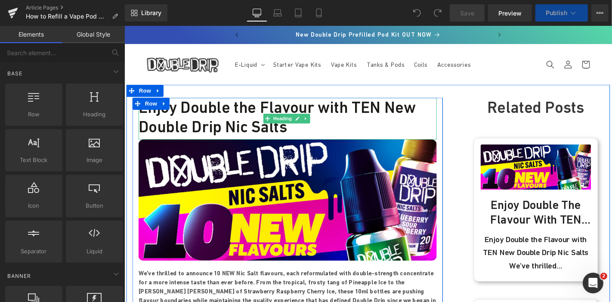
click at [226, 111] on h1 "Enjoy Double the Flavour with TEN New Double Drip Nic Salts" at bounding box center [298, 122] width 319 height 41
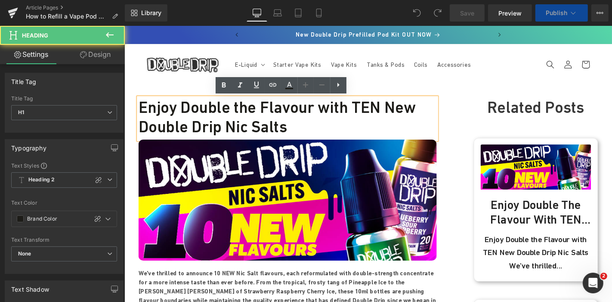
click at [221, 111] on h1 "Enjoy Double the Flavour with TEN New Double Drip Nic Salts" at bounding box center [298, 122] width 319 height 41
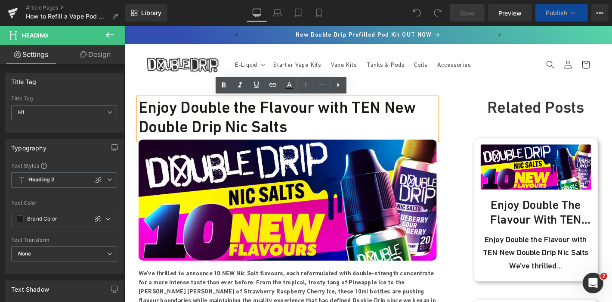
click at [221, 111] on h1 "Enjoy Double the Flavour with TEN New Double Drip Nic Salts" at bounding box center [298, 122] width 319 height 41
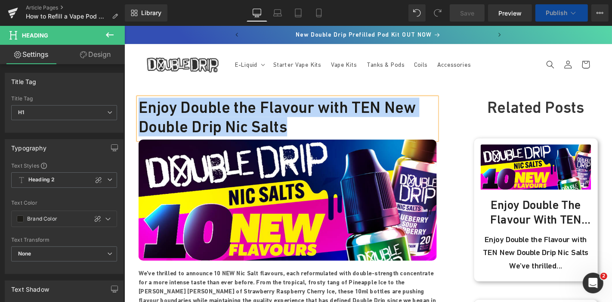
paste div
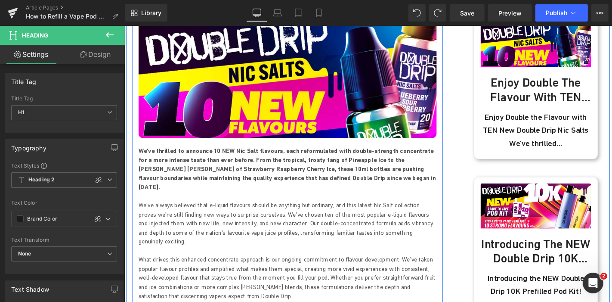
scroll to position [131, 0]
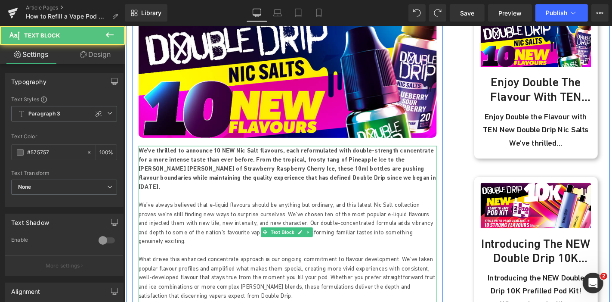
click at [187, 202] on p at bounding box center [298, 207] width 319 height 10
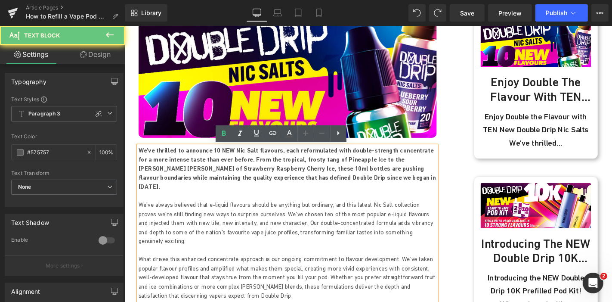
click at [192, 212] on p "We've always believed that e-liquid flavours should be anything but ordinary, a…" at bounding box center [298, 236] width 319 height 49
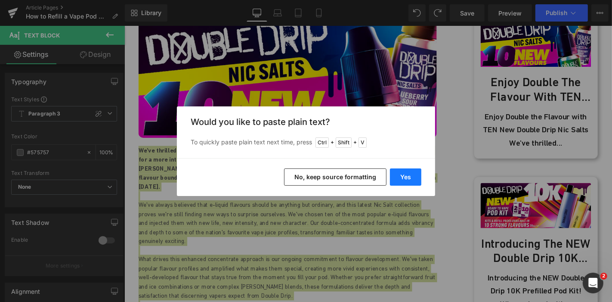
click at [413, 174] on button "Yes" at bounding box center [405, 176] width 31 height 17
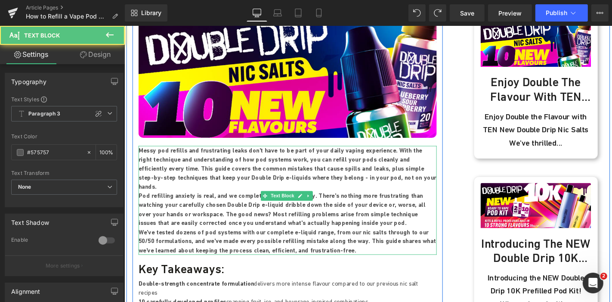
click at [356, 189] on p "Messy pod refills and frustrating leaks don't have to be part of your daily vap…" at bounding box center [298, 178] width 319 height 49
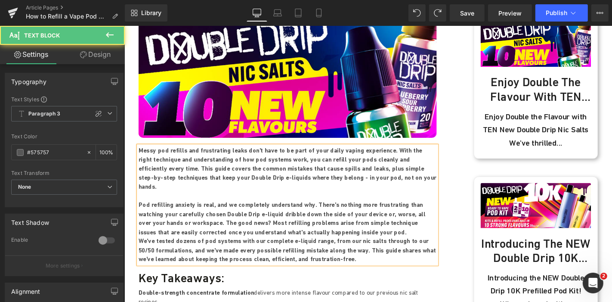
click at [317, 236] on p "Pod refilling anxiety is real, and we completely understand why. There's nothin…" at bounding box center [298, 231] width 319 height 39
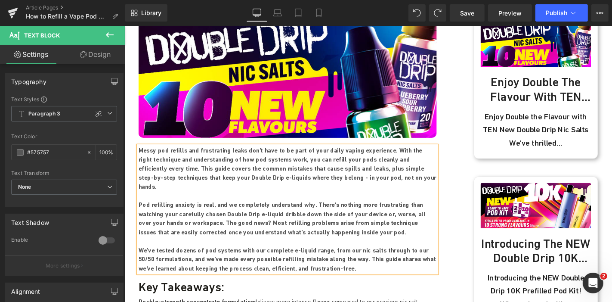
drag, startPoint x: 313, startPoint y: 278, endPoint x: 137, endPoint y: 208, distance: 189.4
click at [139, 208] on div "Messy pod refills and frustrating leaks don't have to be part of your daily vap…" at bounding box center [298, 222] width 319 height 136
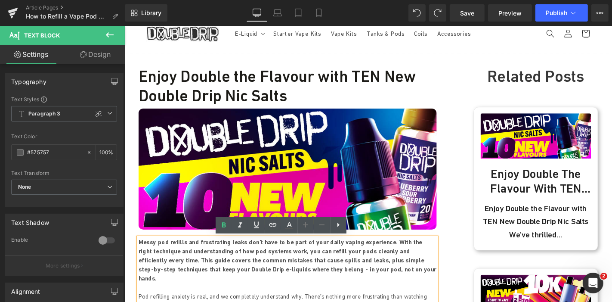
scroll to position [33, 0]
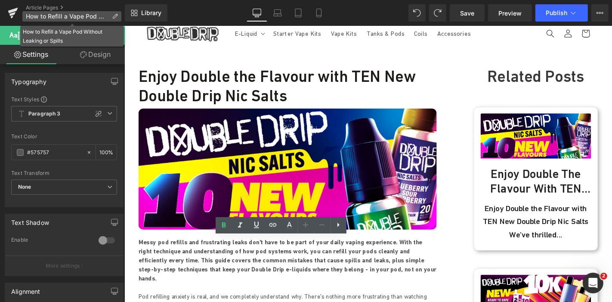
click at [54, 16] on span "How to Refill a Vape Pod Without Leaking or Spills" at bounding box center [67, 16] width 83 height 7
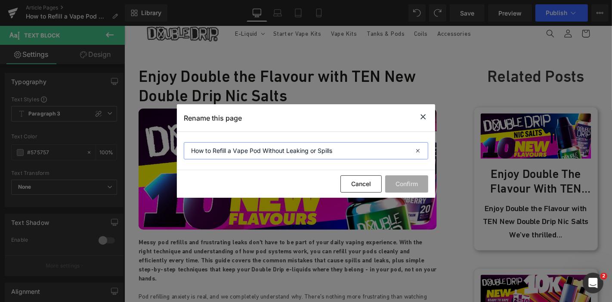
click at [291, 149] on input "How to Refill a Vape Pod Without Leaking or Spills" at bounding box center [306, 150] width 245 height 17
drag, startPoint x: 418, startPoint y: 117, endPoint x: 425, endPoint y: 117, distance: 6.9
click at [425, 117] on div "Rename this page" at bounding box center [306, 117] width 258 height 27
click at [425, 117] on icon at bounding box center [423, 117] width 10 height 11
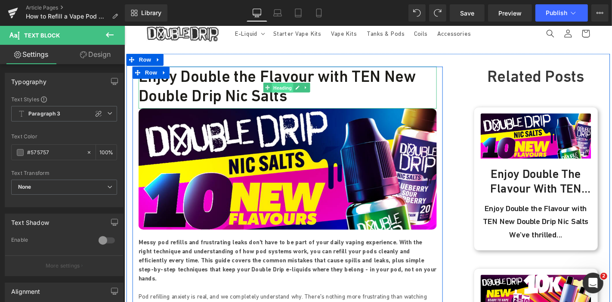
click at [282, 89] on span "Heading" at bounding box center [292, 92] width 23 height 10
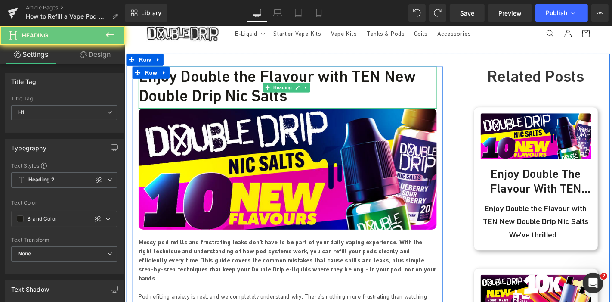
click at [248, 88] on h1 "Enjoy Double the Flavour with TEN New Double Drip Nic Salts" at bounding box center [298, 89] width 319 height 41
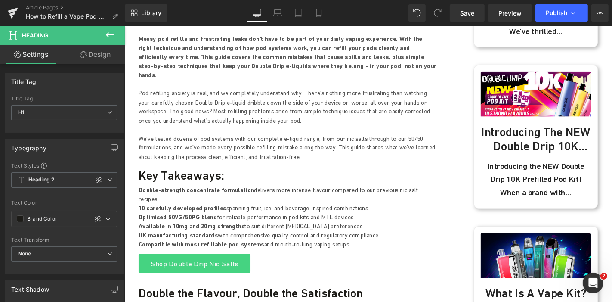
scroll to position [259, 0]
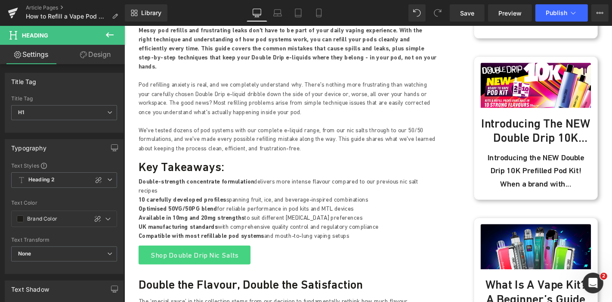
click at [213, 217] on strong "Optimised 50VG/50PG blend" at bounding box center [181, 221] width 84 height 8
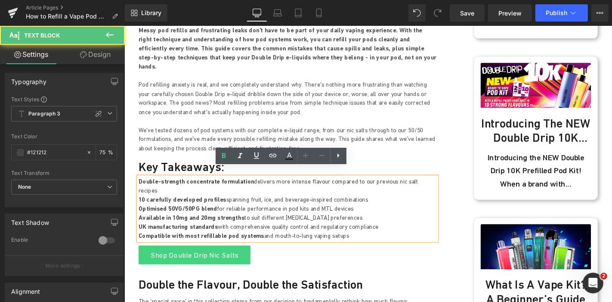
click at [213, 217] on strong "Optimised 50VG/50PG blend" at bounding box center [181, 221] width 84 height 8
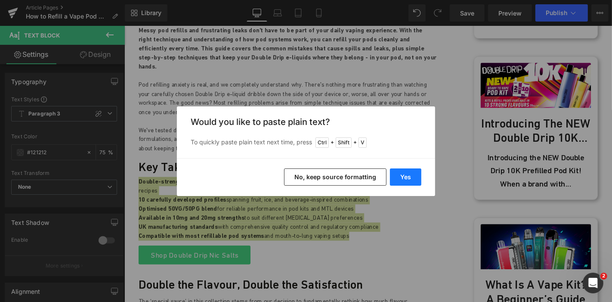
click at [400, 177] on button "Yes" at bounding box center [405, 176] width 31 height 17
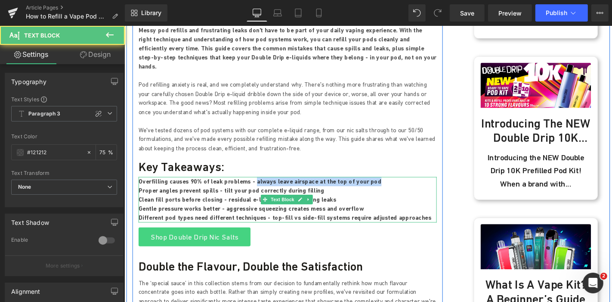
drag, startPoint x: 253, startPoint y: 181, endPoint x: 378, endPoint y: 182, distance: 124.9
click at [378, 187] on p "Overfilling causes 90% of leak problems - always leave airspace at the top of y…" at bounding box center [298, 192] width 319 height 10
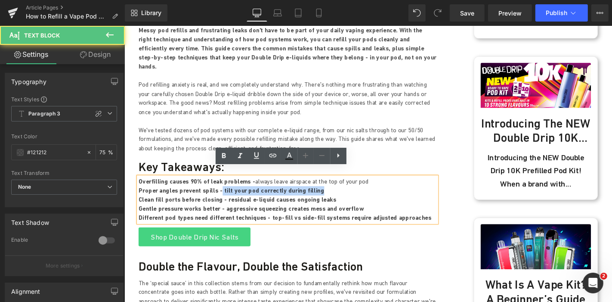
drag, startPoint x: 217, startPoint y: 192, endPoint x: 325, endPoint y: 189, distance: 107.7
click at [325, 197] on p "Proper angles prevent spills - tilt your pod correctly during filling" at bounding box center [298, 202] width 319 height 10
drag, startPoint x: 223, startPoint y: 201, endPoint x: 340, endPoint y: 197, distance: 116.7
click at [340, 206] on p "Clean fill ports before closing - residual e-liquid causes ongoing leaks" at bounding box center [298, 211] width 319 height 10
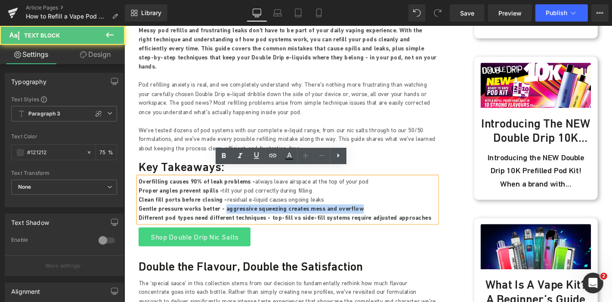
drag, startPoint x: 221, startPoint y: 213, endPoint x: 368, endPoint y: 212, distance: 146.4
click at [368, 216] on p "Gentle pressure works better - aggressive squeezing creates mess and overflow" at bounding box center [298, 221] width 319 height 10
drag, startPoint x: 266, startPoint y: 221, endPoint x: 428, endPoint y: 223, distance: 161.9
click at [428, 226] on p "Different pod types need different techniques - top-fill vs side-fill systems r…" at bounding box center [298, 231] width 319 height 10
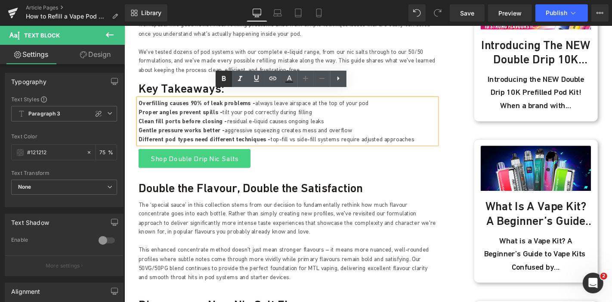
scroll to position [345, 0]
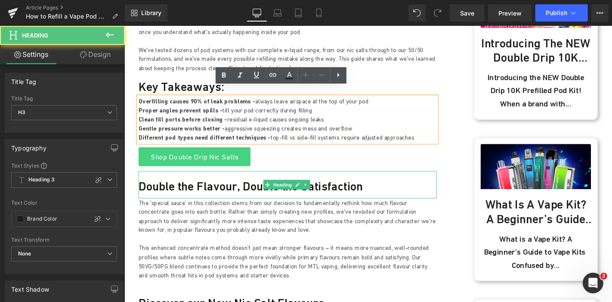
click at [183, 189] on h3 "Double the Flavour, Double the Satisfaction" at bounding box center [298, 196] width 319 height 15
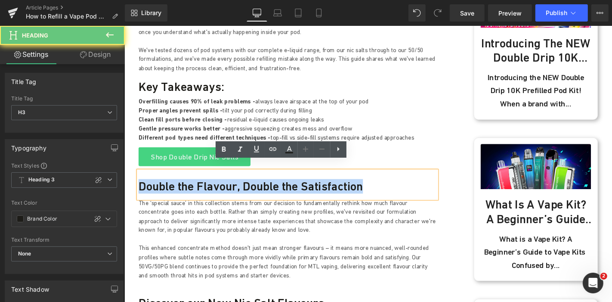
click at [183, 189] on h3 "Double the Flavour, Double the Satisfaction" at bounding box center [298, 196] width 319 height 15
paste div
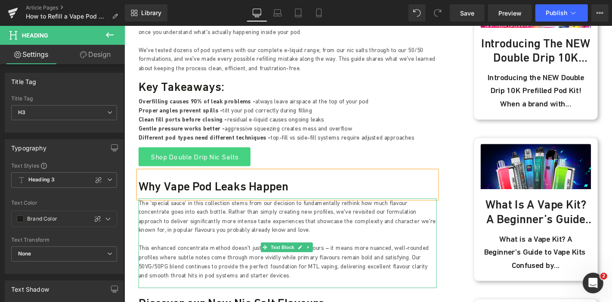
click at [200, 248] on p at bounding box center [298, 253] width 319 height 10
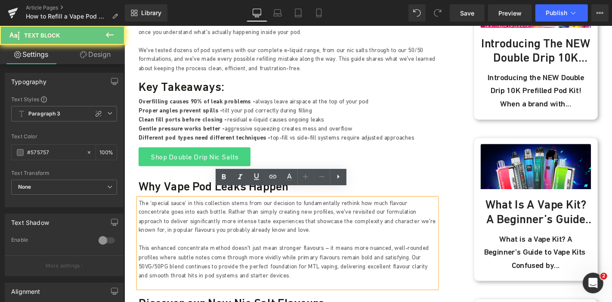
click at [198, 228] on p "The ‘special sauce’ in this collection stems from our decision to fundamentally…" at bounding box center [298, 229] width 319 height 39
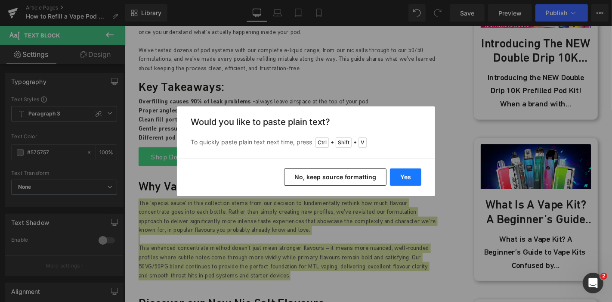
click at [401, 175] on button "Yes" at bounding box center [405, 176] width 31 height 17
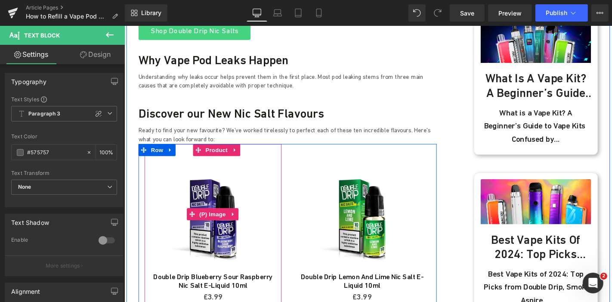
scroll to position [457, 0]
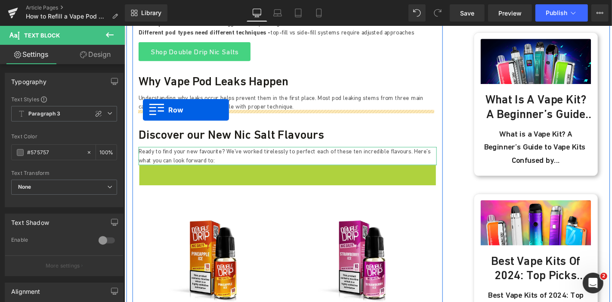
drag, startPoint x: 139, startPoint y: 171, endPoint x: 143, endPoint y: 114, distance: 57.0
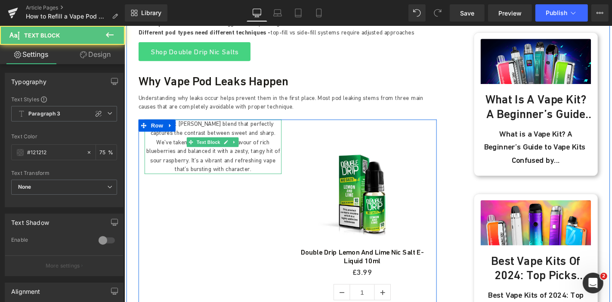
click at [199, 160] on p "A brilliant [PERSON_NAME] blend that perfectly captures the contrast between sw…" at bounding box center [219, 154] width 146 height 58
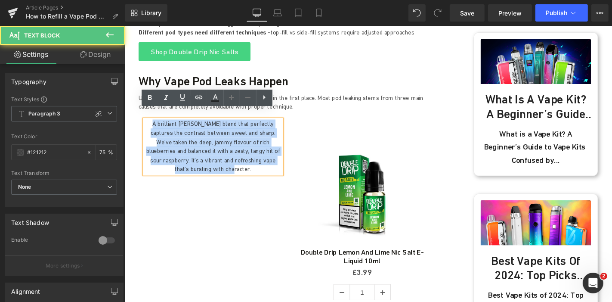
click at [189, 150] on p "A brilliant [PERSON_NAME] blend that perfectly captures the contrast between sw…" at bounding box center [219, 154] width 146 height 58
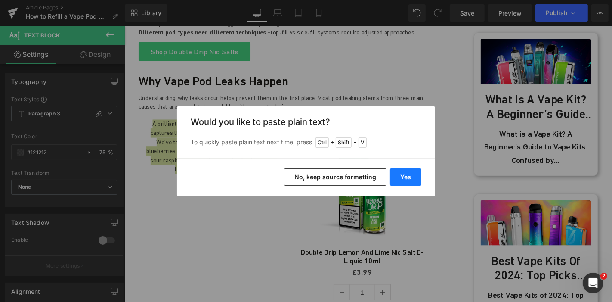
click at [403, 176] on button "Yes" at bounding box center [405, 176] width 31 height 17
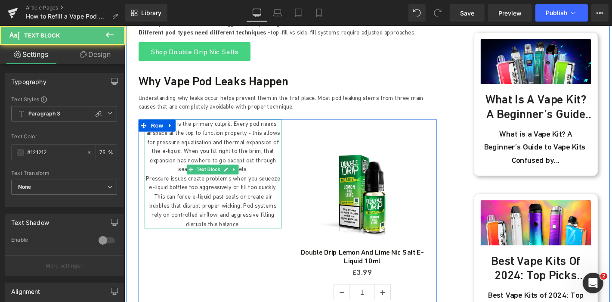
click at [246, 165] on p "Overfilling is the primary culprit. Every pod needs airspace at the top to func…" at bounding box center [219, 154] width 146 height 58
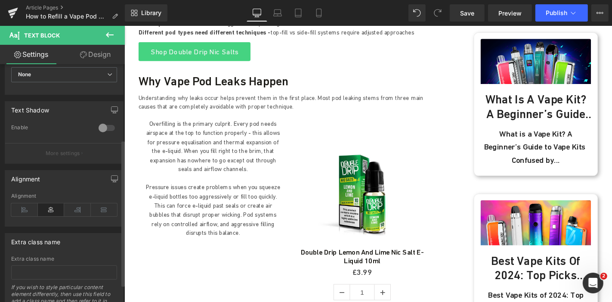
scroll to position [122, 0]
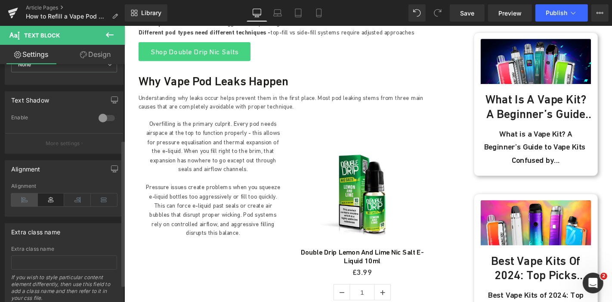
click at [29, 201] on icon at bounding box center [24, 199] width 27 height 13
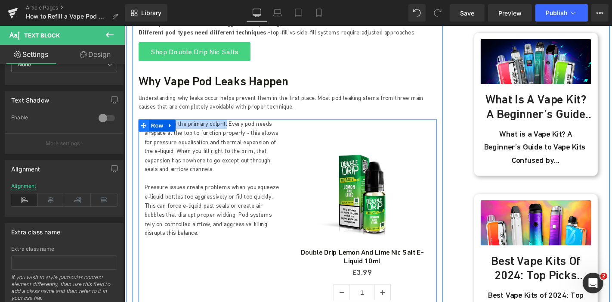
drag, startPoint x: 229, startPoint y: 119, endPoint x: 140, endPoint y: 119, distance: 88.7
click at [140, 125] on div "Overfilling is the primary culprit. Every pod needs airspace at the top to func…" at bounding box center [298, 261] width 319 height 273
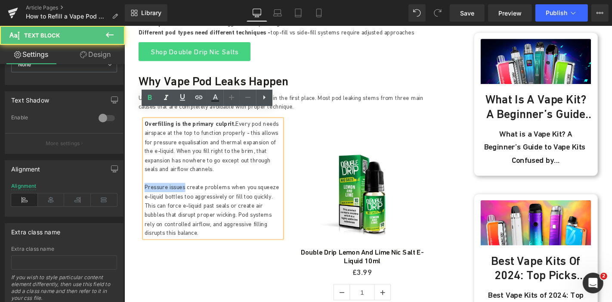
drag, startPoint x: 182, startPoint y: 187, endPoint x: 139, endPoint y: 183, distance: 42.4
click at [139, 183] on div "Overfilling is the primary culprit. Every pod needs airspace at the top to func…" at bounding box center [218, 188] width 159 height 126
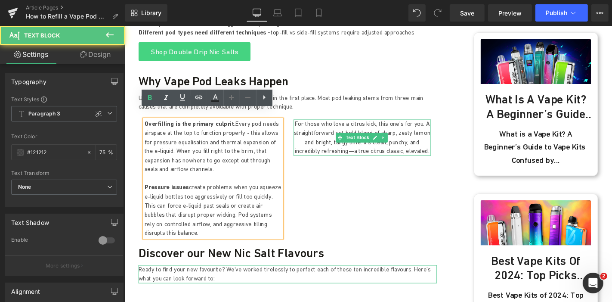
click at [353, 125] on p "For those who love a citrus kick, this one’s for you. A straightforward yet bol…" at bounding box center [378, 144] width 146 height 39
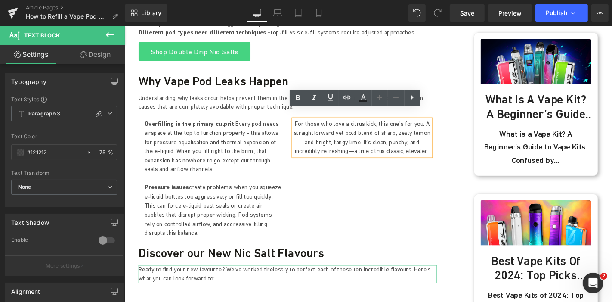
click at [331, 125] on p "For those who love a citrus kick, this one’s for you. A straightforward yet bol…" at bounding box center [378, 144] width 146 height 39
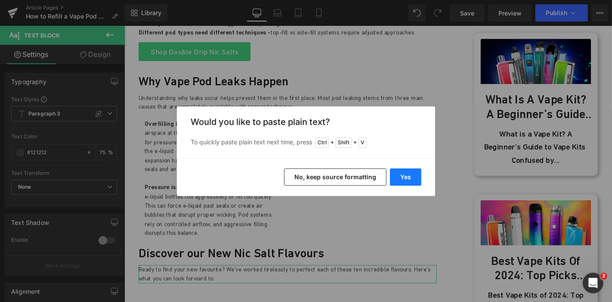
click at [394, 170] on button "Yes" at bounding box center [405, 176] width 31 height 17
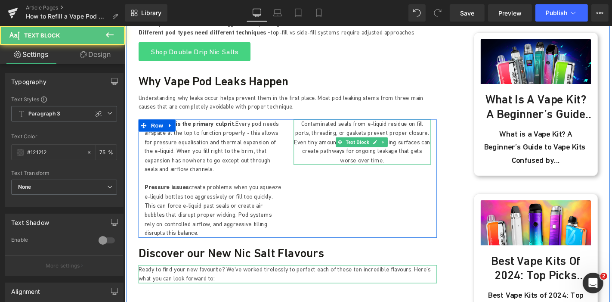
click at [366, 133] on p "Contaminated seals from e-liquid residue on fill ports, threading, or gaskets p…" at bounding box center [378, 149] width 146 height 49
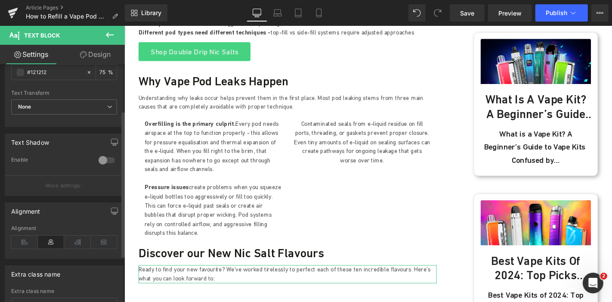
scroll to position [81, 0]
click at [32, 236] on icon at bounding box center [24, 241] width 27 height 13
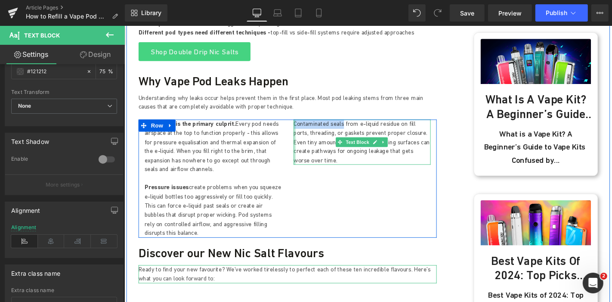
drag, startPoint x: 352, startPoint y: 121, endPoint x: 302, endPoint y: 119, distance: 50.0
click at [305, 125] on div "Contaminated seals from e-liquid residue on fill ports, threading, or gaskets p…" at bounding box center [378, 149] width 146 height 49
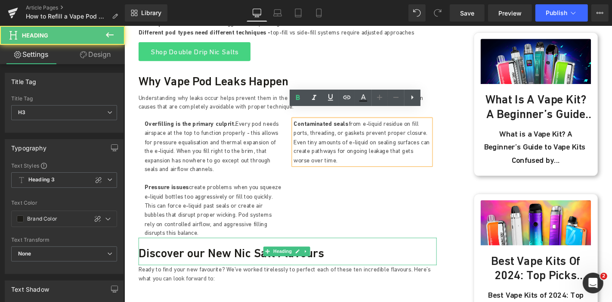
click at [209, 260] on h3 "Discover our New Nic Salt Flavours" at bounding box center [298, 267] width 319 height 15
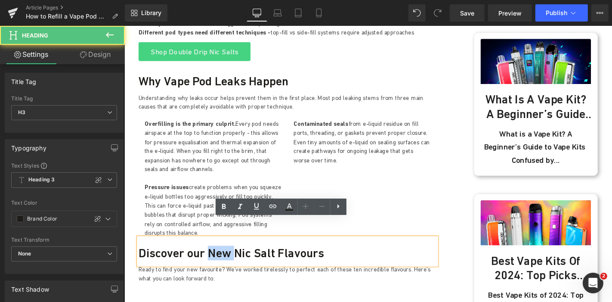
click at [209, 260] on h3 "Discover our New Nic Salt Flavours" at bounding box center [298, 267] width 319 height 15
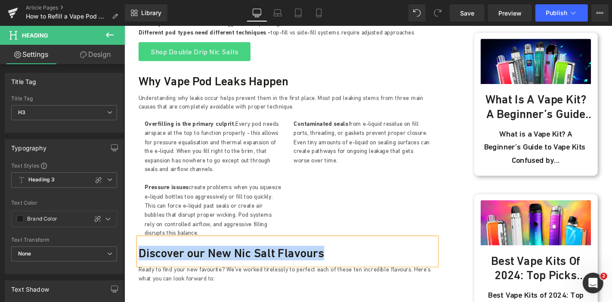
paste div
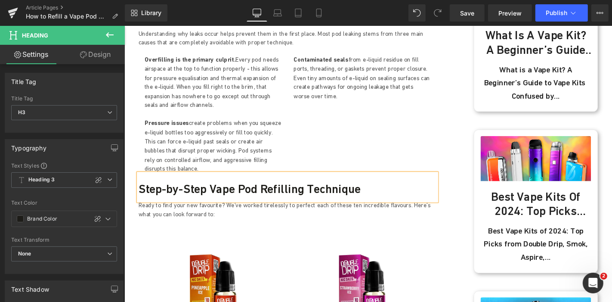
scroll to position [527, 0]
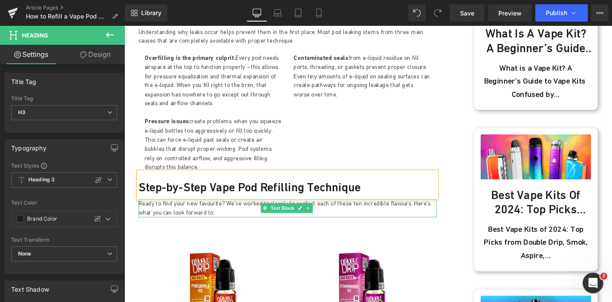
click at [175, 211] on p "Ready to find your new favourite? We’ve worked tirelessly to perfect each of th…" at bounding box center [298, 220] width 319 height 19
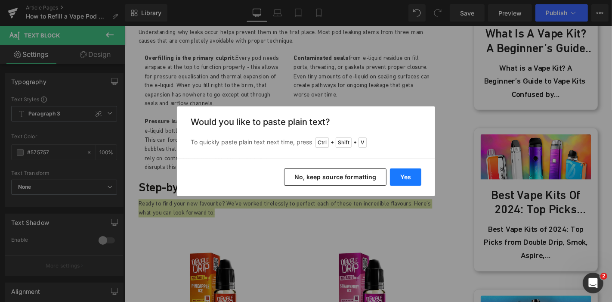
click at [402, 168] on button "Yes" at bounding box center [405, 176] width 31 height 17
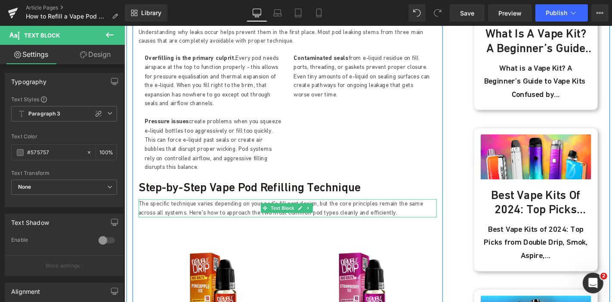
click at [374, 211] on p "The specific technique varies depending on your pod's fill port design, but the…" at bounding box center [298, 220] width 319 height 19
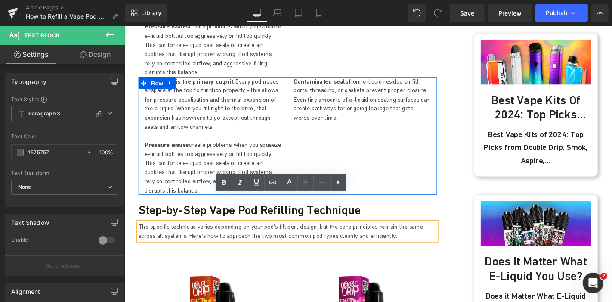
scroll to position [534, 0]
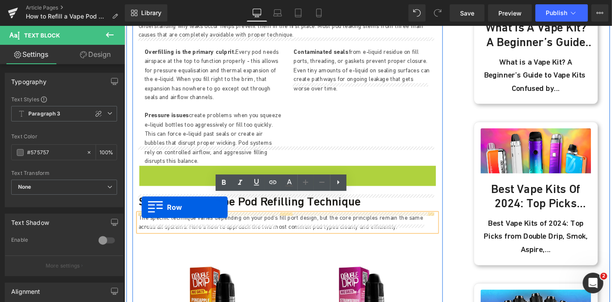
drag, startPoint x: 141, startPoint y: 67, endPoint x: 143, endPoint y: 219, distance: 152.0
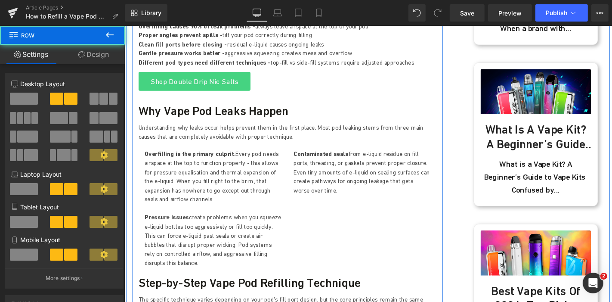
scroll to position [590, 0]
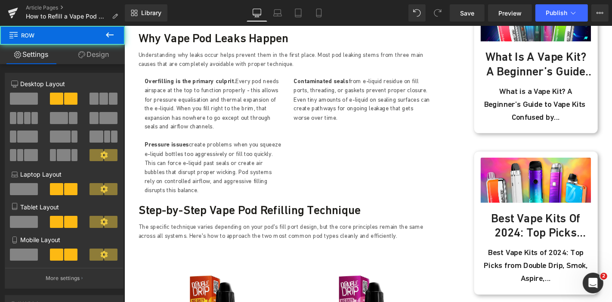
click at [99, 53] on link "Design" at bounding box center [93, 54] width 62 height 19
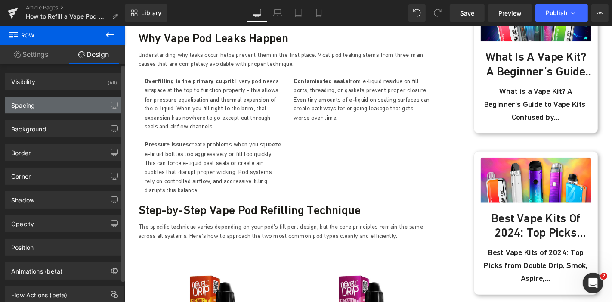
click at [56, 108] on div "Spacing" at bounding box center [64, 105] width 118 height 16
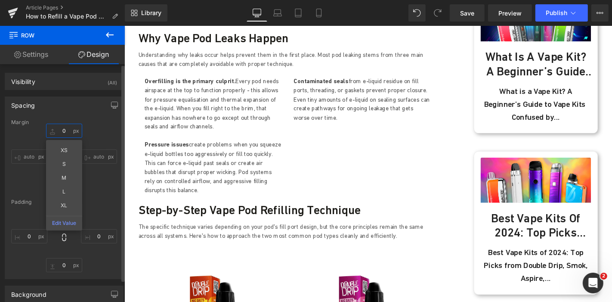
click at [66, 128] on input "text" at bounding box center [64, 131] width 36 height 14
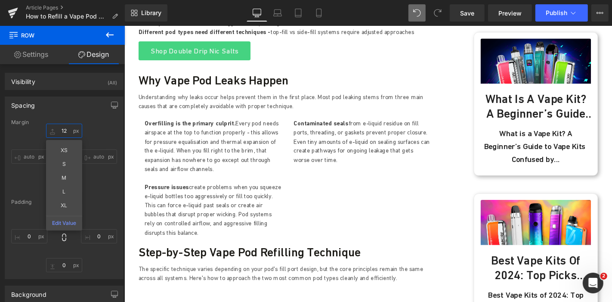
type input "12"
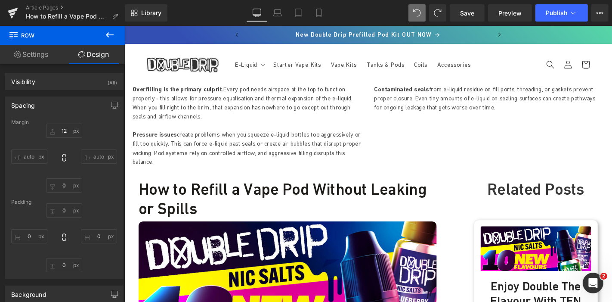
scroll to position [0, 0]
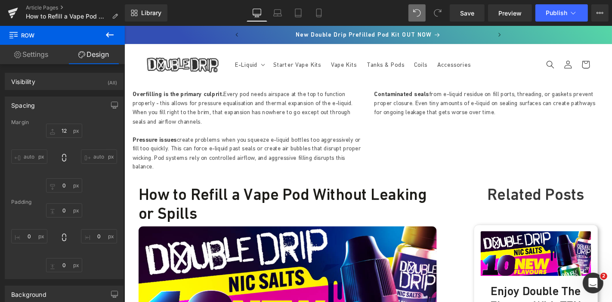
click at [438, 10] on icon at bounding box center [438, 13] width 8 height 8
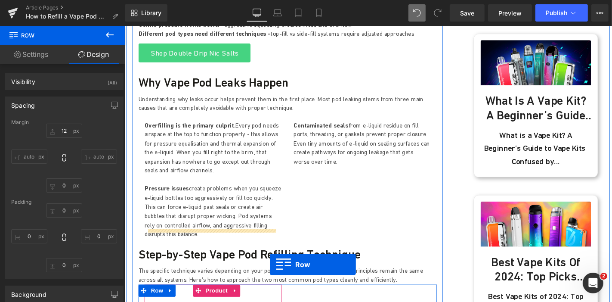
scroll to position [551, 0]
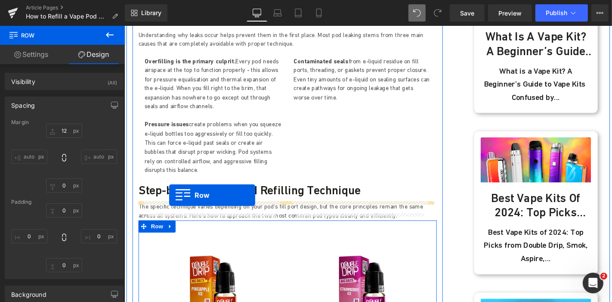
drag, startPoint x: 129, startPoint y: 97, endPoint x: 172, endPoint y: 206, distance: 116.6
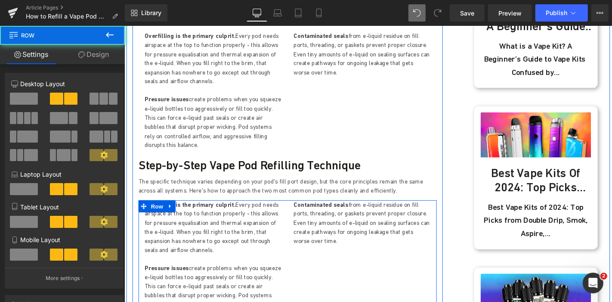
scroll to position [525, 0]
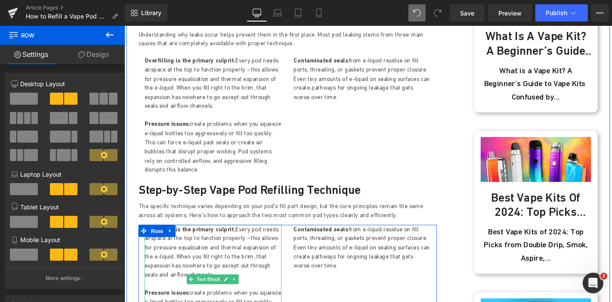
click at [242, 246] on p "Overfilling is the primary culprit. Every pod needs airspace at the top to func…" at bounding box center [219, 267] width 146 height 58
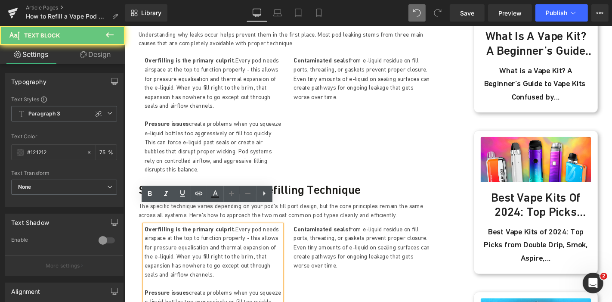
click at [224, 238] on p "Overfilling is the primary culprit. Every pod needs airspace at the top to func…" at bounding box center [219, 267] width 146 height 58
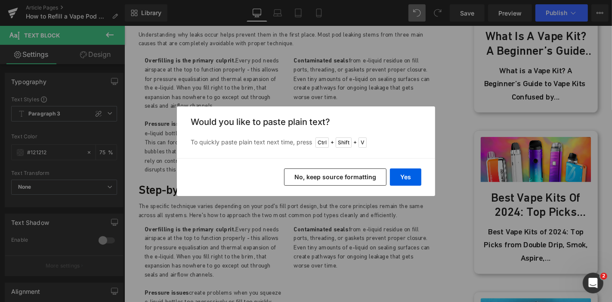
click at [387, 182] on div "Yes No, keep source formatting" at bounding box center [306, 177] width 258 height 38
click at [406, 179] on button "Yes" at bounding box center [405, 176] width 31 height 17
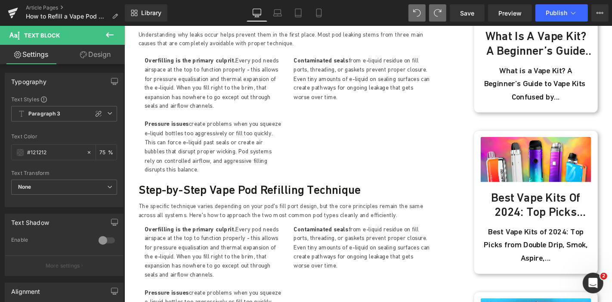
click at [108, 31] on icon at bounding box center [110, 35] width 10 height 10
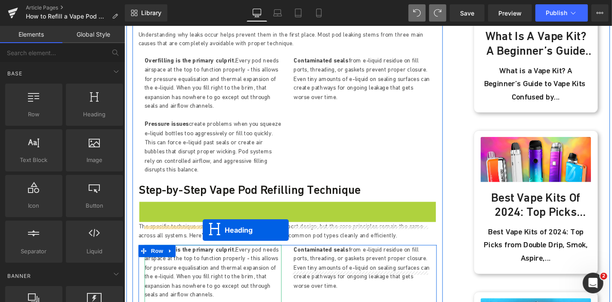
drag, startPoint x: 276, startPoint y: 209, endPoint x: 208, endPoint y: 243, distance: 76.8
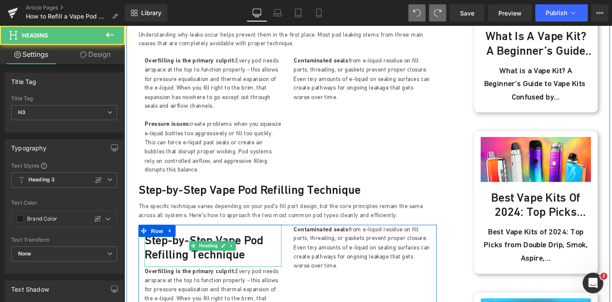
click at [167, 246] on h3 "Step-by-Step Vape Pod Refilling Technique" at bounding box center [219, 261] width 146 height 31
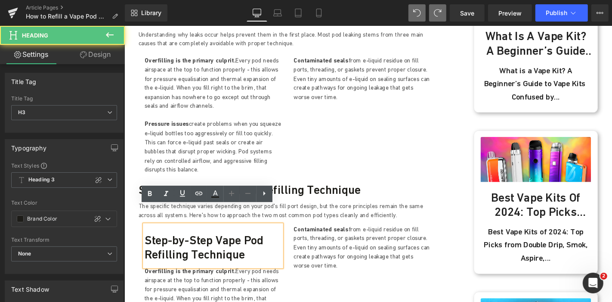
click at [167, 246] on h3 "Step-by-Step Vape Pod Refilling Technique" at bounding box center [219, 261] width 146 height 31
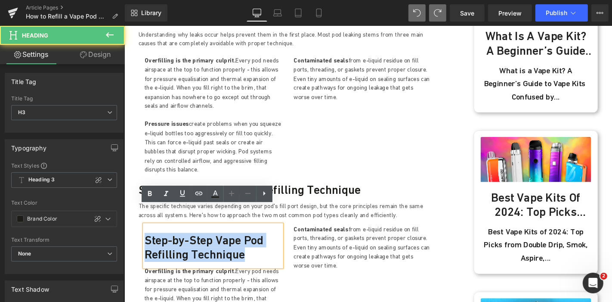
paste div
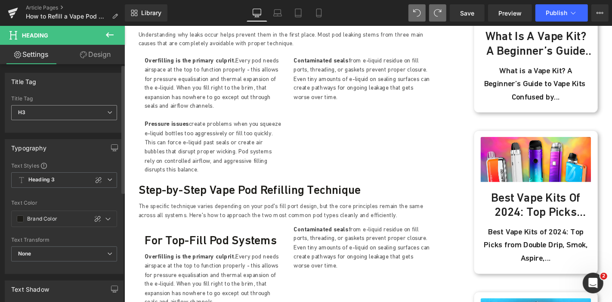
click at [107, 112] on icon at bounding box center [109, 112] width 5 height 5
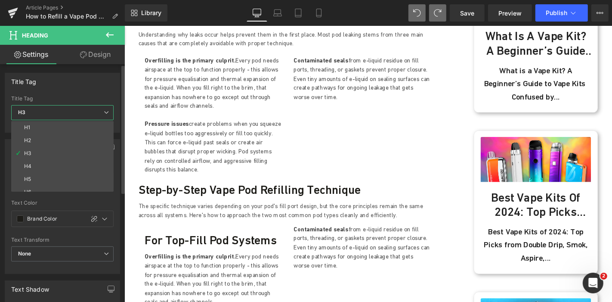
click at [107, 112] on icon at bounding box center [106, 112] width 5 height 5
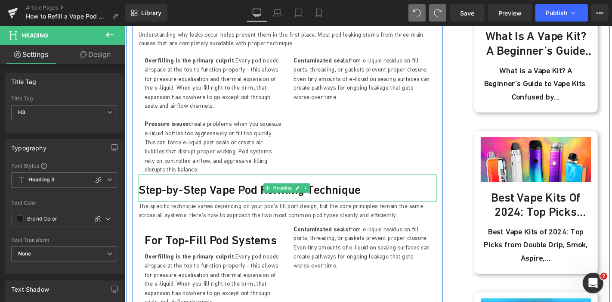
click at [174, 192] on h3 "Step-by-Step Vape Pod Refilling Technique" at bounding box center [298, 199] width 319 height 15
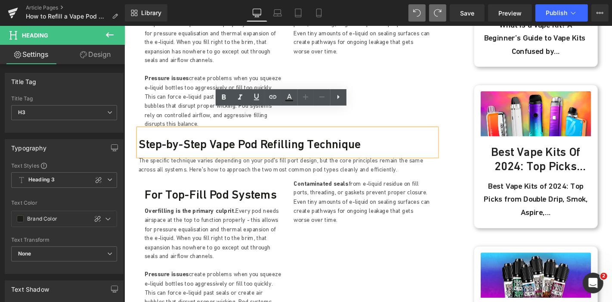
scroll to position [574, 0]
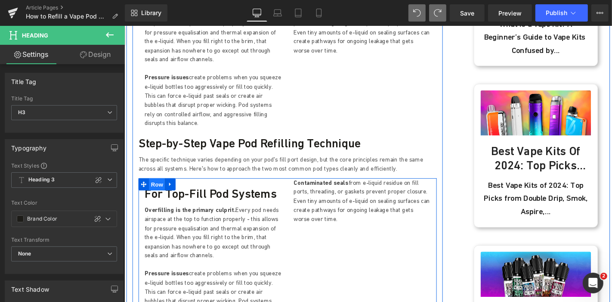
click at [157, 188] on span "Row" at bounding box center [158, 194] width 17 height 13
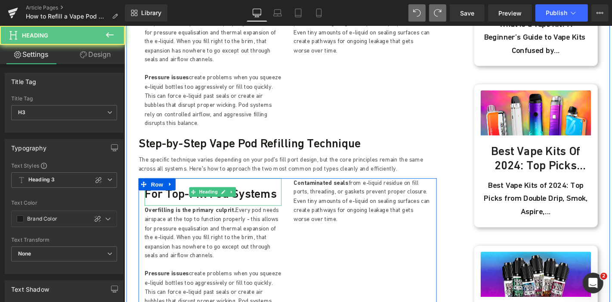
click at [179, 197] on h3 "For Top-Fill Pod Systems" at bounding box center [219, 204] width 146 height 15
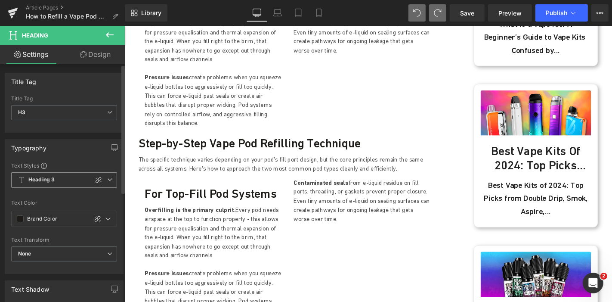
click at [112, 183] on span "Heading 3" at bounding box center [64, 179] width 106 height 15
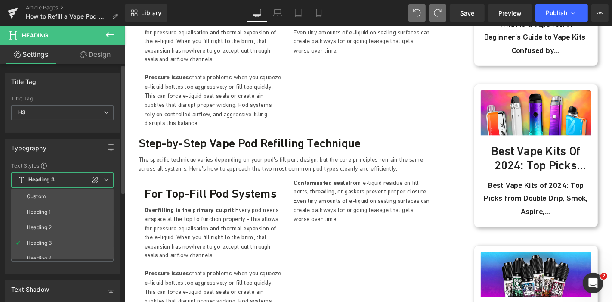
click at [112, 183] on span "Heading 3" at bounding box center [62, 179] width 102 height 15
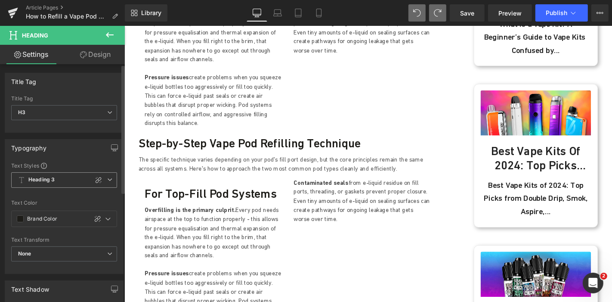
click at [112, 183] on span "Heading 3" at bounding box center [64, 179] width 106 height 15
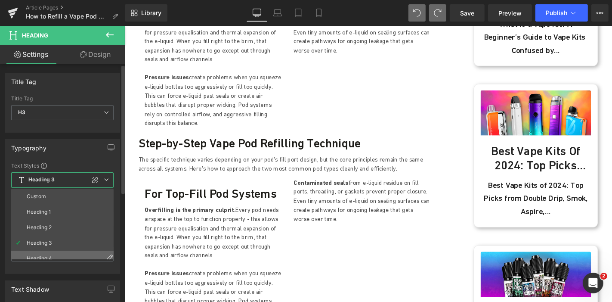
click at [60, 253] on li "Heading 4" at bounding box center [64, 258] width 106 height 15
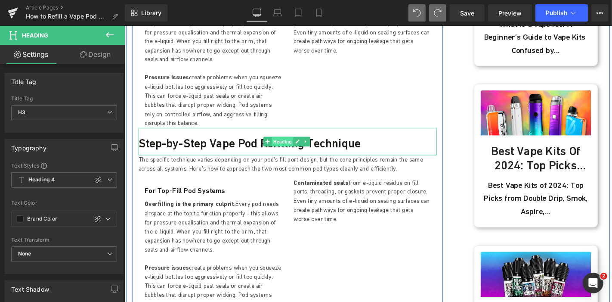
click at [282, 144] on span "Heading" at bounding box center [292, 149] width 23 height 10
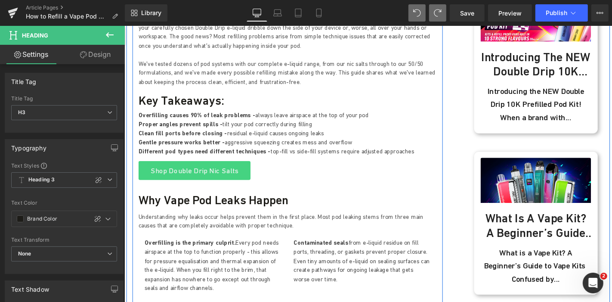
scroll to position [329, 0]
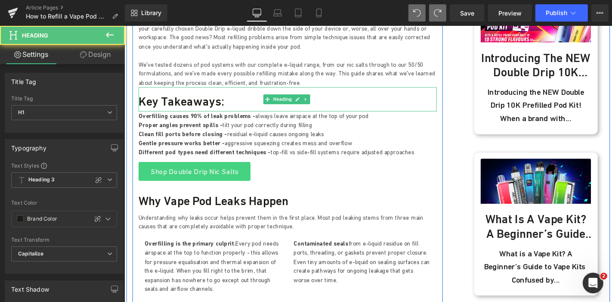
click at [181, 98] on h1 "Key Takeaways:" at bounding box center [298, 105] width 319 height 15
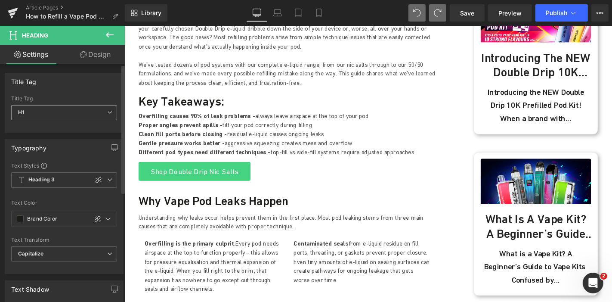
click at [113, 113] on span "H1" at bounding box center [64, 112] width 106 height 15
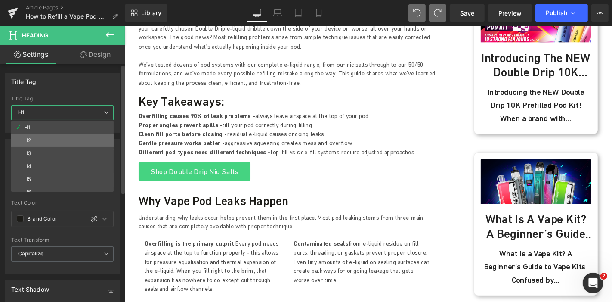
click at [74, 140] on li "H2" at bounding box center [64, 140] width 106 height 13
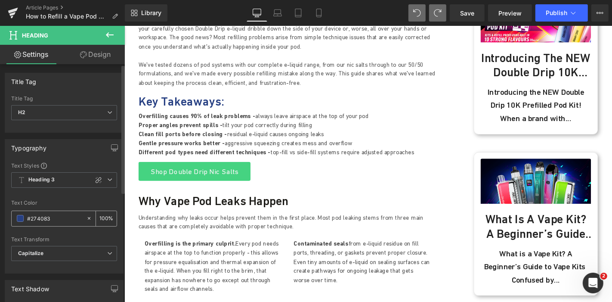
click at [22, 220] on span at bounding box center [20, 218] width 7 height 7
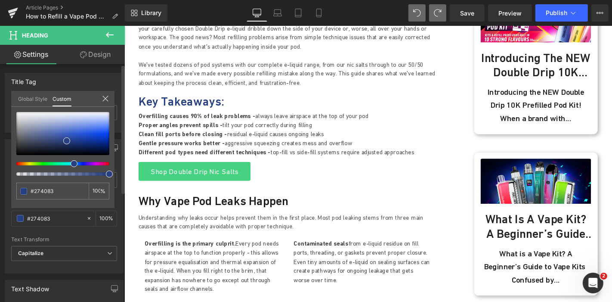
click at [40, 93] on link "Global Style" at bounding box center [32, 98] width 29 height 15
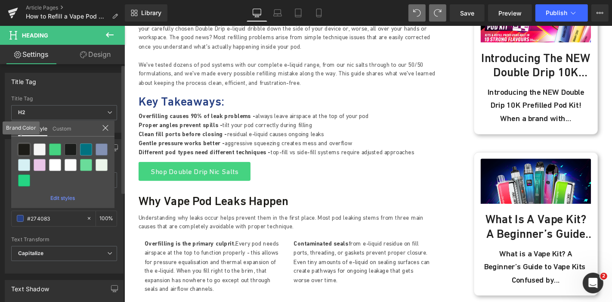
click at [23, 149] on div at bounding box center [24, 149] width 12 height 12
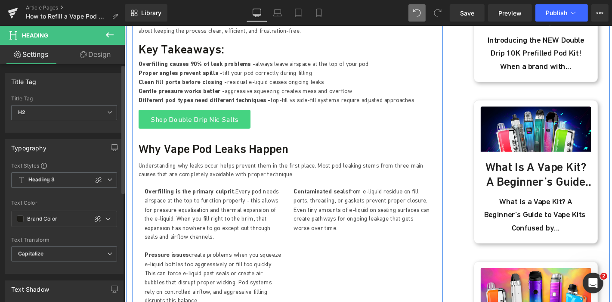
scroll to position [385, 0]
click at [205, 155] on div "Why Vape Pod Leaks Happen" at bounding box center [298, 154] width 319 height 29
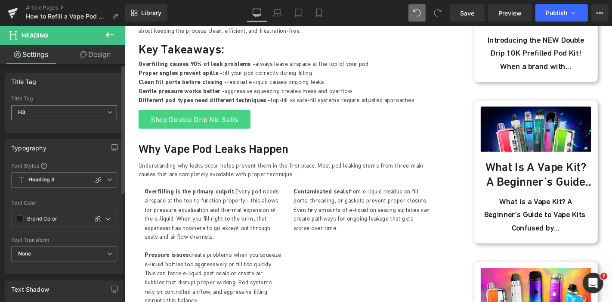
click at [105, 115] on span "H3" at bounding box center [64, 112] width 106 height 15
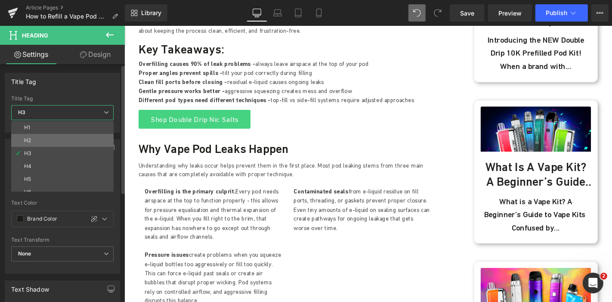
click at [56, 139] on li "H2" at bounding box center [64, 140] width 106 height 13
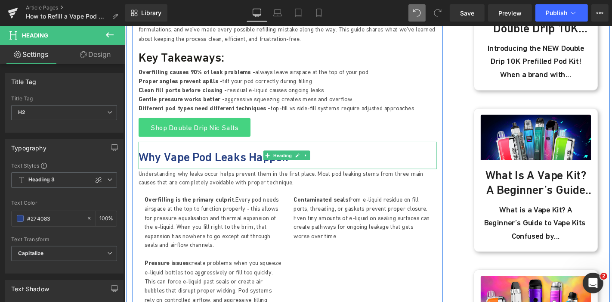
scroll to position [372, 0]
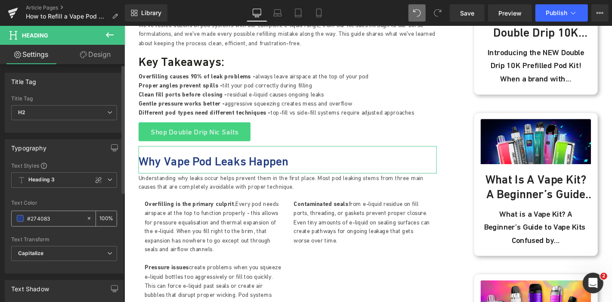
click at [18, 219] on span at bounding box center [20, 218] width 7 height 7
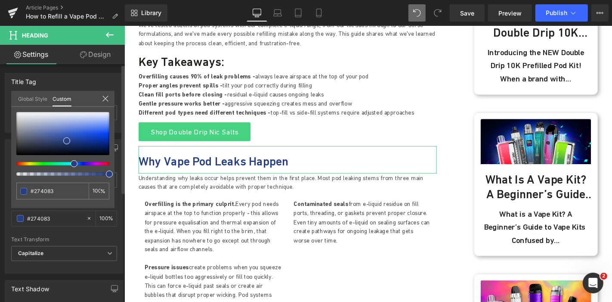
click at [35, 95] on link "Global Style" at bounding box center [32, 98] width 29 height 15
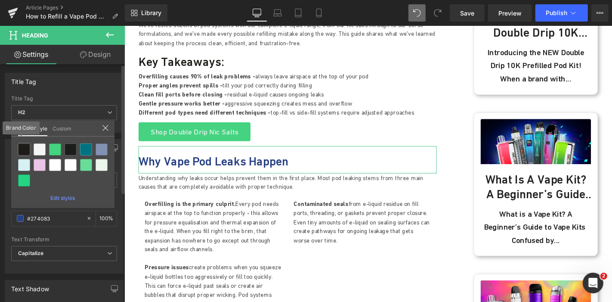
click at [25, 149] on div at bounding box center [24, 149] width 12 height 12
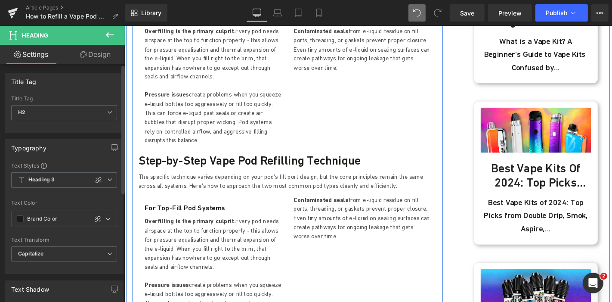
scroll to position [556, 0]
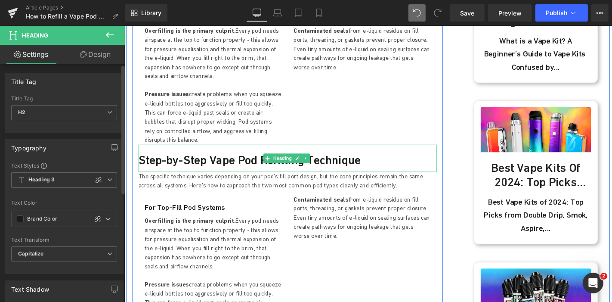
click at [213, 161] on h3 "Step-by-Step Vape Pod Refilling Technique" at bounding box center [298, 168] width 319 height 15
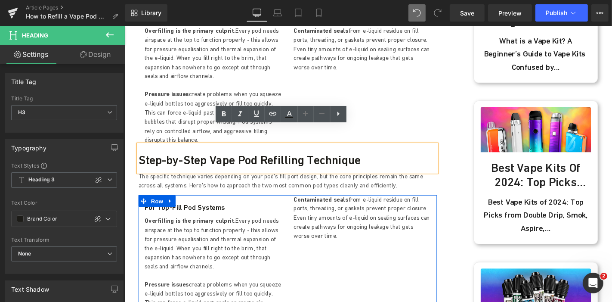
click at [155, 206] on span "Row" at bounding box center [158, 212] width 17 height 13
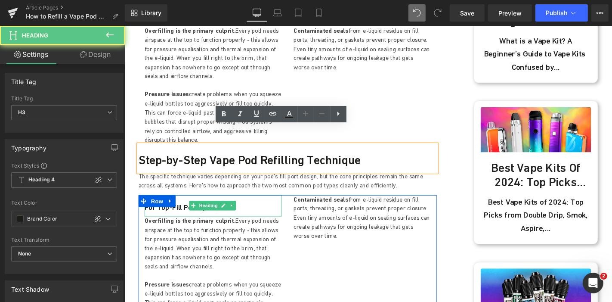
click at [190, 215] on h3 "For Top-Fill Pod Systems" at bounding box center [219, 219] width 146 height 9
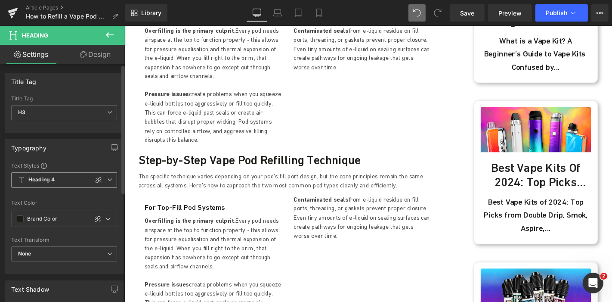
click at [107, 179] on icon at bounding box center [109, 179] width 5 height 5
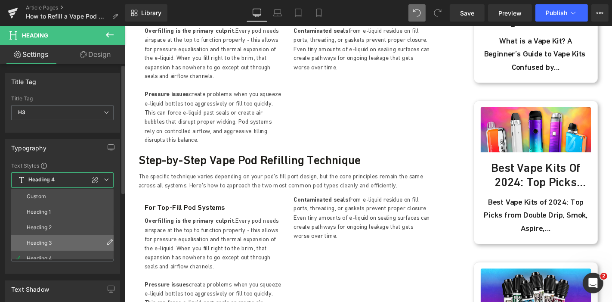
click at [61, 244] on li "Heading 3" at bounding box center [64, 242] width 106 height 15
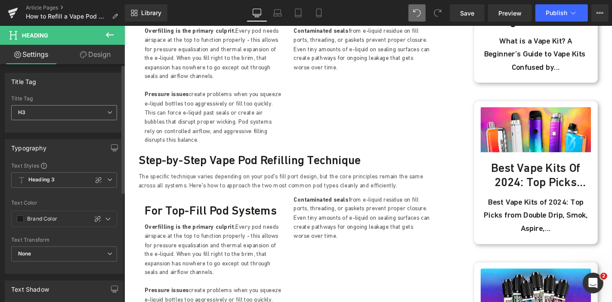
click at [86, 114] on span "H3" at bounding box center [64, 112] width 106 height 15
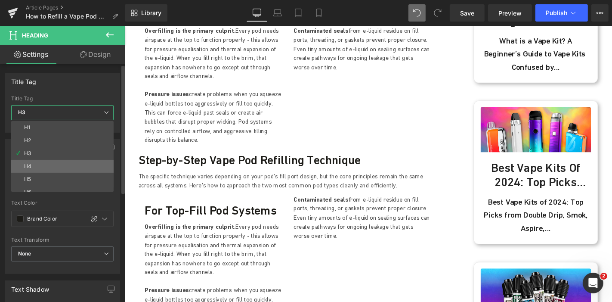
click at [59, 165] on li "H4" at bounding box center [64, 166] width 106 height 13
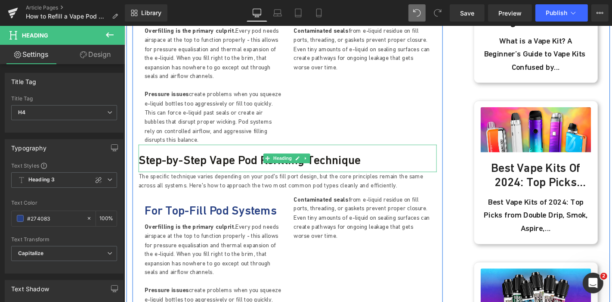
click at [207, 161] on h3 "Step-by-Step Vape Pod Refilling Technique" at bounding box center [298, 168] width 319 height 15
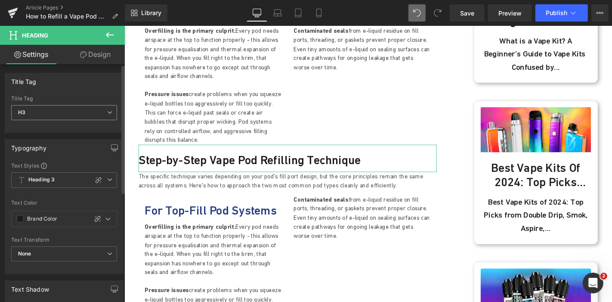
click at [112, 115] on span "H3" at bounding box center [64, 112] width 106 height 15
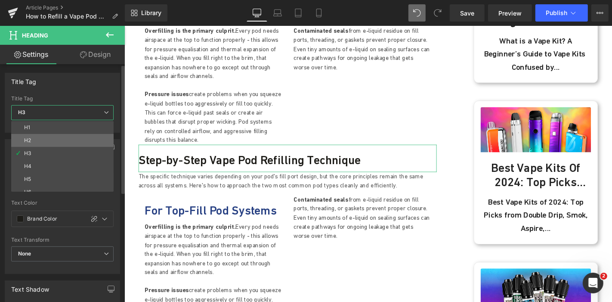
click at [70, 134] on li "H2" at bounding box center [64, 140] width 106 height 13
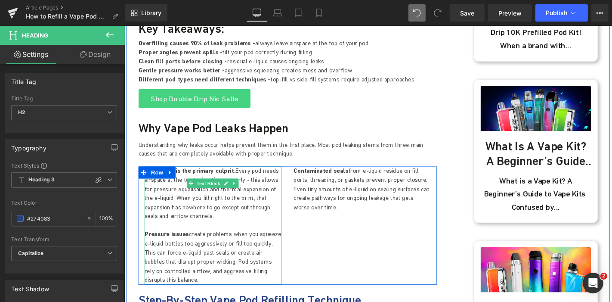
scroll to position [405, 0]
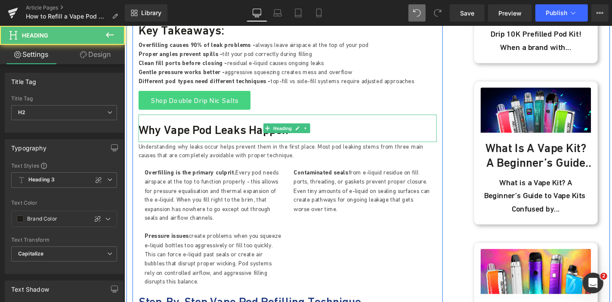
click at [211, 129] on h2 "Why Vape Pod Leaks Happen" at bounding box center [298, 136] width 319 height 15
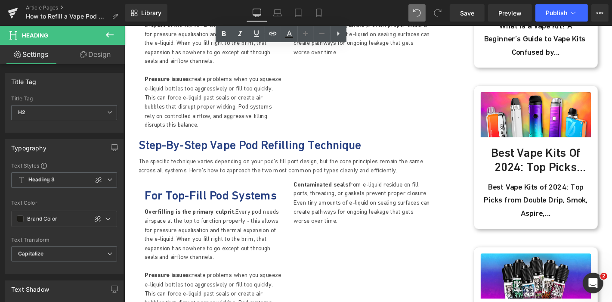
scroll to position [574, 0]
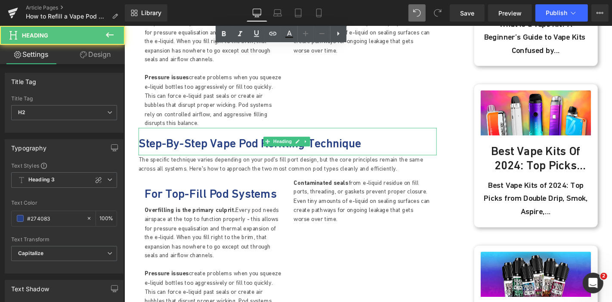
click at [201, 139] on div "Step-by-Step Vape Pod Refilling Technique" at bounding box center [298, 148] width 319 height 29
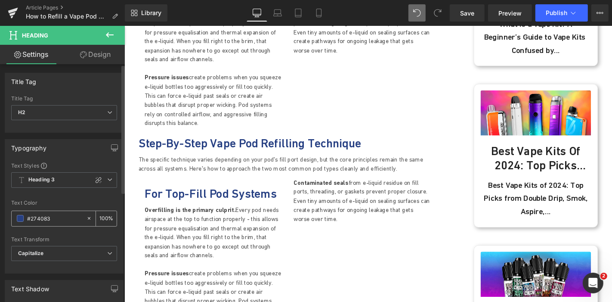
click at [23, 218] on span at bounding box center [20, 218] width 7 height 7
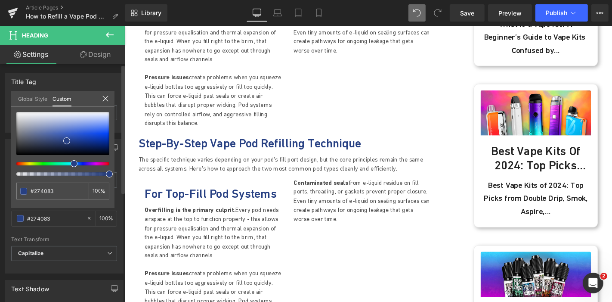
click at [32, 94] on link "Global Style" at bounding box center [32, 98] width 29 height 15
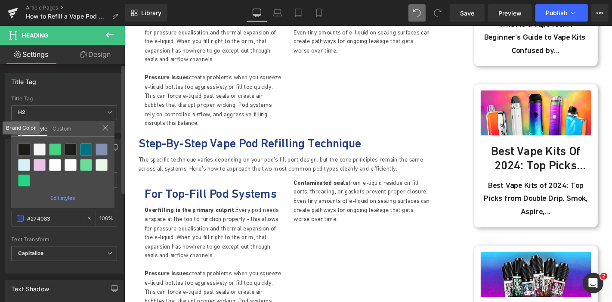
click at [25, 146] on div at bounding box center [24, 149] width 12 height 12
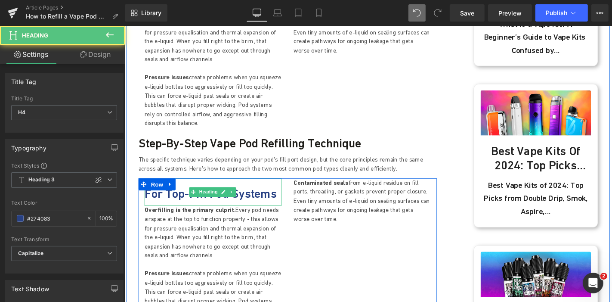
click at [183, 197] on h4 "For Top-Fill Pod Systems" at bounding box center [219, 204] width 146 height 15
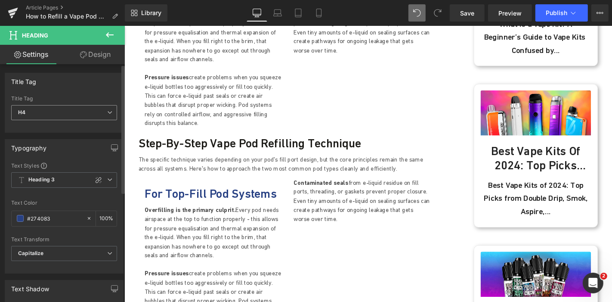
click at [89, 108] on span "H4" at bounding box center [64, 112] width 106 height 15
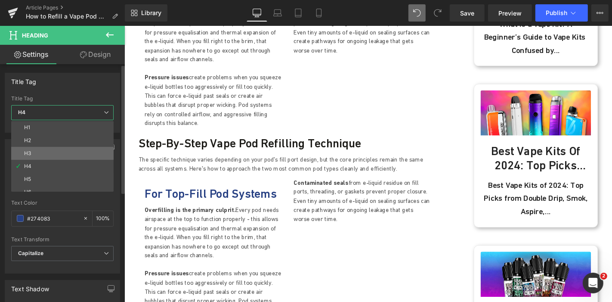
click at [37, 153] on li "H3" at bounding box center [64, 153] width 106 height 13
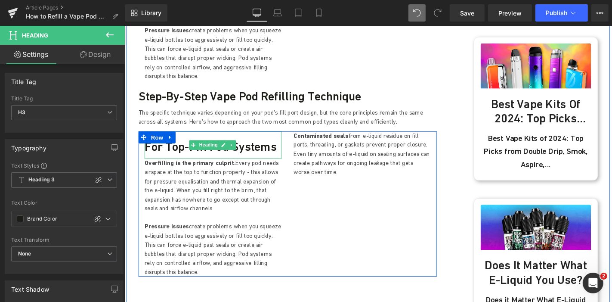
scroll to position [625, 0]
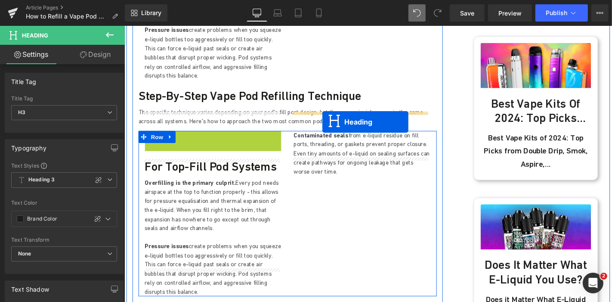
drag, startPoint x: 197, startPoint y: 133, endPoint x: 335, endPoint y: 128, distance: 138.3
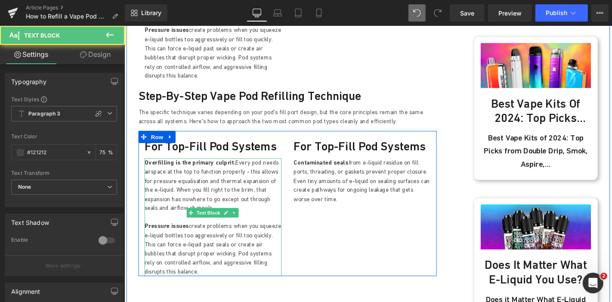
click at [198, 173] on p "Overfilling is the primary culprit. Every pod needs airspace at the top to func…" at bounding box center [219, 196] width 146 height 58
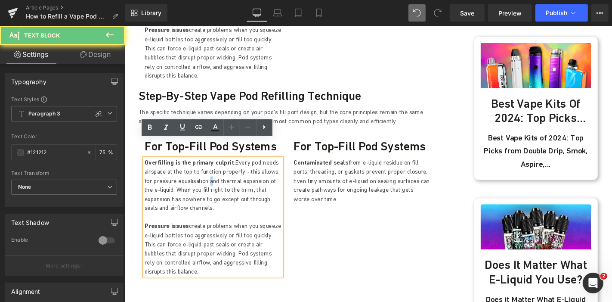
click at [198, 173] on p "Overfilling is the primary culprit. Every pod needs airspace at the top to func…" at bounding box center [219, 196] width 146 height 58
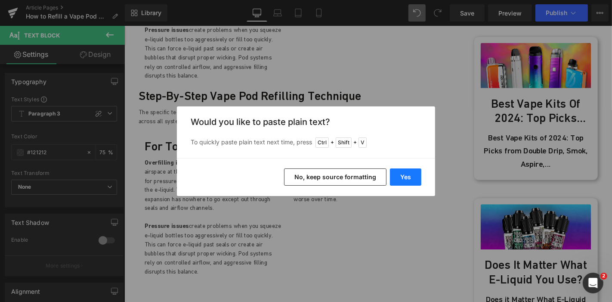
click at [405, 175] on button "Yes" at bounding box center [405, 176] width 31 height 17
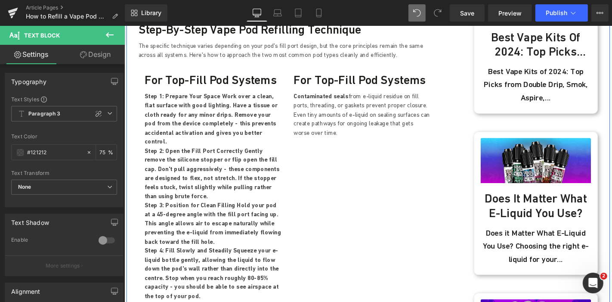
scroll to position [688, 0]
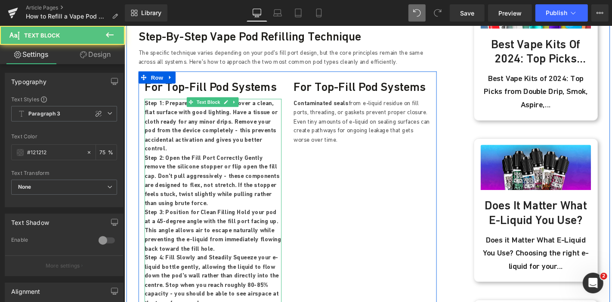
click at [252, 124] on p "Step 1: Prepare Your Space Work over a clean, flat surface with good lighting. …" at bounding box center [219, 132] width 146 height 58
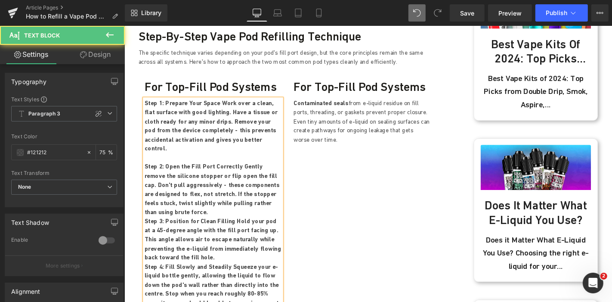
click at [283, 186] on b "Step 2: Open the Fill Port Correctly Gently remove the silicone stopper or flip…" at bounding box center [218, 200] width 144 height 56
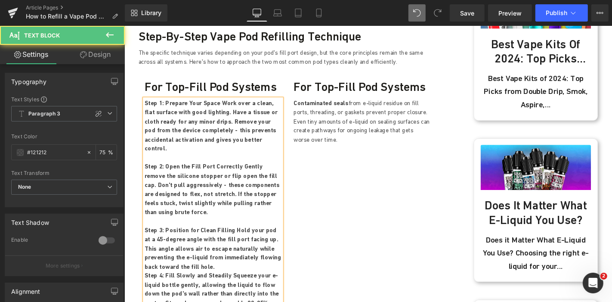
click at [186, 243] on p "Step 3: Position for Clean Filling Hold your pod at a 45-degree angle with the …" at bounding box center [219, 263] width 146 height 49
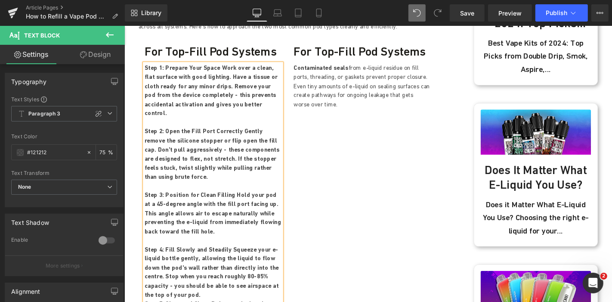
scroll to position [727, 0]
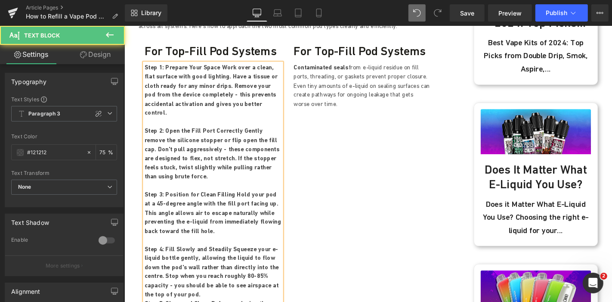
click at [284, 264] on b "Step 4: Fill Slowly and Steadily Squeeze your e-liquid bottle gently, allowing …" at bounding box center [217, 288] width 143 height 56
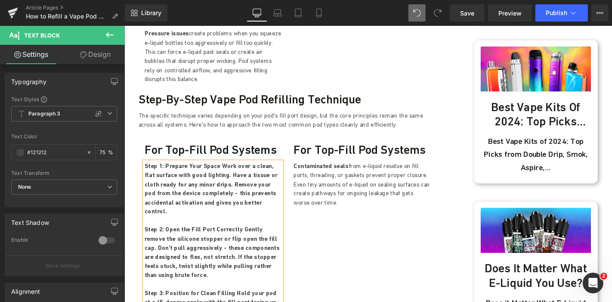
scroll to position [611, 0]
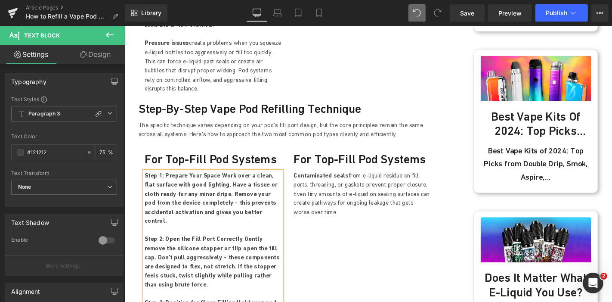
click at [338, 160] on h3 "For Top-Fill Pod Systems" at bounding box center [378, 167] width 146 height 15
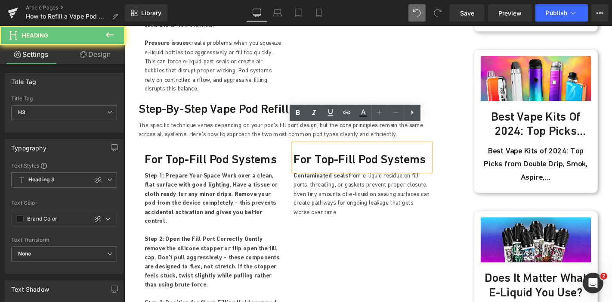
click at [332, 160] on h3 "For Top-Fill Pod Systems" at bounding box center [378, 167] width 146 height 15
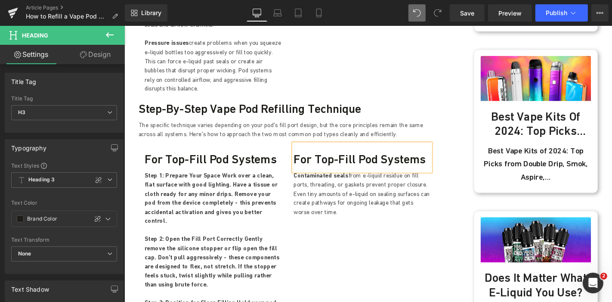
paste div
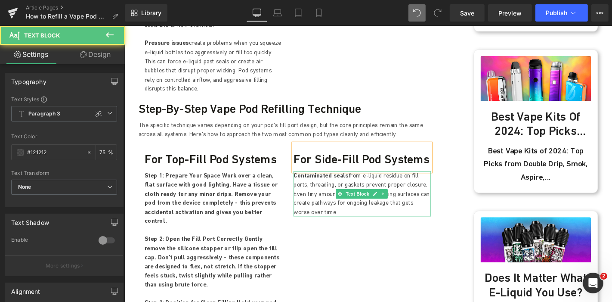
click at [326, 180] on p "Contaminated seals from e-liquid residue on fill ports, threading, or gaskets p…" at bounding box center [378, 204] width 146 height 49
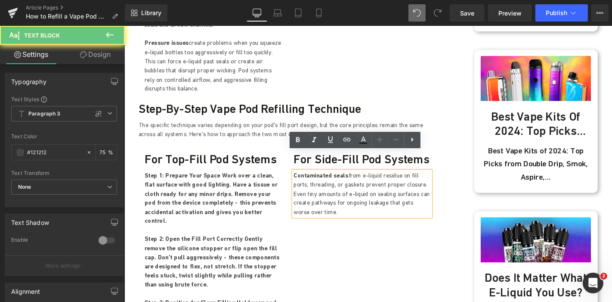
click at [326, 180] on p "Contaminated seals from e-liquid residue on fill ports, threading, or gaskets p…" at bounding box center [378, 204] width 146 height 49
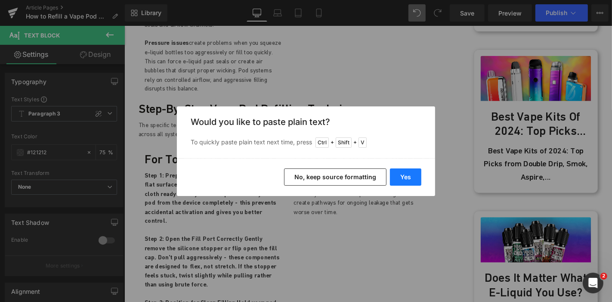
click at [405, 180] on button "Yes" at bounding box center [405, 176] width 31 height 17
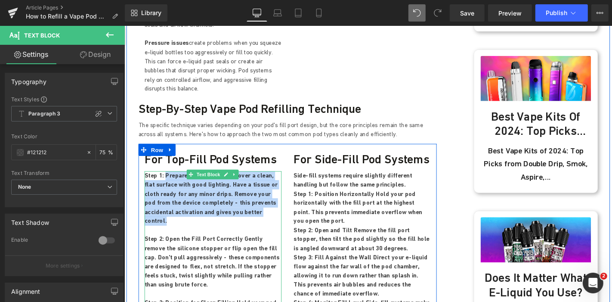
drag, startPoint x: 259, startPoint y: 205, endPoint x: 164, endPoint y: 164, distance: 103.6
click at [164, 180] on p "Step 1: Prepare Your Space Work over a clean, flat surface with good lighting. …" at bounding box center [219, 209] width 146 height 58
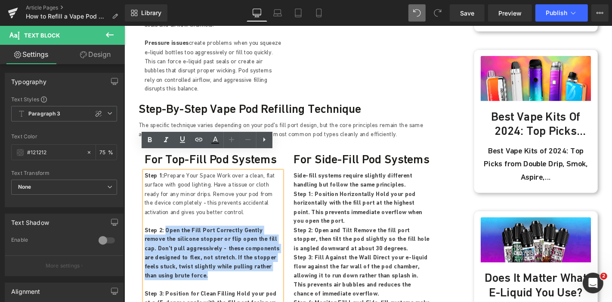
drag, startPoint x: 285, startPoint y: 262, endPoint x: 165, endPoint y: 223, distance: 126.2
click at [165, 239] on p "Step 2: Open the Fill Port Correctly Gently remove the silicone stopper or flip…" at bounding box center [219, 268] width 146 height 58
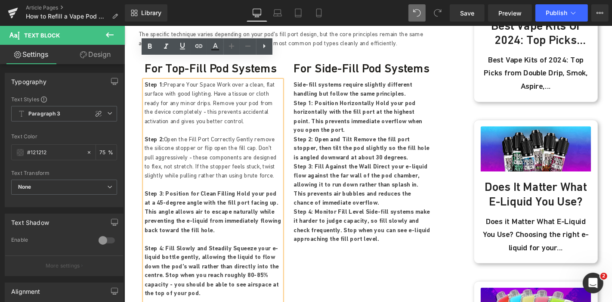
scroll to position [711, 0]
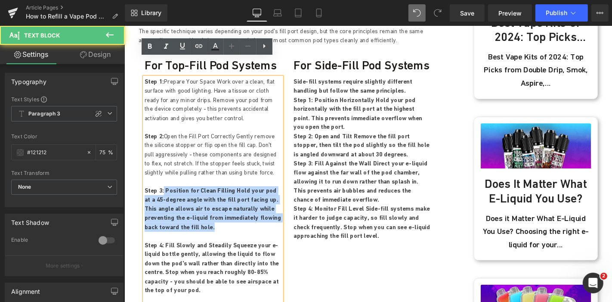
drag, startPoint x: 184, startPoint y: 220, endPoint x: 162, endPoint y: 181, distance: 44.7
click at [162, 197] on p "Step 3: Position for Clean Filling Hold your pod at a 45-degree angle with the …" at bounding box center [219, 221] width 146 height 49
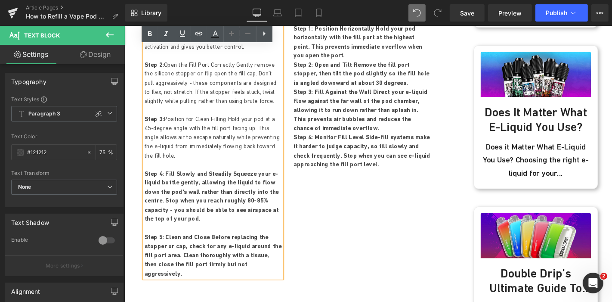
scroll to position [805, 0]
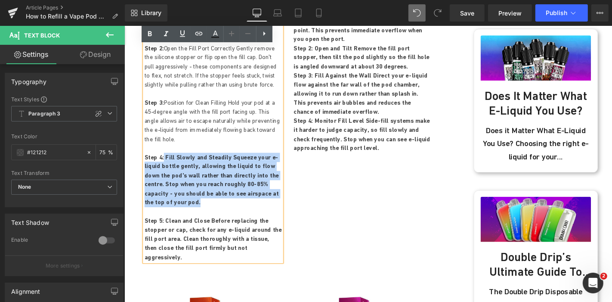
drag, startPoint x: 287, startPoint y: 184, endPoint x: 162, endPoint y: 144, distance: 131.5
click at [162, 161] on p "Step 4: Fill Slowly and Steadily Squeeze your e-liquid bottle gently, allowing …" at bounding box center [219, 190] width 146 height 58
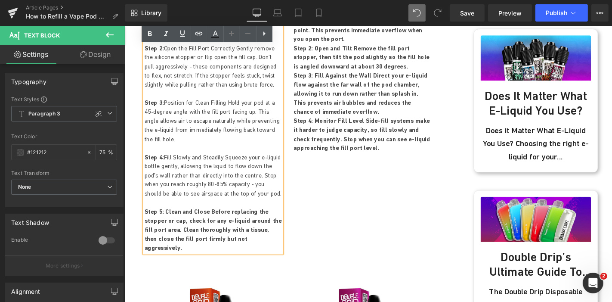
drag, startPoint x: 257, startPoint y: 235, endPoint x: 163, endPoint y: 204, distance: 98.8
click at [163, 219] on p "Step 5: Clean and Close Before replacing the stopper or cap, check for any e-li…" at bounding box center [219, 243] width 146 height 49
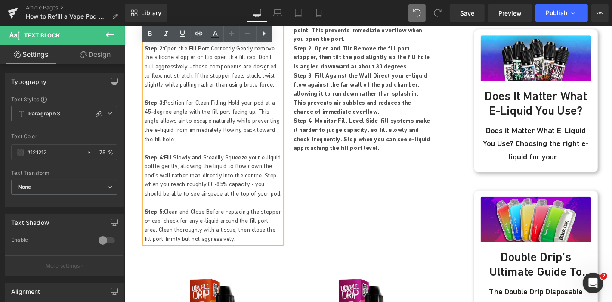
scroll to position [715, 0]
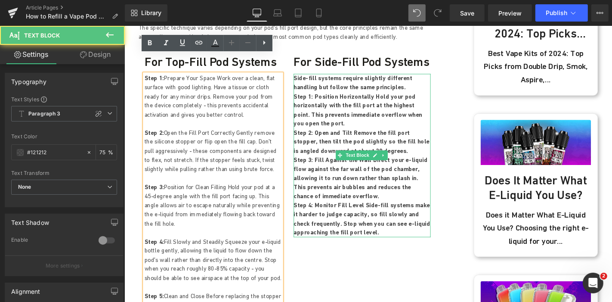
click at [366, 184] on p "Step 3: Fill Against the Wall Direct your e-liquid flow against the far wall of…" at bounding box center [378, 188] width 146 height 49
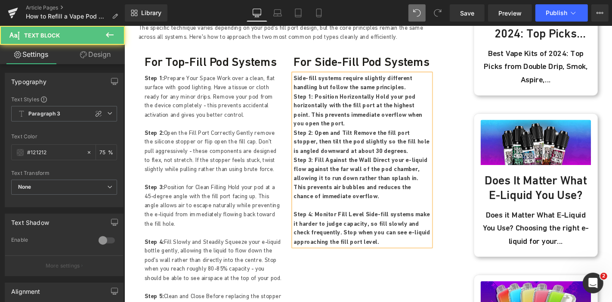
click at [394, 138] on p "Step 2: Open and Tilt Remove the fill port stopper, then tilt the pod slightly …" at bounding box center [378, 149] width 146 height 29
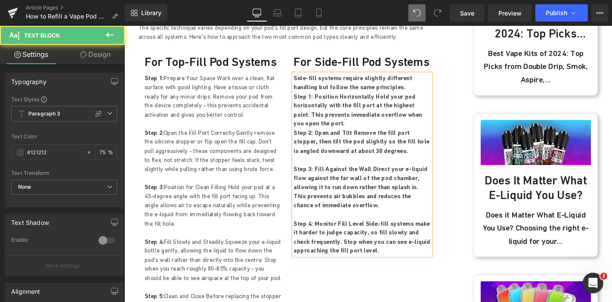
click at [328, 110] on p "Step 1: Position Horizontally Hold your pod horizontally with the fill port at …" at bounding box center [378, 115] width 146 height 39
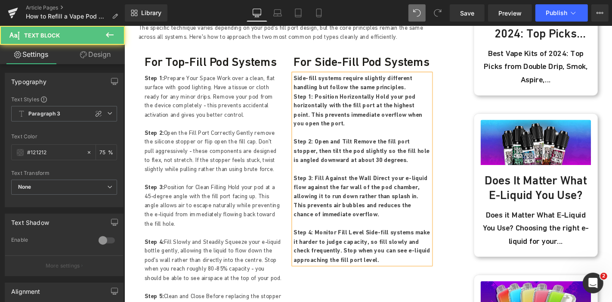
click at [392, 77] on p "Side-fill systems require slightly different handling but follow the same princ…" at bounding box center [378, 86] width 146 height 19
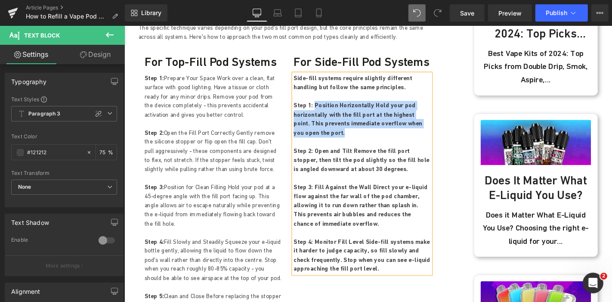
drag, startPoint x: 329, startPoint y: 126, endPoint x: 323, endPoint y: 92, distance: 34.6
click at [323, 92] on div "Side-fill systems require slightly different handling but follow the same princ…" at bounding box center [378, 183] width 146 height 213
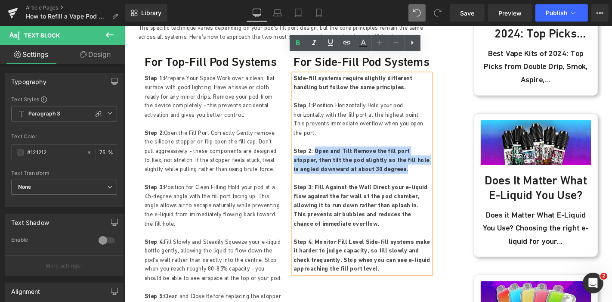
drag, startPoint x: 397, startPoint y: 147, endPoint x: 322, endPoint y: 132, distance: 76.4
click at [322, 154] on p "Step 2: Open and Tilt Remove the fill port stopper, then tilt the pod slightly …" at bounding box center [378, 168] width 146 height 29
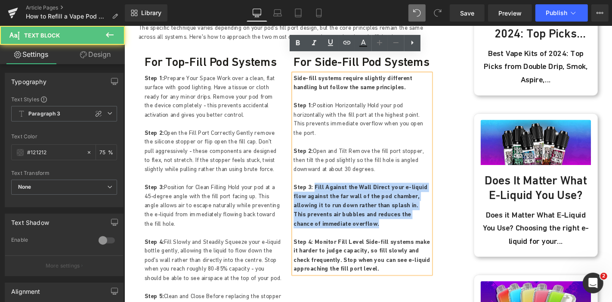
drag, startPoint x: 369, startPoint y: 208, endPoint x: 322, endPoint y: 167, distance: 62.2
click at [322, 193] on p "Step 3: Fill Against the Wall Direct your e-liquid flow against the far wall of…" at bounding box center [378, 217] width 146 height 49
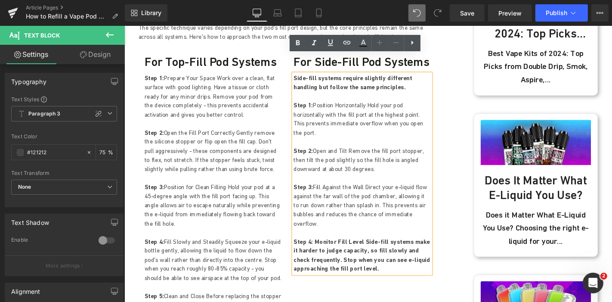
drag, startPoint x: 396, startPoint y: 248, endPoint x: 323, endPoint y: 218, distance: 78.2
click at [323, 251] on p "Step 4: Monitor Fill Level Side-fill systems make it harder to judge capacity, …" at bounding box center [378, 270] width 146 height 39
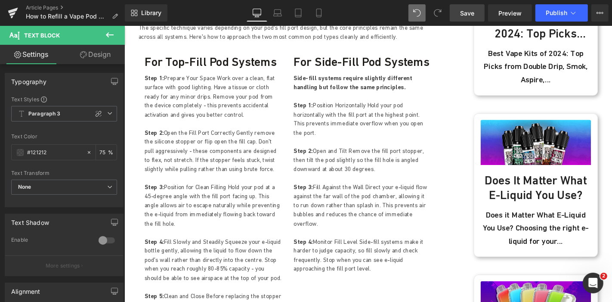
click at [471, 14] on span "Save" at bounding box center [467, 13] width 14 height 9
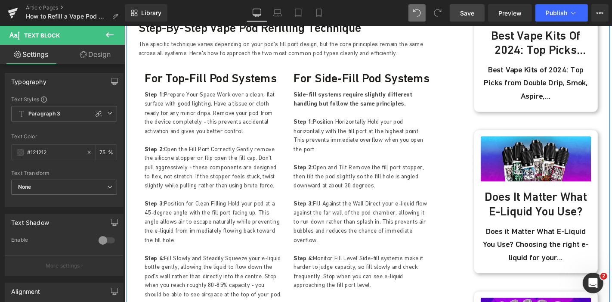
scroll to position [698, 0]
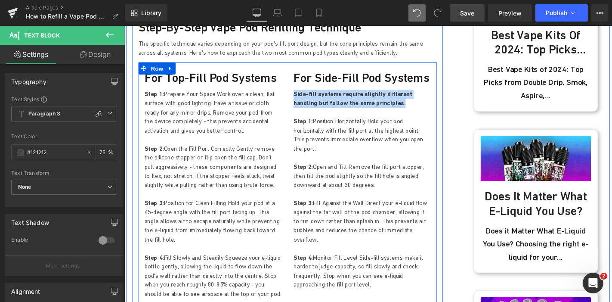
drag, startPoint x: 391, startPoint y: 88, endPoint x: 301, endPoint y: 81, distance: 90.7
click at [305, 94] on div "Side-fill systems require slightly different handling but follow the same princ…" at bounding box center [378, 200] width 146 height 213
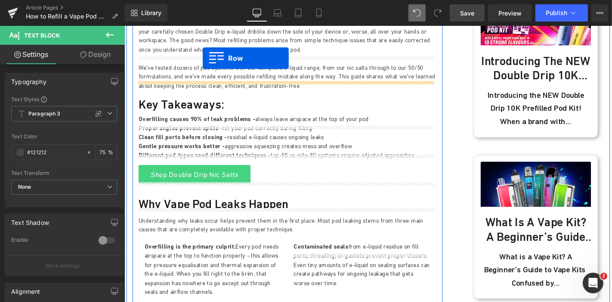
scroll to position [300, 0]
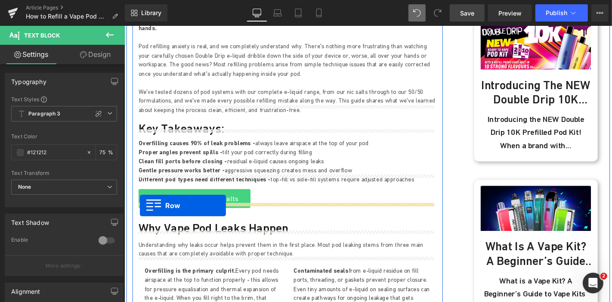
drag, startPoint x: 144, startPoint y: 192, endPoint x: 140, endPoint y: 217, distance: 25.7
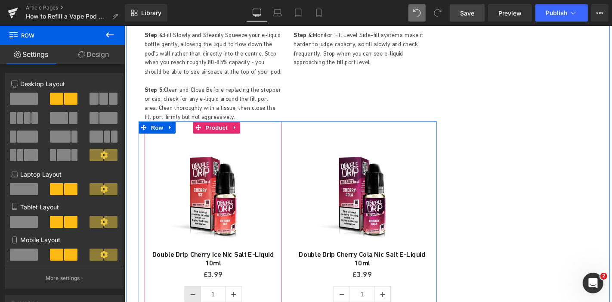
scroll to position [1228, 0]
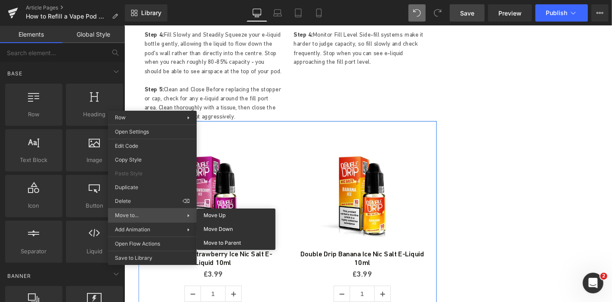
click at [130, 208] on div "Move to... Move Up Move Down Move to [GEOGRAPHIC_DATA]" at bounding box center [152, 215] width 89 height 14
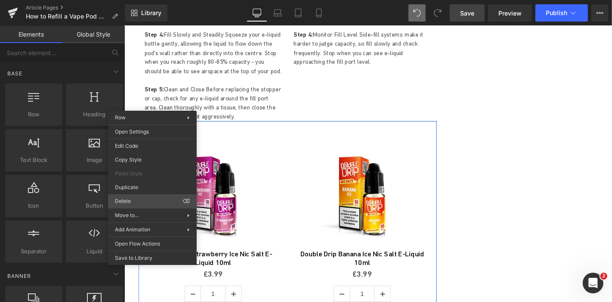
drag, startPoint x: 130, startPoint y: 208, endPoint x: 130, endPoint y: 203, distance: 4.7
click at [130, 203] on div "Row Row Row Row Open Settings Edit Code Copy Style Paste Style Duplicate Delete…" at bounding box center [152, 188] width 89 height 154
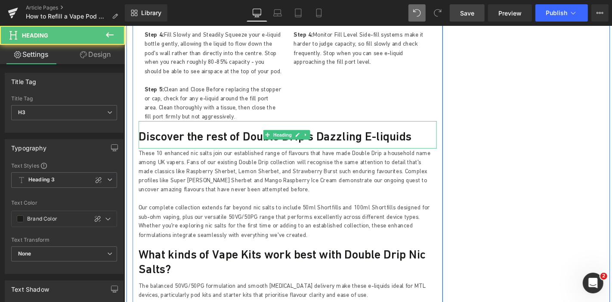
click at [196, 136] on h3 "Discover the rest of Double Drip’s Dazzling E-liquids" at bounding box center [298, 143] width 319 height 15
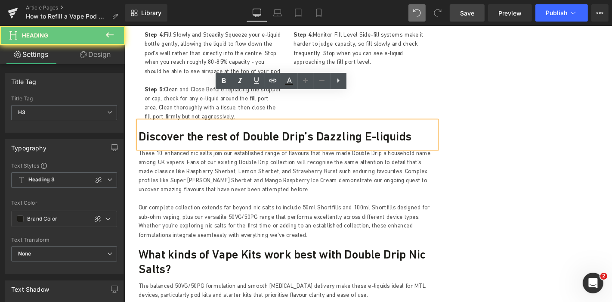
click at [196, 136] on h3 "Discover the rest of Double Drip’s Dazzling E-liquids" at bounding box center [298, 143] width 319 height 15
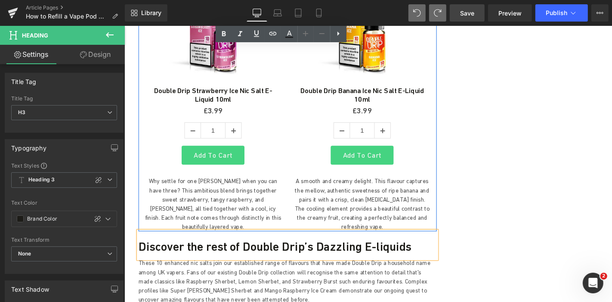
scroll to position [1412, 0]
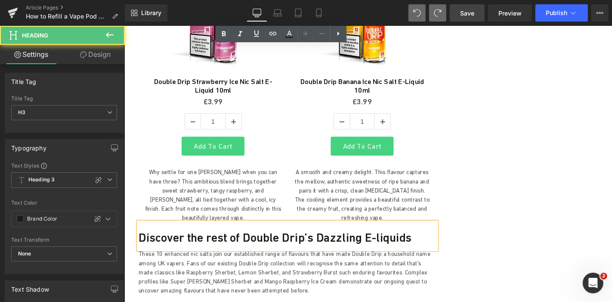
click at [216, 244] on h3 "Discover the rest of Double Drip’s Dazzling E-liquids" at bounding box center [298, 251] width 319 height 15
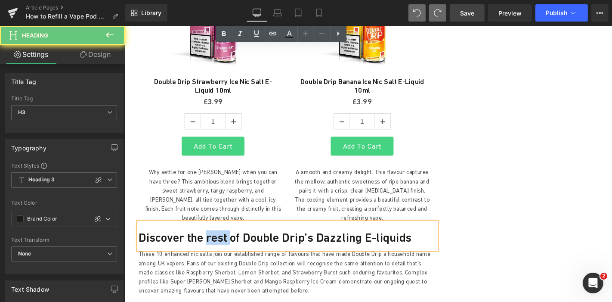
click at [216, 244] on h3 "Discover the rest of Double Drip’s Dazzling E-liquids" at bounding box center [298, 251] width 319 height 15
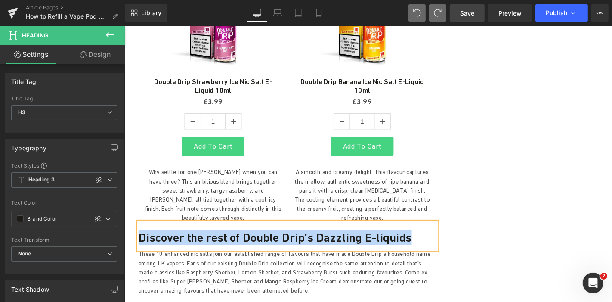
paste div
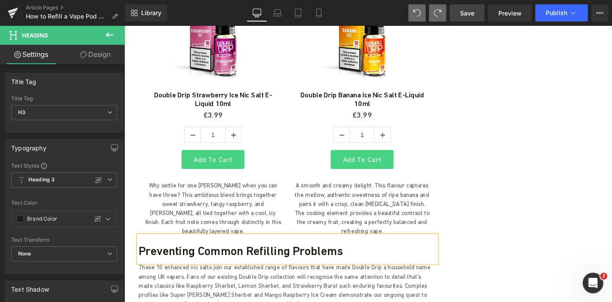
scroll to position [1397, 0]
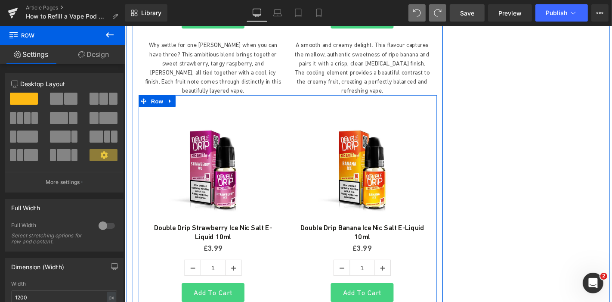
scroll to position [1539, 0]
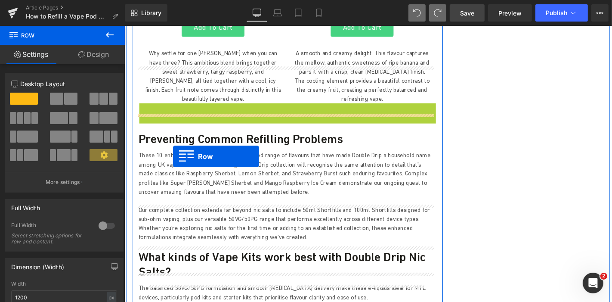
drag, startPoint x: 141, startPoint y: 68, endPoint x: 176, endPoint y: 164, distance: 102.6
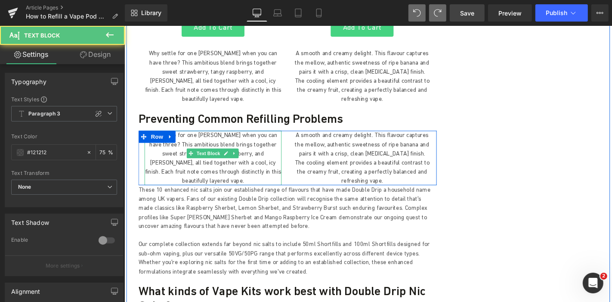
click at [219, 137] on p "Why settle for one [PERSON_NAME] when you can have three? This ambitious blend …" at bounding box center [219, 166] width 146 height 58
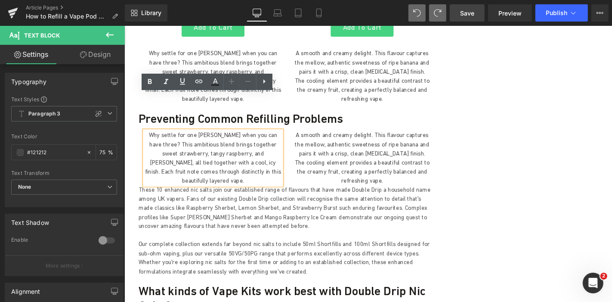
click at [196, 137] on p "Why settle for one [PERSON_NAME] when you can have three? This ambitious blend …" at bounding box center [219, 166] width 146 height 58
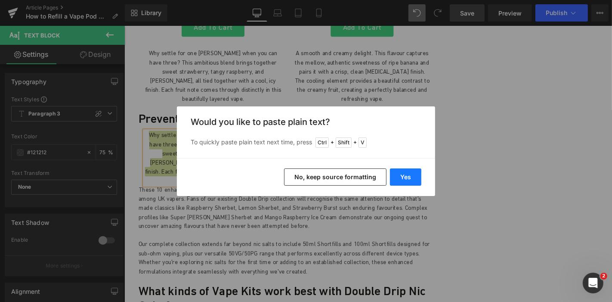
click at [405, 177] on button "Yes" at bounding box center [405, 176] width 31 height 17
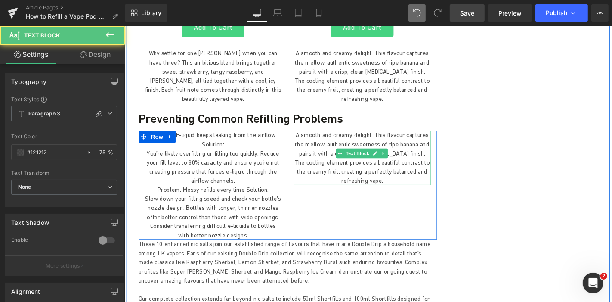
click at [350, 137] on p "A smooth and creamy delight. This flavour captures the mellow, authentic sweetn…" at bounding box center [378, 166] width 146 height 58
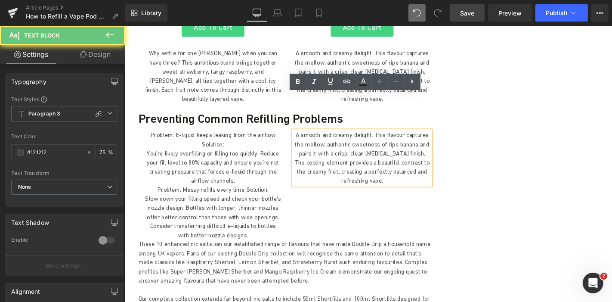
click at [341, 137] on p "A smooth and creamy delight. This flavour captures the mellow, authentic sweetn…" at bounding box center [378, 166] width 146 height 58
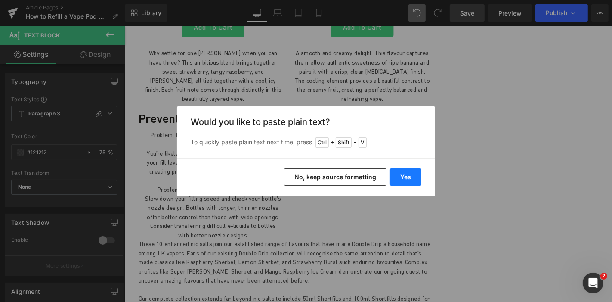
click at [405, 173] on button "Yes" at bounding box center [405, 176] width 31 height 17
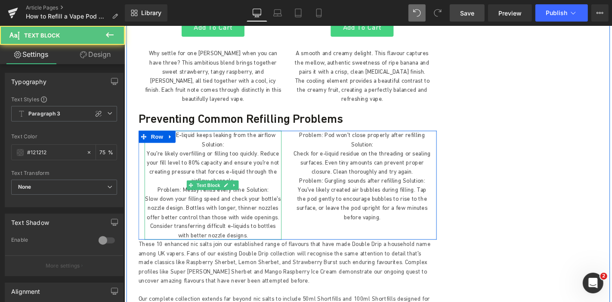
click at [248, 157] on p "You're likely overfilling or filling too quickly. Reduce your fill level to 80%…" at bounding box center [219, 176] width 146 height 39
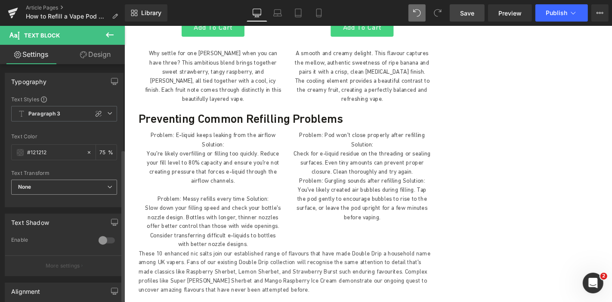
scroll to position [150, 0]
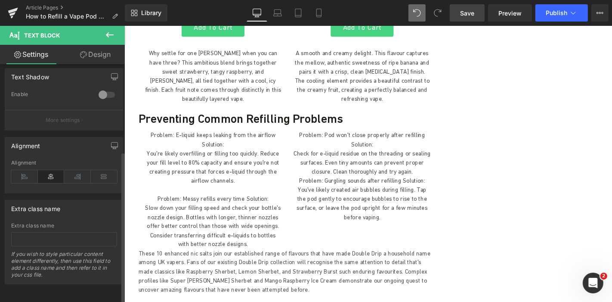
click at [26, 177] on div "Alignment" at bounding box center [64, 176] width 106 height 33
click at [25, 173] on icon at bounding box center [24, 176] width 27 height 13
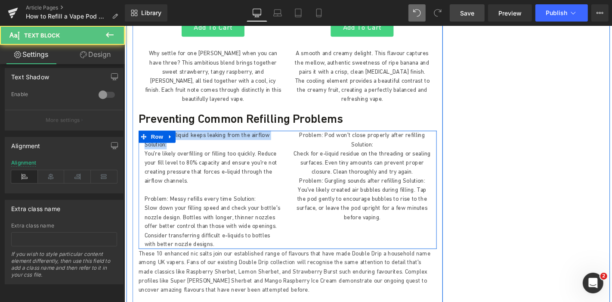
drag, startPoint x: 174, startPoint y: 111, endPoint x: 147, endPoint y: 102, distance: 27.9
click at [147, 137] on div "Problem: E-liquid keeps leaking from the airflow Solution:  You're likely over…" at bounding box center [298, 200] width 319 height 126
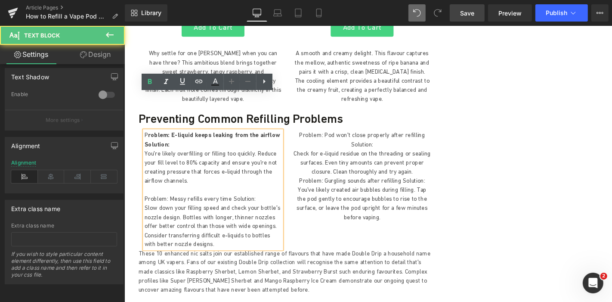
click at [191, 137] on p "P roblem: E-liquid keeps leaking from the airflow Solution:" at bounding box center [219, 146] width 146 height 19
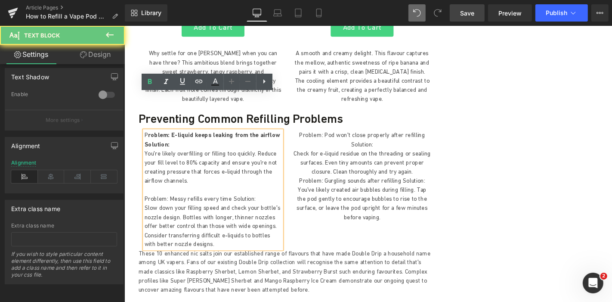
click at [191, 137] on p "P roblem: E-liquid keeps leaking from the airflow Solution:" at bounding box center [219, 146] width 146 height 19
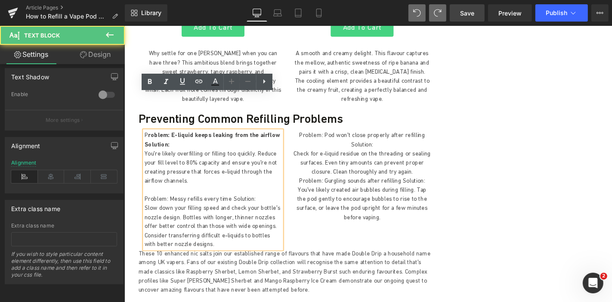
click at [177, 137] on p "P roblem: E-liquid keeps leaking from the airflow Solution:" at bounding box center [219, 146] width 146 height 19
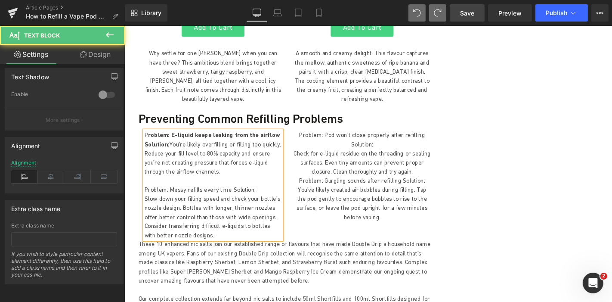
drag, startPoint x: 168, startPoint y: 161, endPoint x: 143, endPoint y: 157, distance: 26.1
click at [146, 157] on div "P roblem: E-liquid keeps leaking from the airflow Solution: You're likely overf…" at bounding box center [219, 195] width 146 height 116
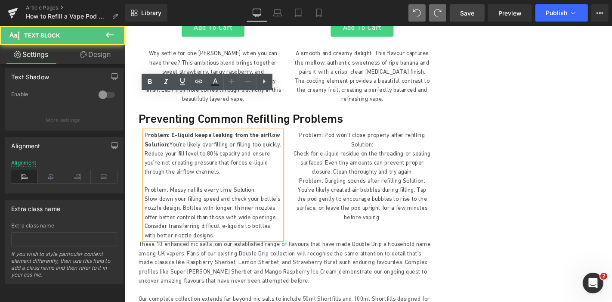
click at [146, 157] on div "P roblem: E-liquid keeps leaking from the airflow Solution: You're likely overf…" at bounding box center [219, 195] width 146 height 116
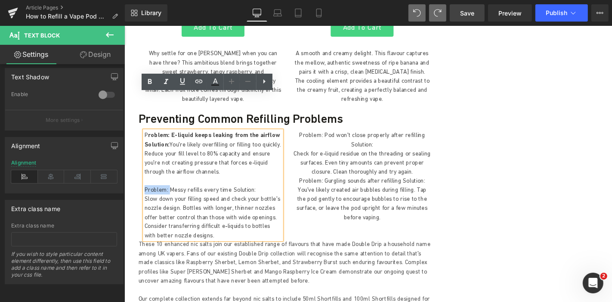
drag, startPoint x: 167, startPoint y: 161, endPoint x: 144, endPoint y: 163, distance: 23.3
click at [146, 195] on p "Problem: Messy refills every time Solution:" at bounding box center [219, 200] width 146 height 10
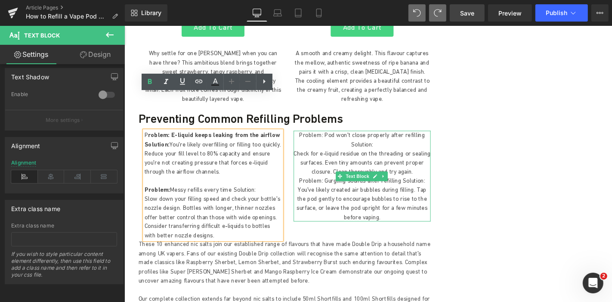
click at [386, 157] on p "Check for e-liquid residue on the threading or sealing surfaces. Even tiny amou…" at bounding box center [378, 171] width 146 height 29
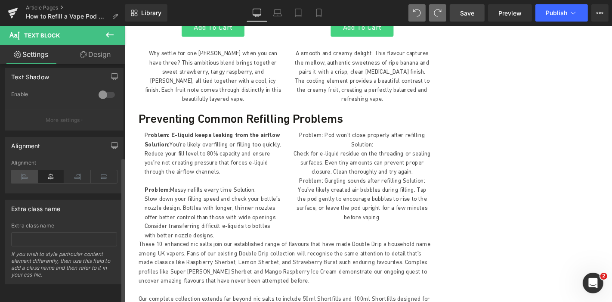
click at [30, 170] on icon at bounding box center [24, 176] width 27 height 13
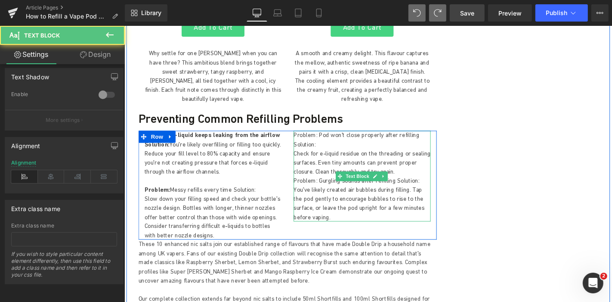
click at [412, 157] on p "Check for e-liquid residue on the threading or sealing surfaces. Even tiny amou…" at bounding box center [378, 171] width 146 height 29
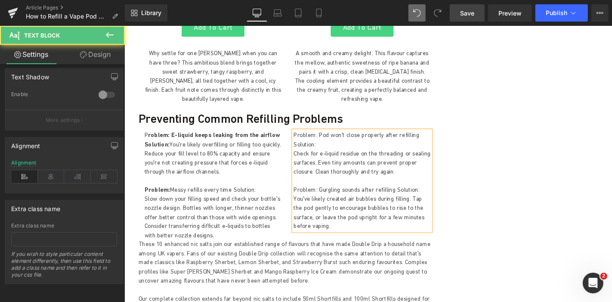
click at [333, 137] on p "Problem: Pod won't close properly after refilling Solution:" at bounding box center [378, 146] width 146 height 19
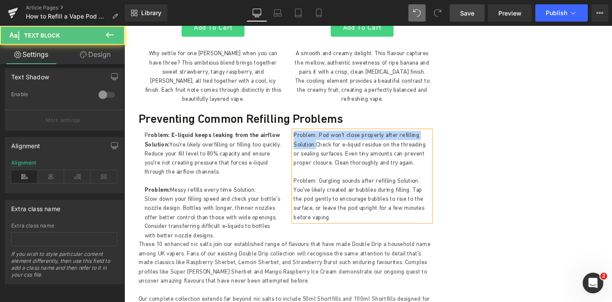
drag, startPoint x: 325, startPoint y: 111, endPoint x: 297, endPoint y: 98, distance: 30.8
click at [298, 137] on div "Problem: Pod won't close properly after refilling Solution: Check for e-liquid …" at bounding box center [377, 185] width 159 height 97
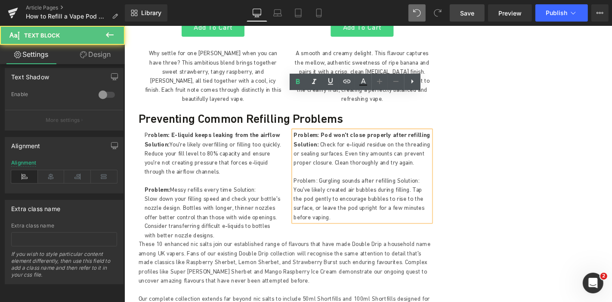
drag, startPoint x: 327, startPoint y: 153, endPoint x: 300, endPoint y: 150, distance: 26.9
click at [305, 150] on div "Problem: Pod won't close properly after refilling Solution: Check for e-liquid …" at bounding box center [378, 185] width 146 height 97
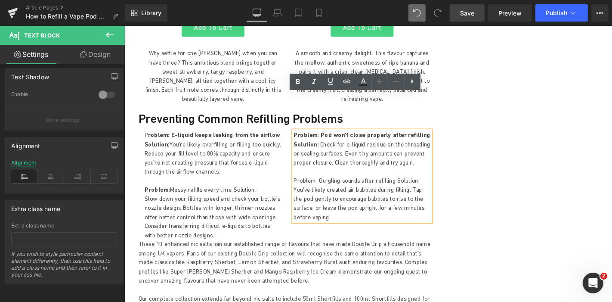
click at [305, 150] on div "Problem: Pod won't close properly after refilling Solution: Check for e-liquid …" at bounding box center [378, 185] width 146 height 97
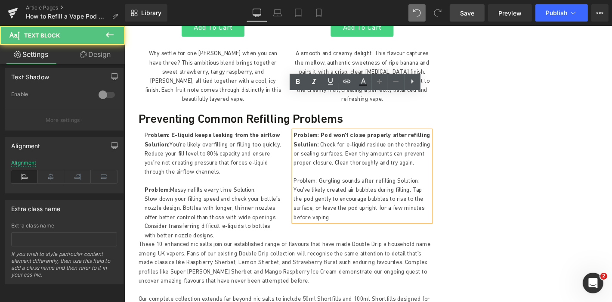
click at [325, 186] on p "Problem: Gurgling sounds after refilling Solution: You've likely created air bu…" at bounding box center [378, 210] width 146 height 49
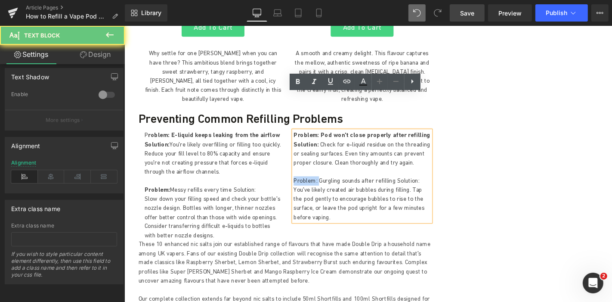
drag, startPoint x: 325, startPoint y: 152, endPoint x: 317, endPoint y: 150, distance: 8.4
click at [317, 186] on p "Problem: Gurgling sounds after refilling Solution: You've likely created air bu…" at bounding box center [378, 210] width 146 height 49
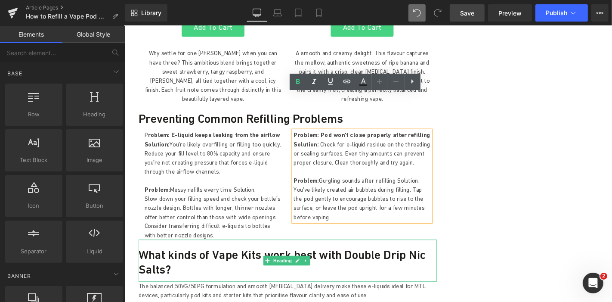
click at [260, 262] on h3 "What kinds of Vape Kits work best with Double Drip Nic Salts?" at bounding box center [298, 277] width 319 height 31
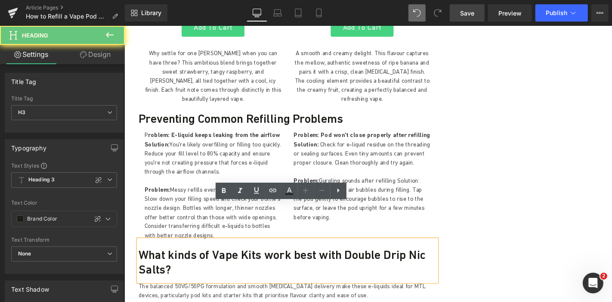
click at [247, 262] on h3 "What kinds of Vape Kits work best with Double Drip Nic Salts?" at bounding box center [298, 277] width 319 height 31
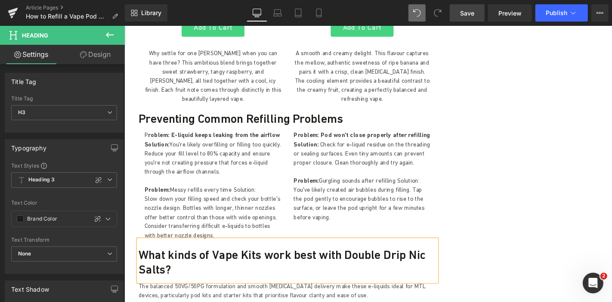
paste div
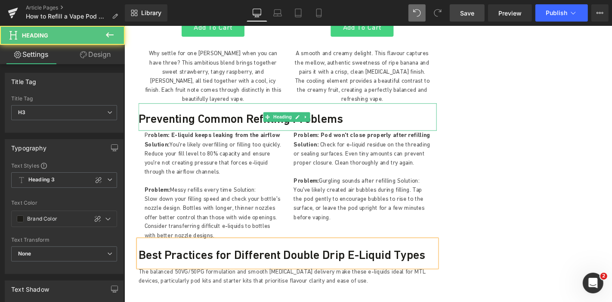
click at [223, 117] on h3 "Preventing Common Refilling Problems" at bounding box center [298, 124] width 319 height 15
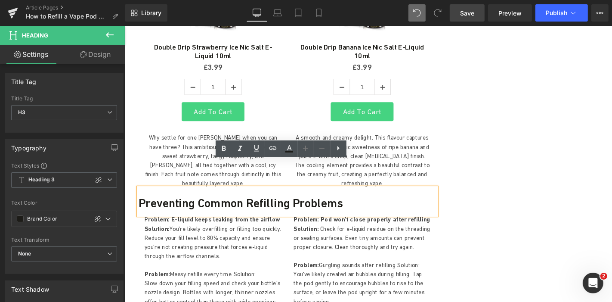
scroll to position [1451, 0]
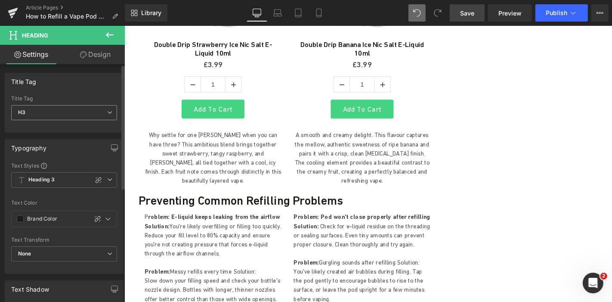
click at [103, 112] on span "H3" at bounding box center [64, 112] width 106 height 15
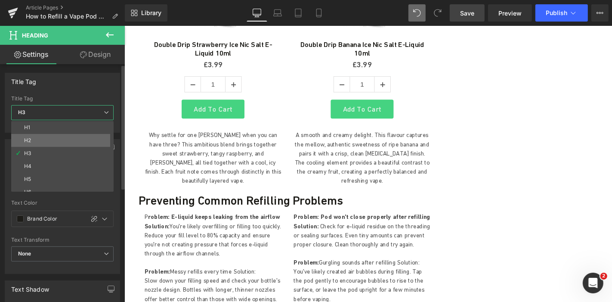
click at [60, 137] on li "H2" at bounding box center [64, 140] width 106 height 13
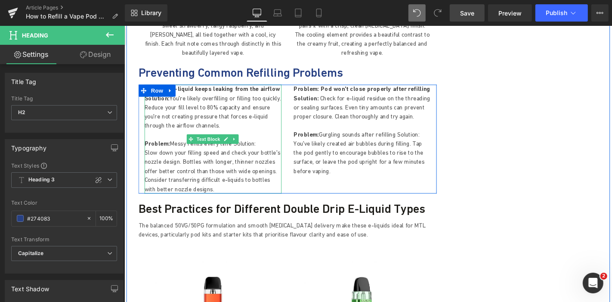
scroll to position [1589, 0]
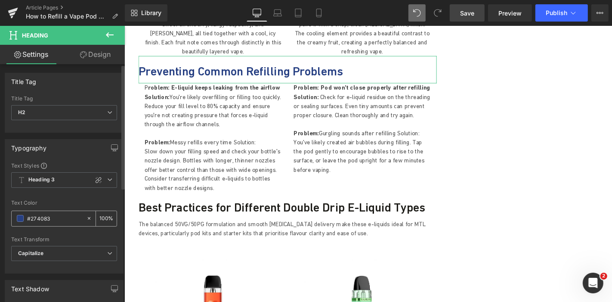
click at [25, 219] on div "Brand Color" at bounding box center [49, 218] width 74 height 15
click at [22, 217] on span at bounding box center [20, 218] width 7 height 7
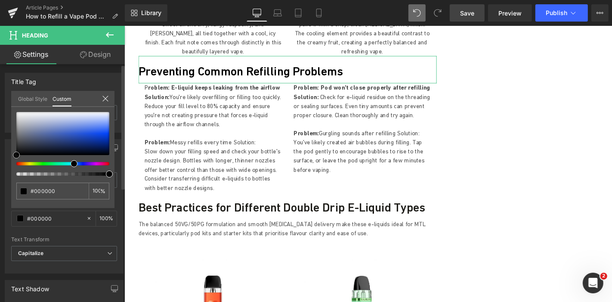
drag, startPoint x: 41, startPoint y: 118, endPoint x: 11, endPoint y: 159, distance: 50.5
click at [11, 159] on div "#274083 100 %" at bounding box center [62, 160] width 103 height 96
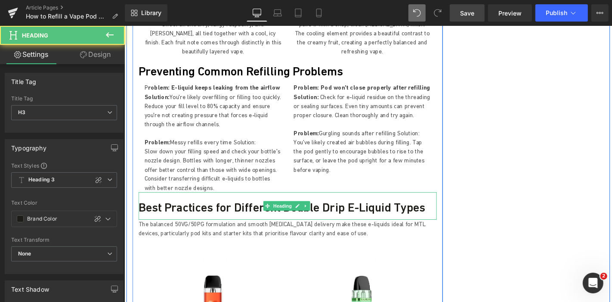
click at [213, 212] on h3 "Best Practices for Different Double Drip E-Liquid Types" at bounding box center [298, 219] width 319 height 15
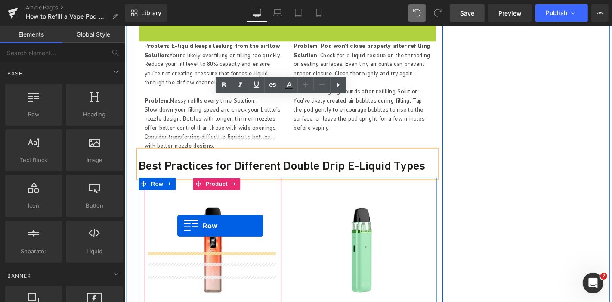
scroll to position [1673, 0]
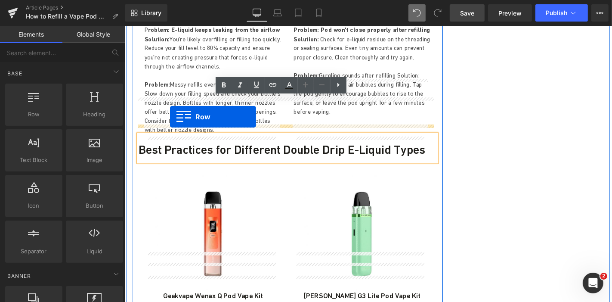
drag, startPoint x: 144, startPoint y: 55, endPoint x: 173, endPoint y: 123, distance: 73.5
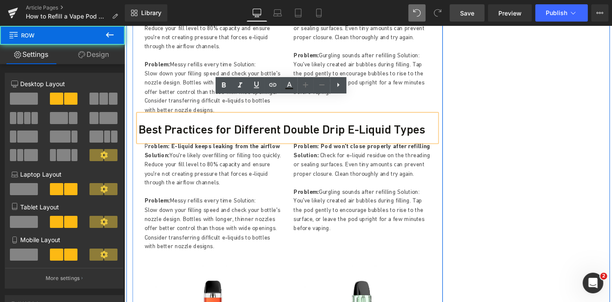
scroll to position [1651, 0]
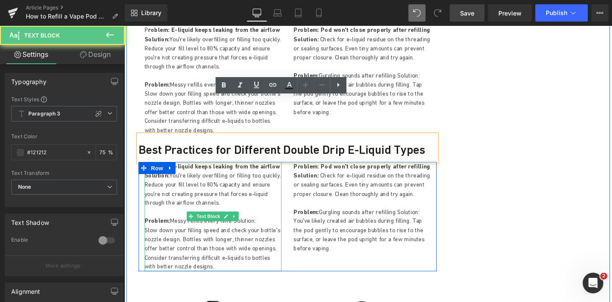
click at [177, 181] on span "You're likely overfilling or filling too quickly. Reduce your fill level to 80%…" at bounding box center [219, 199] width 146 height 37
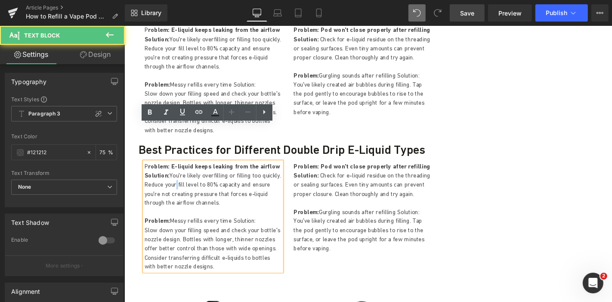
click at [177, 181] on span "You're likely overfilling or filling too quickly. Reduce your fill level to 80%…" at bounding box center [219, 199] width 146 height 37
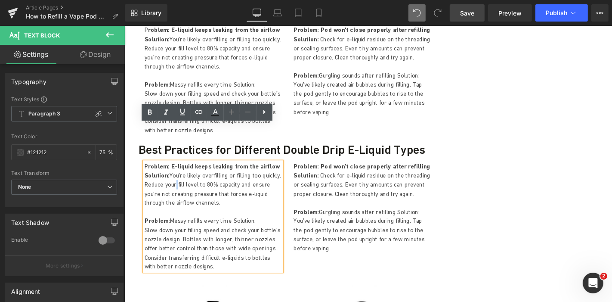
click at [177, 181] on span "You're likely overfilling or filling too quickly. Reduce your fill level to 80%…" at bounding box center [219, 199] width 146 height 37
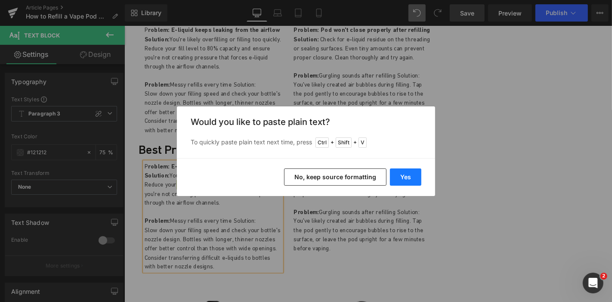
click at [415, 174] on button "Yes" at bounding box center [405, 176] width 31 height 17
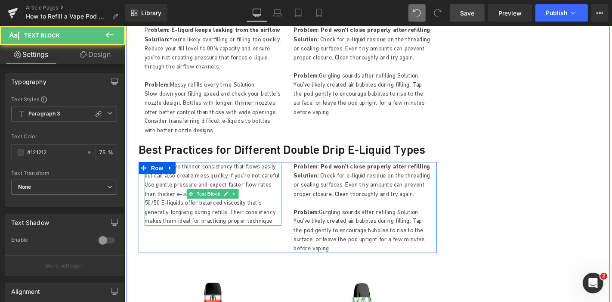
click at [186, 170] on p "Nic Salts have thinner consistency that flows easily but can also create mess q…" at bounding box center [219, 189] width 146 height 39
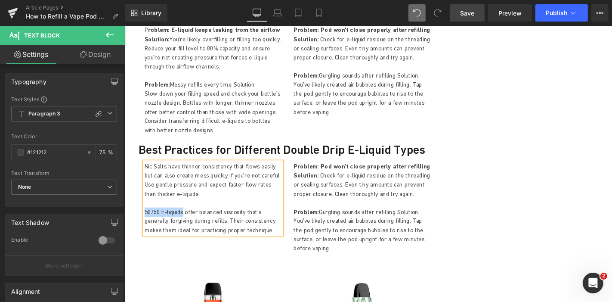
drag, startPoint x: 182, startPoint y: 183, endPoint x: 143, endPoint y: 183, distance: 38.8
click at [146, 219] on p "50/50 E-liquids offer balanced viscosity that's generally forgiving during refi…" at bounding box center [219, 233] width 146 height 29
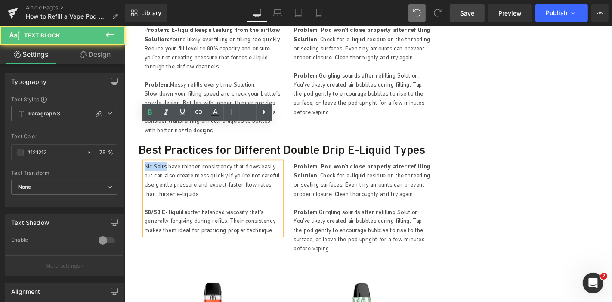
drag, startPoint x: 167, startPoint y: 134, endPoint x: 144, endPoint y: 135, distance: 22.8
click at [146, 170] on p "Nic Salts have thinner consistency that flows easily but can also create mess q…" at bounding box center [219, 189] width 146 height 39
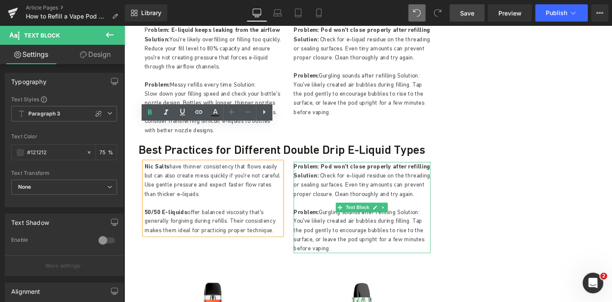
click at [375, 181] on span "Check for e-liquid residue on the threading or sealing surfaces. Even tiny amou…" at bounding box center [378, 194] width 146 height 27
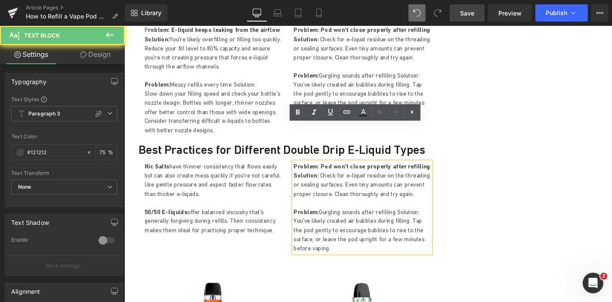
click at [354, 181] on span "Check for e-liquid residue on the threading or sealing surfaces. Even tiny amou…" at bounding box center [378, 194] width 146 height 27
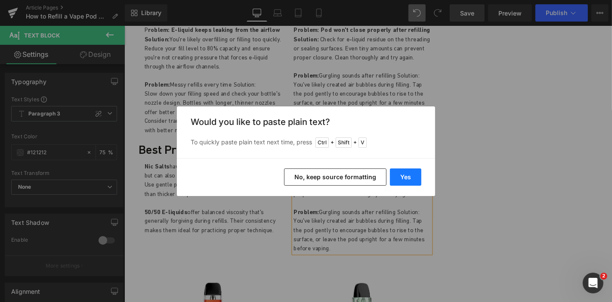
click at [410, 170] on button "Yes" at bounding box center [405, 176] width 31 height 17
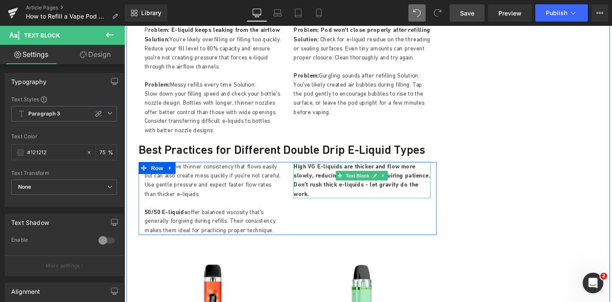
drag, startPoint x: 428, startPoint y: 157, endPoint x: 353, endPoint y: 136, distance: 77.3
click at [353, 170] on p "High VG E-liquids are thicker and flow more slowly, reducing spill risk but req…" at bounding box center [378, 189] width 146 height 39
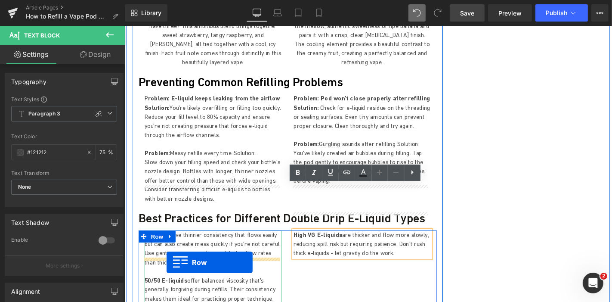
scroll to position [1587, 0]
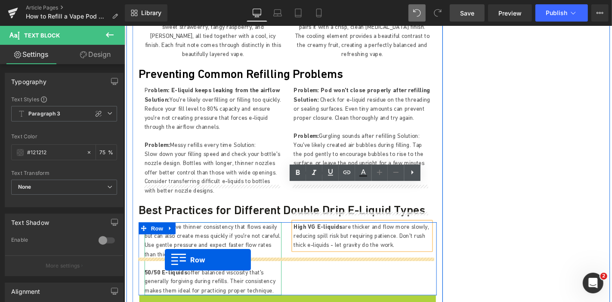
drag, startPoint x: 143, startPoint y: 220, endPoint x: 167, endPoint y: 275, distance: 60.7
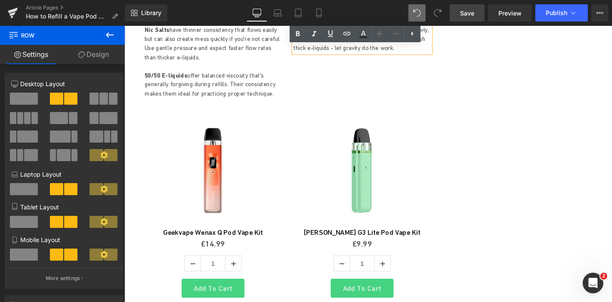
scroll to position [1800, 0]
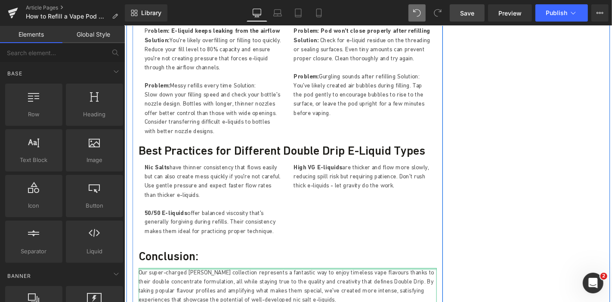
scroll to position [1647, 0]
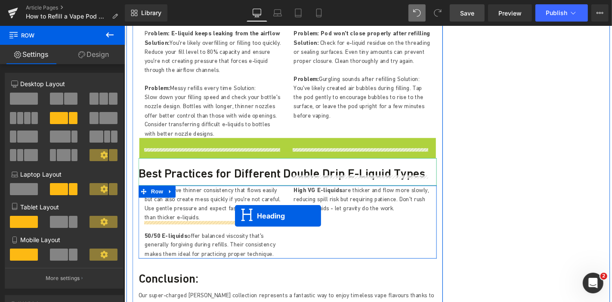
drag, startPoint x: 276, startPoint y: 120, endPoint x: 242, endPoint y: 228, distance: 113.4
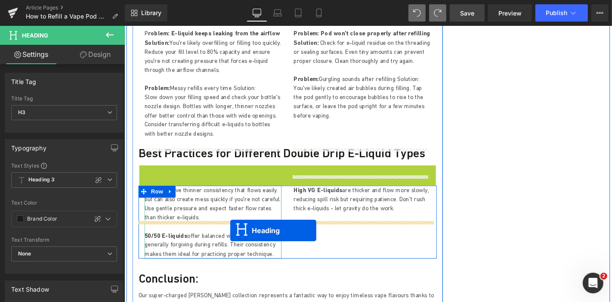
drag, startPoint x: 276, startPoint y: 147, endPoint x: 237, endPoint y: 243, distance: 103.3
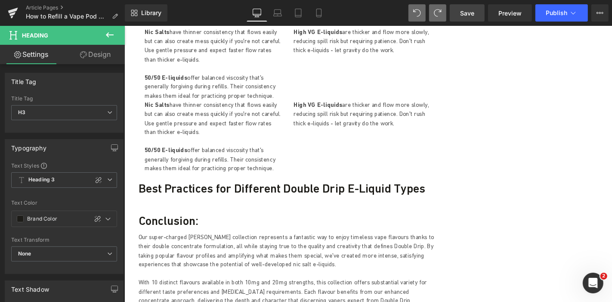
scroll to position [1800, 0]
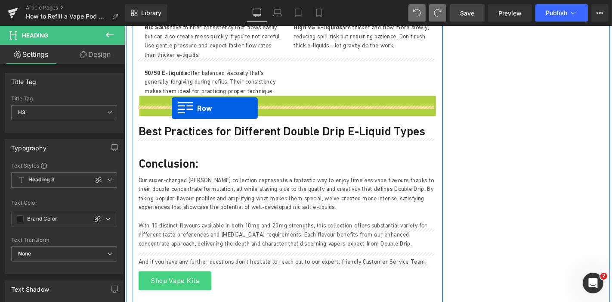
drag, startPoint x: 143, startPoint y: 63, endPoint x: 174, endPoint y: 113, distance: 58.8
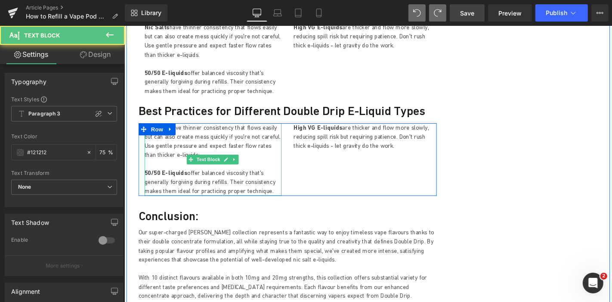
click at [175, 129] on p "Nic Salts have thinner consistency that flows easily but can also create mess q…" at bounding box center [219, 148] width 146 height 39
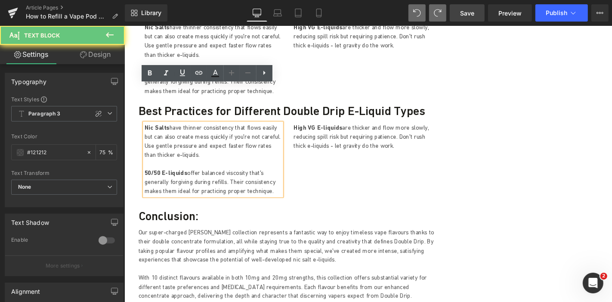
click at [193, 129] on p "Nic Salts have thinner consistency that flows easily but can also create mess q…" at bounding box center [219, 148] width 146 height 39
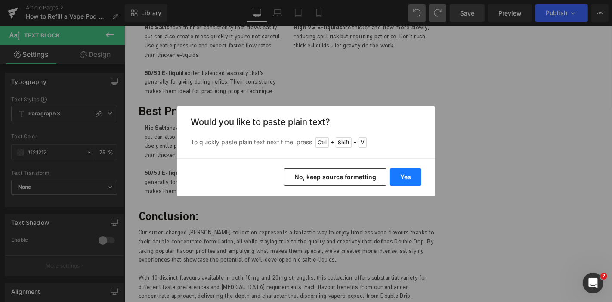
click at [402, 180] on button "Yes" at bounding box center [405, 176] width 31 height 17
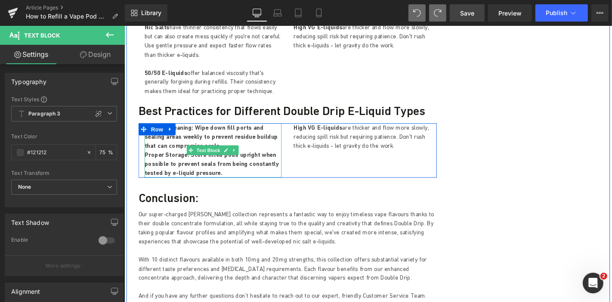
click at [202, 153] on span "Text Block" at bounding box center [213, 158] width 28 height 10
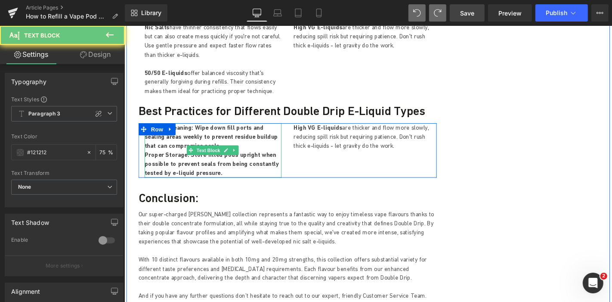
click at [196, 130] on b "Regular Cleaning: Wipe down fill ports and sealing areas weekly to prevent resi…" at bounding box center [217, 143] width 143 height 27
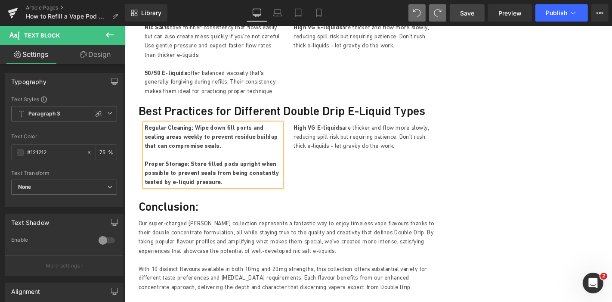
drag, startPoint x: 223, startPoint y: 150, endPoint x: 189, endPoint y: 133, distance: 37.2
click at [189, 168] on p "Proper Storage: Store filled pods upright when possible to prevent seals from b…" at bounding box center [219, 182] width 146 height 29
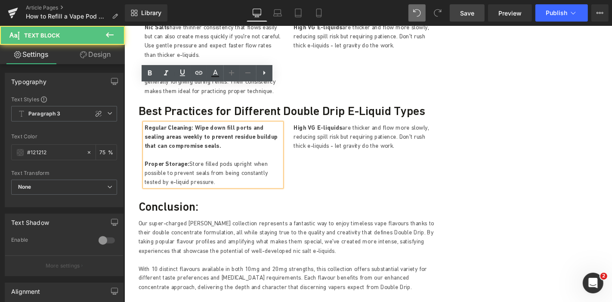
click at [206, 130] on b "Regular Cleaning: Wipe down fill ports and sealing areas weekly to prevent resi…" at bounding box center [217, 143] width 143 height 27
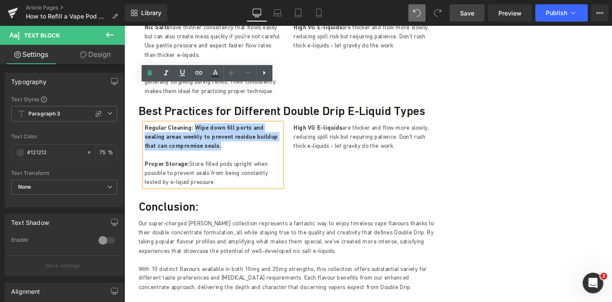
drag, startPoint x: 199, startPoint y: 112, endPoint x: 195, endPoint y: 93, distance: 19.7
click at [195, 129] on p "Regular Cleaning: Wipe down fill ports and sealing areas weekly to prevent resi…" at bounding box center [219, 143] width 146 height 29
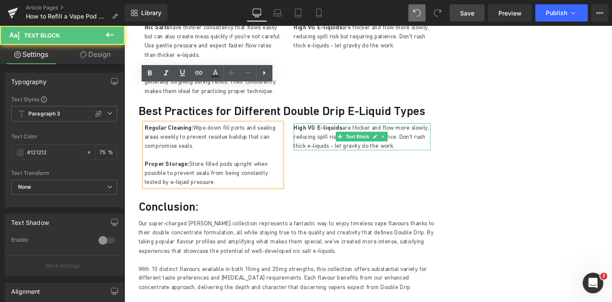
click at [333, 129] on p "High VG E-liquids are thicker and flow more slowly, reducing spill risk but req…" at bounding box center [378, 143] width 146 height 29
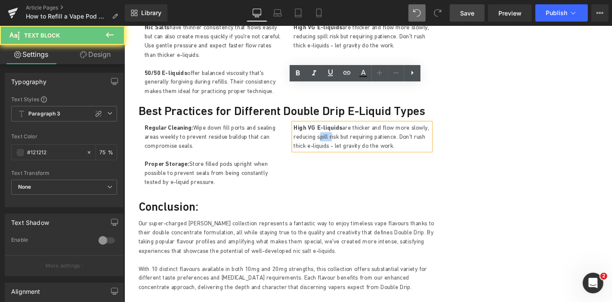
click at [333, 129] on p "High VG E-liquids are thicker and flow more slowly, reducing spill risk but req…" at bounding box center [378, 143] width 146 height 29
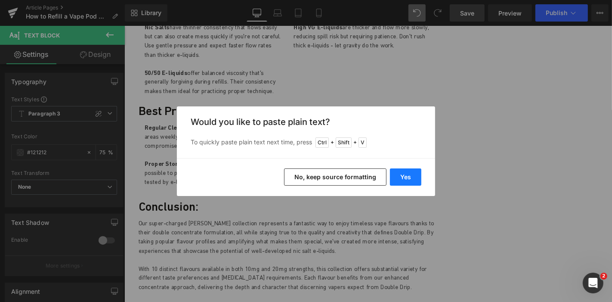
click at [403, 177] on button "Yes" at bounding box center [405, 176] width 31 height 17
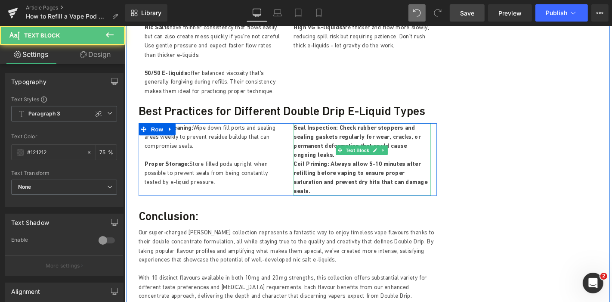
click at [430, 129] on p "Seal Inspection: Check rubber stoppers and sealing gaskets regularly for wear, …" at bounding box center [378, 148] width 146 height 39
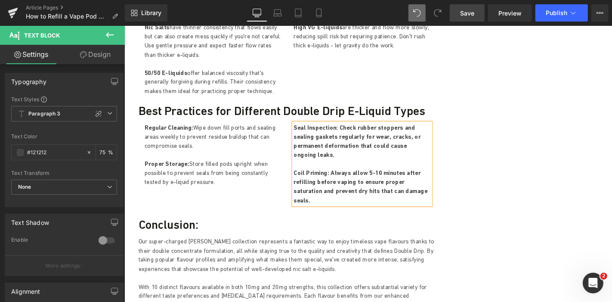
drag, startPoint x: 430, startPoint y: 151, endPoint x: 341, endPoint y: 130, distance: 91.8
click at [341, 177] on p "Coil Priming: Always allow 5-10 minutes after refilling before vaping to ensure…" at bounding box center [378, 196] width 146 height 39
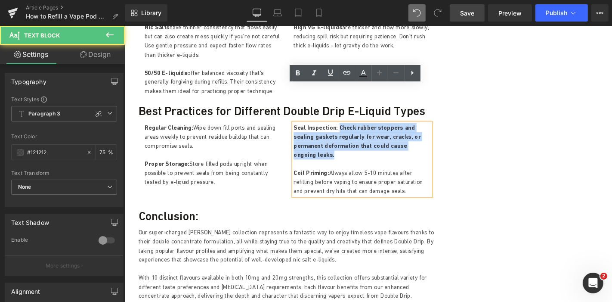
drag, startPoint x: 431, startPoint y: 114, endPoint x: 348, endPoint y: 92, distance: 85.9
click at [348, 129] on p "Seal Inspection: Check rubber stoppers and sealing gaskets regularly for wear, …" at bounding box center [378, 148] width 146 height 39
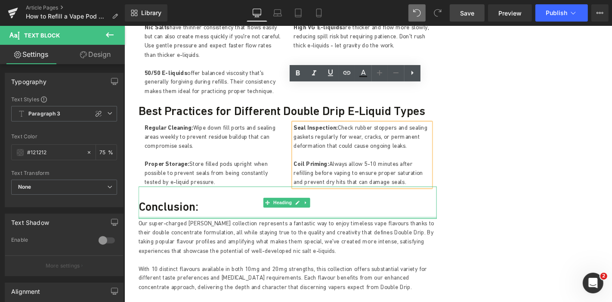
click at [312, 229] on div at bounding box center [298, 230] width 319 height 2
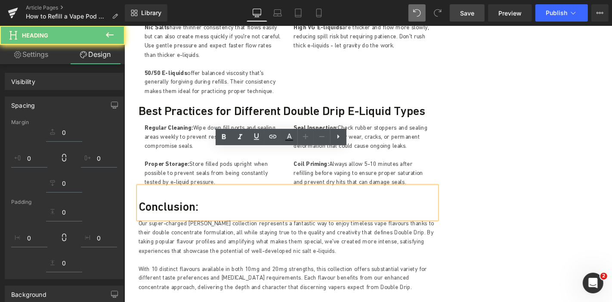
click at [317, 231] on p "Our super-charged [PERSON_NAME] collection represents a fantastic way to enjoy …" at bounding box center [298, 250] width 319 height 39
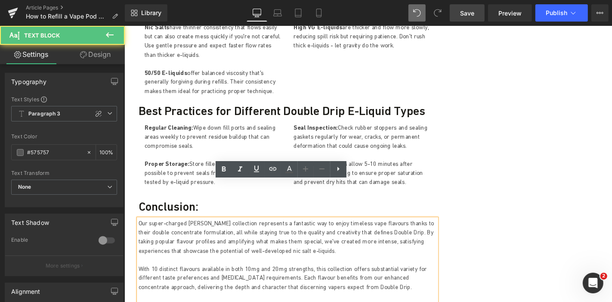
click at [317, 231] on p "Our super-charged [PERSON_NAME] collection represents a fantastic way to enjoy …" at bounding box center [298, 250] width 319 height 39
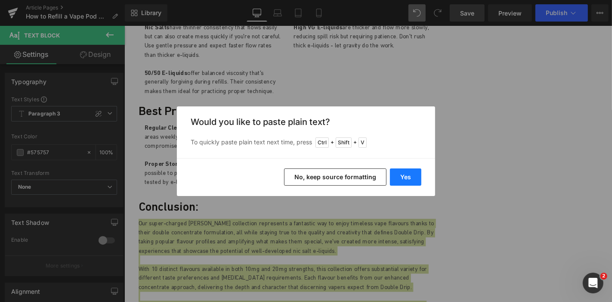
click at [397, 184] on button "Yes" at bounding box center [405, 176] width 31 height 17
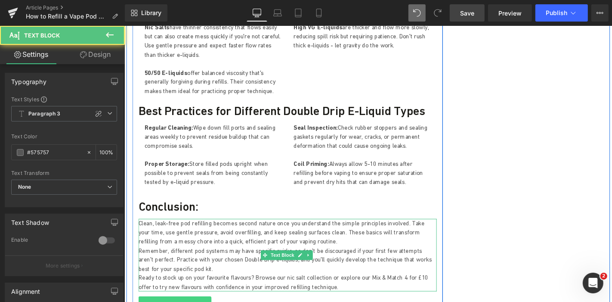
click at [289, 231] on p "Clean, leak-free pod refilling becomes second nature once you understand the si…" at bounding box center [298, 245] width 319 height 29
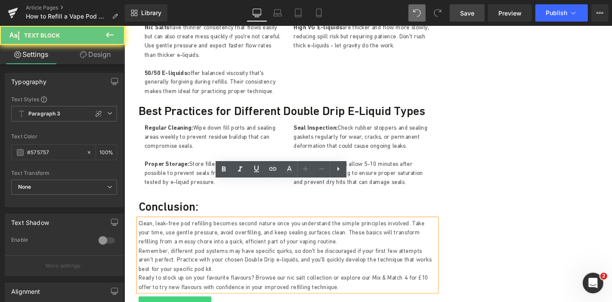
click at [286, 231] on p "Clean, leak-free pod refilling becomes second nature once you understand the si…" at bounding box center [298, 245] width 319 height 29
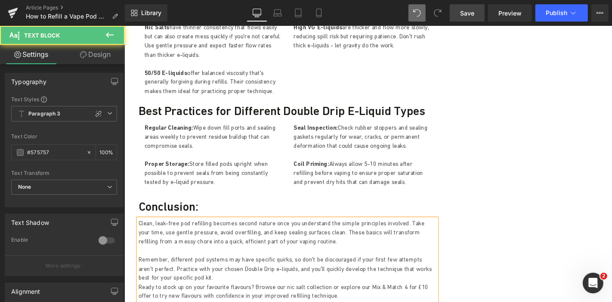
click at [205, 270] on p "Remember, different pod systems may have specific quirks, so don't be discourag…" at bounding box center [298, 284] width 319 height 29
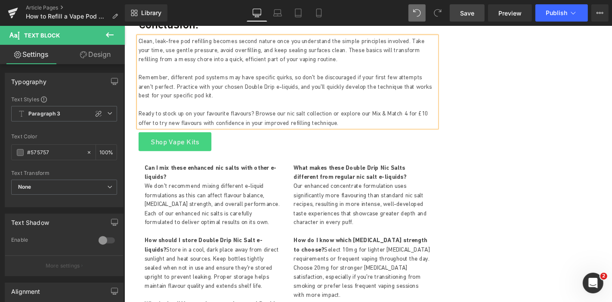
scroll to position [1996, 0]
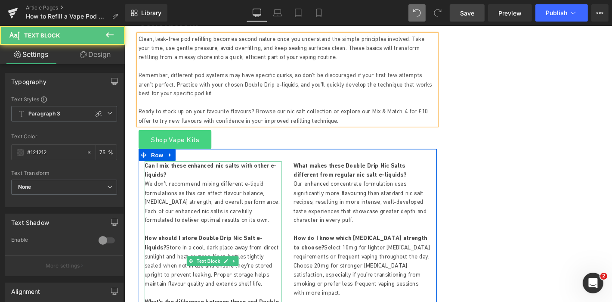
click at [208, 173] on p "Can I mix these enhanced nic salts with other e-liquids? We don't recommend mix…" at bounding box center [219, 204] width 146 height 68
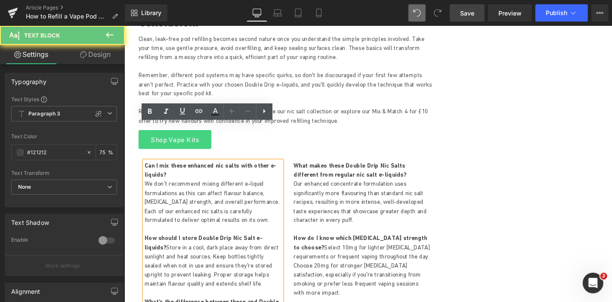
click at [196, 170] on p "Can I mix these enhanced nic salts with other e-liquids? We don't recommend mix…" at bounding box center [219, 204] width 146 height 68
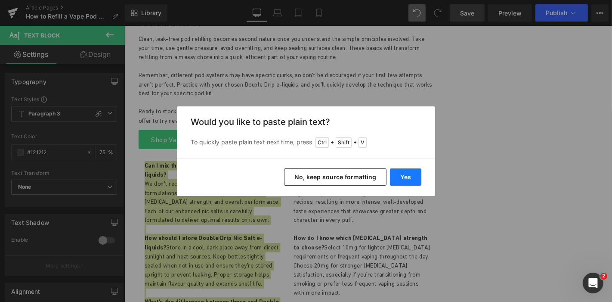
click at [400, 175] on button "Yes" at bounding box center [405, 176] width 31 height 17
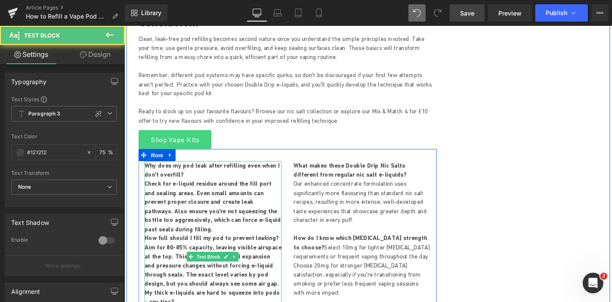
click at [187, 202] on p "Check for e-liquid residue around the fill port and sealing areas. Even small a…" at bounding box center [219, 218] width 146 height 58
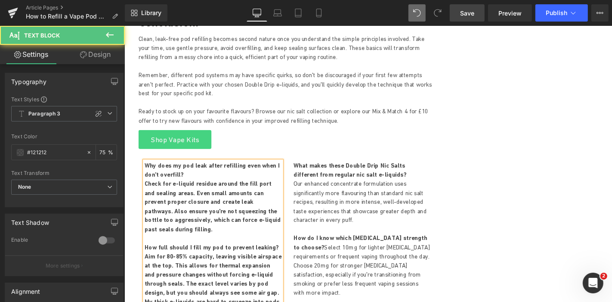
click at [239, 273] on p "Aim for 80-85% capacity, leaving visible airspace at the top. This allows for t…" at bounding box center [219, 290] width 146 height 49
drag, startPoint x: 188, startPoint y: 200, endPoint x: 142, endPoint y: 155, distance: 65.2
click at [146, 170] on div "Why does my pod leak after refilling even when I don't overfill?  Check for e-…" at bounding box center [219, 286] width 146 height 232
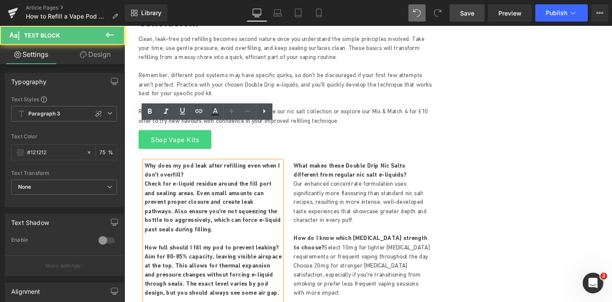
click at [201, 190] on b "Check for e-liquid residue around the fill port and sealing areas. Even small a…" at bounding box center [219, 218] width 146 height 56
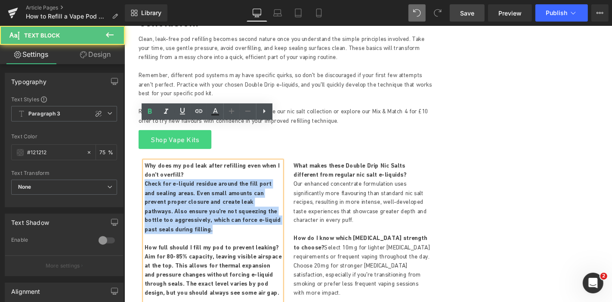
drag, startPoint x: 186, startPoint y: 202, endPoint x: 145, endPoint y: 156, distance: 61.3
click at [146, 189] on p "Check for e-liquid residue around the fill port and sealing areas. Even small a…" at bounding box center [219, 218] width 146 height 58
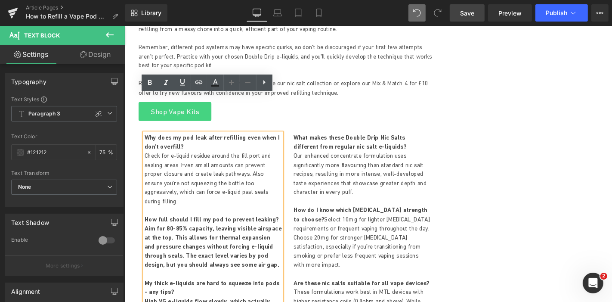
scroll to position [2027, 0]
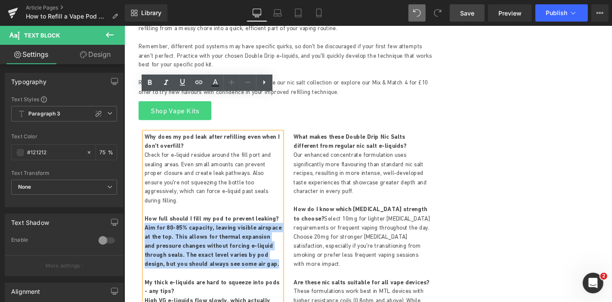
drag, startPoint x: 239, startPoint y: 230, endPoint x: 144, endPoint y: 191, distance: 102.5
click at [146, 236] on p "Aim for 80-85% capacity, leaving visible airspace at the top. This allows for t…" at bounding box center [219, 260] width 146 height 49
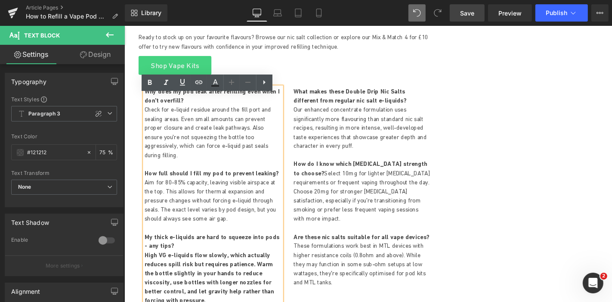
scroll to position [2086, 0]
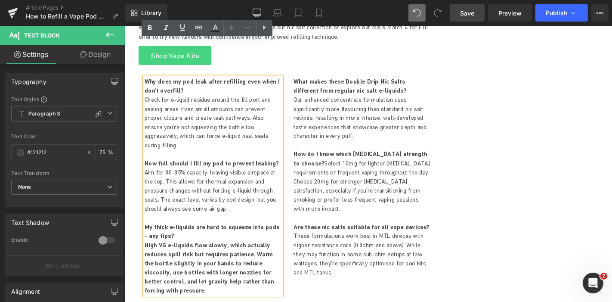
drag, startPoint x: 276, startPoint y: 248, endPoint x: 144, endPoint y: 213, distance: 135.8
click at [146, 255] on p "High VG e-liquids flow slowly, which actually reduces spill risk but requires p…" at bounding box center [219, 284] width 146 height 58
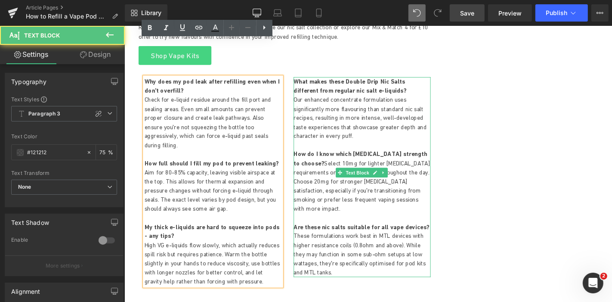
click at [331, 106] on p "What makes these Double Drip Nic Salts different from regular nic salt e-liquid…" at bounding box center [378, 114] width 146 height 68
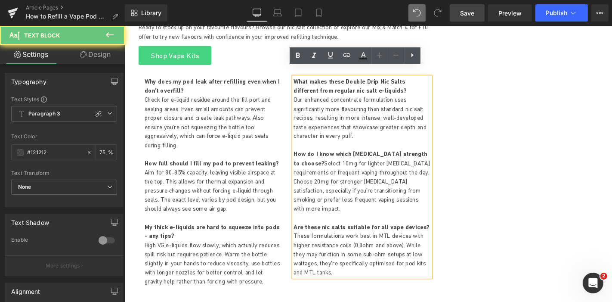
click at [340, 95] on p "What makes these Double Drip Nic Salts different from regular nic salt e-liquid…" at bounding box center [378, 114] width 146 height 68
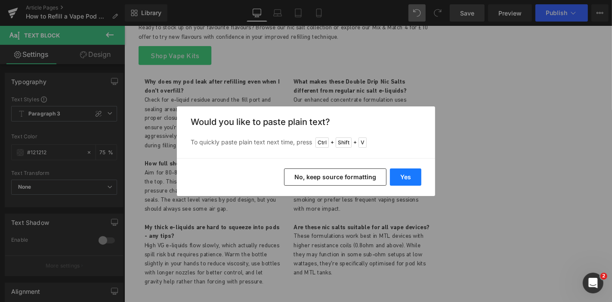
click at [402, 174] on button "Yes" at bounding box center [405, 176] width 31 height 17
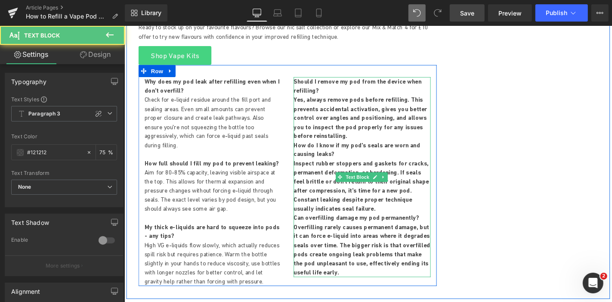
click at [348, 103] on p "Yes, always remove pods before refilling. This prevents accidental activation, …" at bounding box center [378, 123] width 146 height 49
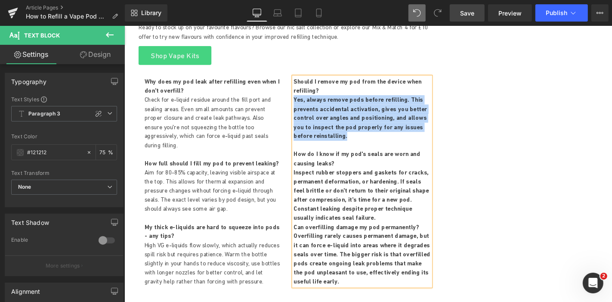
drag, startPoint x: 348, startPoint y: 103, endPoint x: 302, endPoint y: 65, distance: 59.9
click at [305, 99] on p "Yes, always remove pods before refilling. This prevents accidental activation, …" at bounding box center [378, 123] width 146 height 49
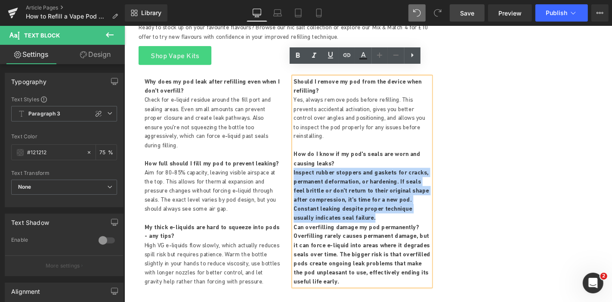
drag, startPoint x: 342, startPoint y: 179, endPoint x: 302, endPoint y: 131, distance: 62.1
click at [305, 177] on p "Inspect rubber stoppers and gaskets for cracks, permanent deformation, or harde…" at bounding box center [378, 206] width 146 height 58
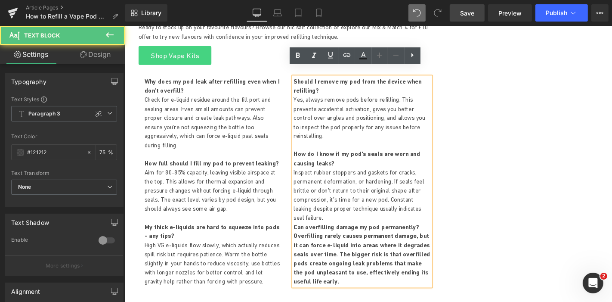
click at [442, 177] on p "Inspect rubber stoppers and gaskets for cracks, permanent deformation, or harde…" at bounding box center [378, 206] width 146 height 58
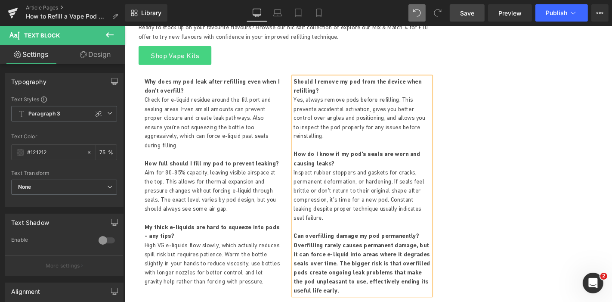
drag, startPoint x: 322, startPoint y: 247, endPoint x: 302, endPoint y: 201, distance: 50.9
click at [305, 255] on p "Overfilling rarely causes permanent damage, but it can force e-liquid into area…" at bounding box center [378, 284] width 146 height 58
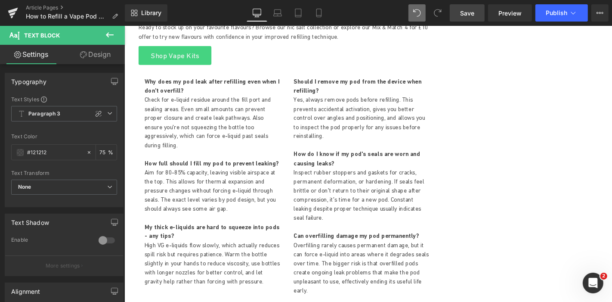
click at [471, 12] on span "Save" at bounding box center [467, 13] width 14 height 9
drag, startPoint x: 471, startPoint y: 12, endPoint x: 262, endPoint y: 77, distance: 219.0
click at [471, 12] on span "Save" at bounding box center [467, 13] width 14 height 9
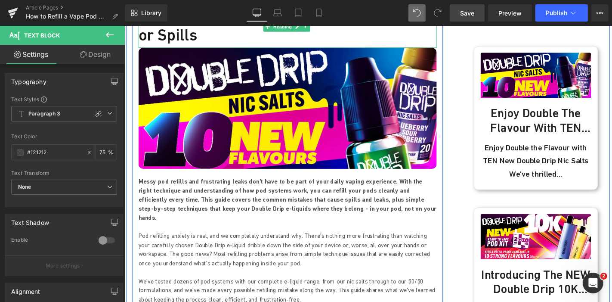
scroll to position [99, 0]
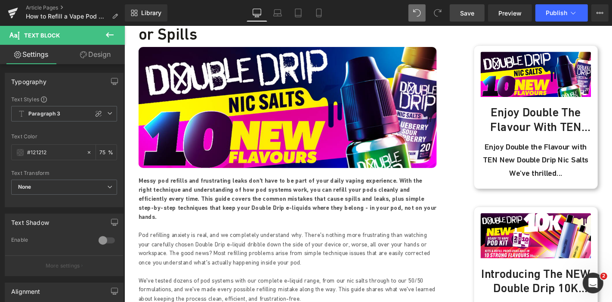
click at [464, 11] on span "Save" at bounding box center [467, 13] width 14 height 9
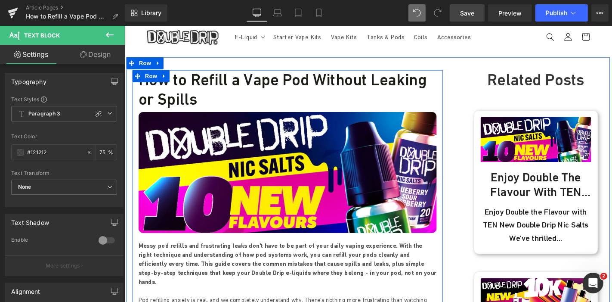
scroll to position [0, 0]
